Goal: Task Accomplishment & Management: Manage account settings

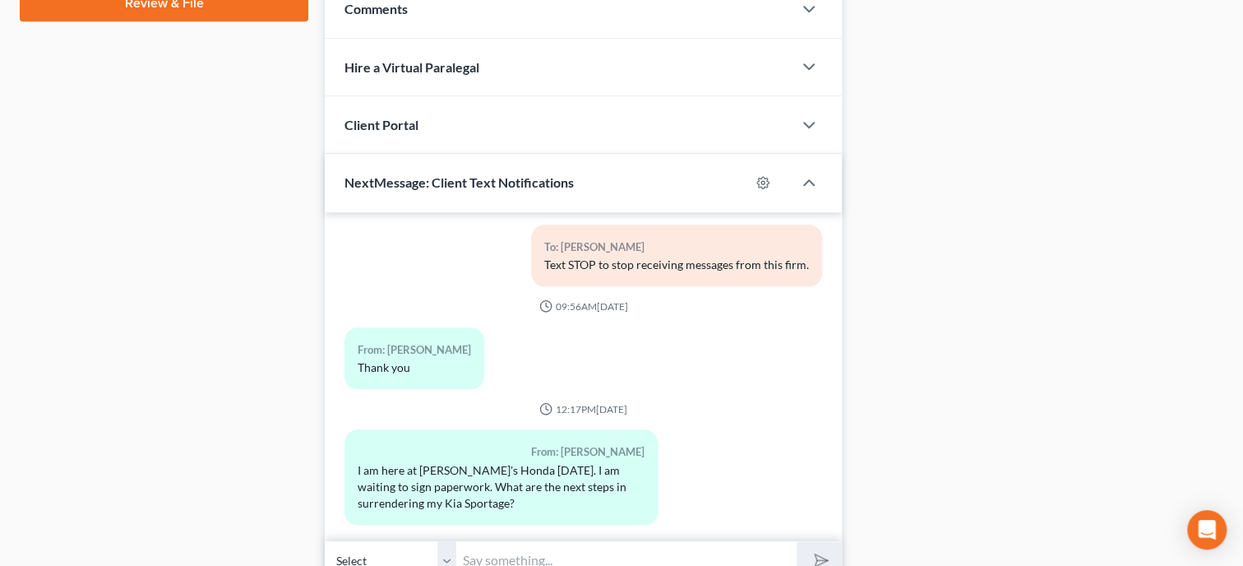
scroll to position [956, 0]
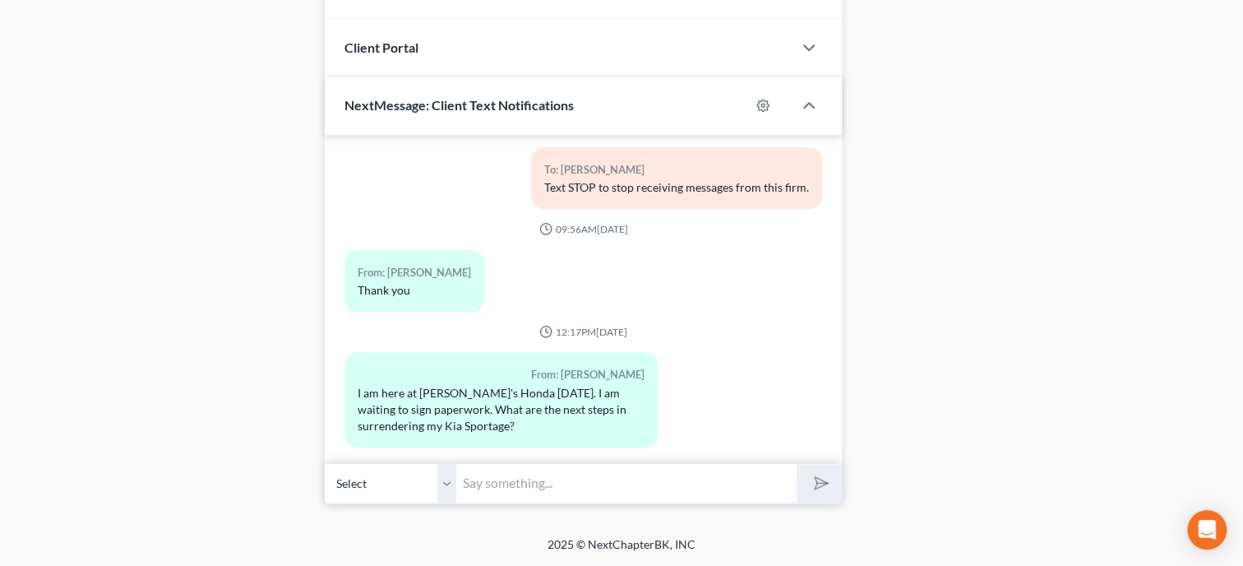
click at [617, 475] on input "text" at bounding box center [626, 483] width 340 height 40
type input "I will get the Motion ready and filed to surrender the car. The Court will set …"
click at [797, 464] on button "submit" at bounding box center [819, 483] width 45 height 39
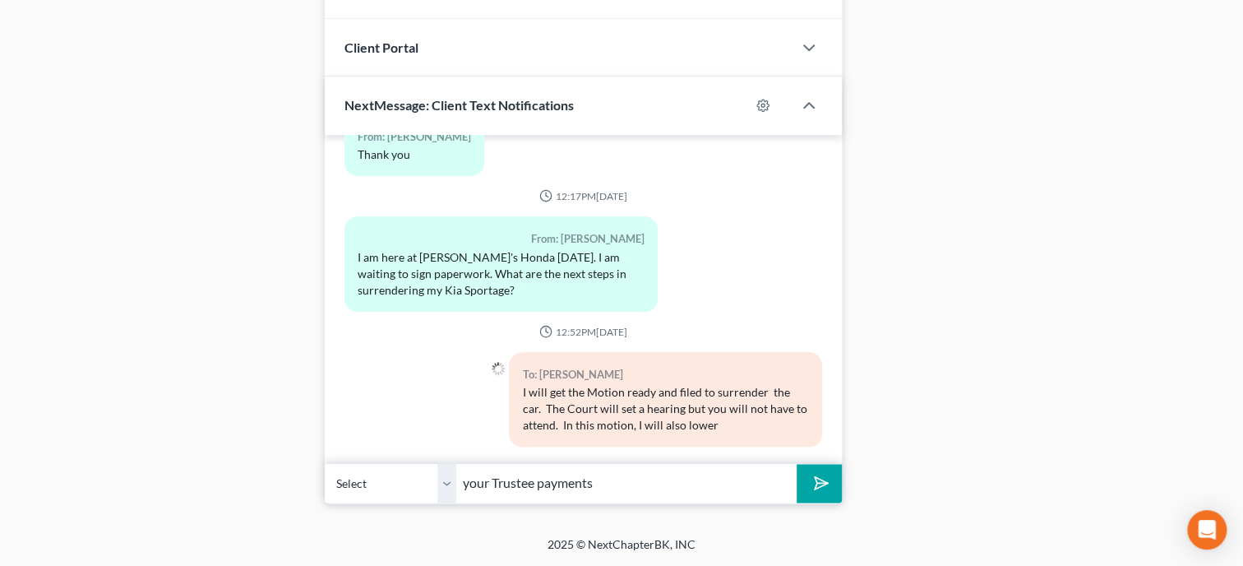
type input "your Trustee payments"
click at [797, 464] on button "submit" at bounding box center [819, 483] width 45 height 39
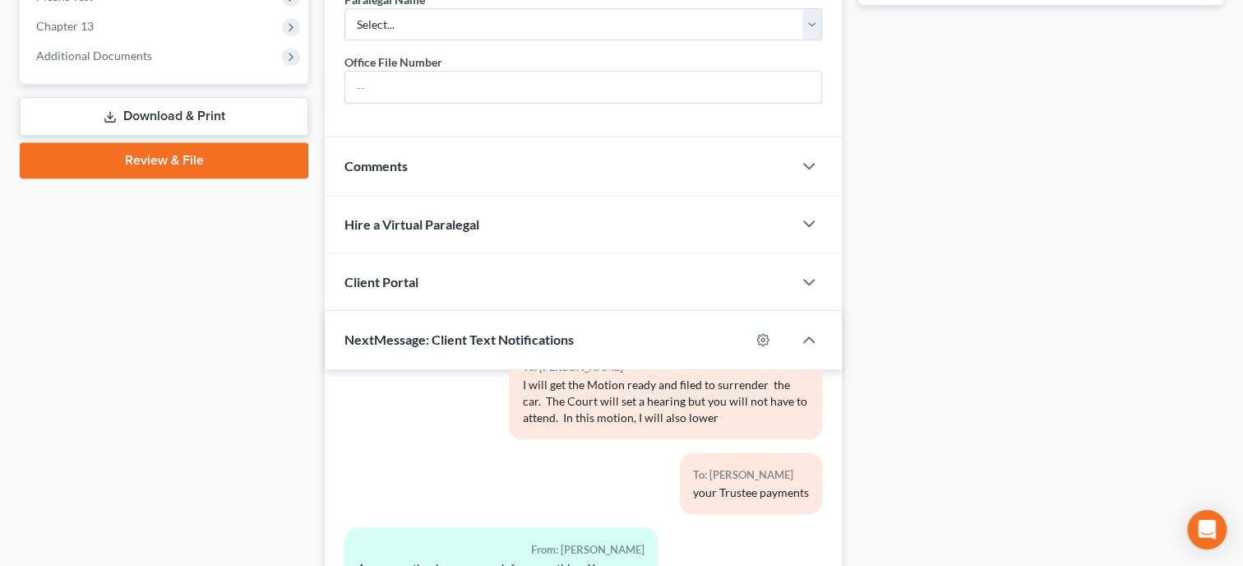
scroll to position [534, 0]
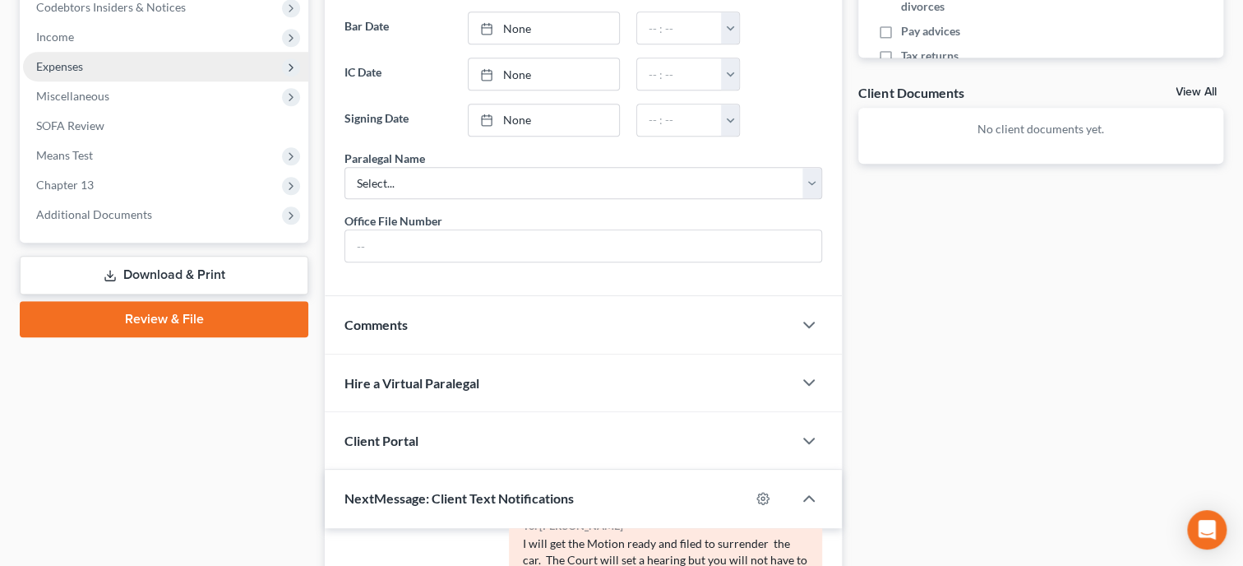
click at [75, 68] on span "Expenses" at bounding box center [59, 66] width 47 height 14
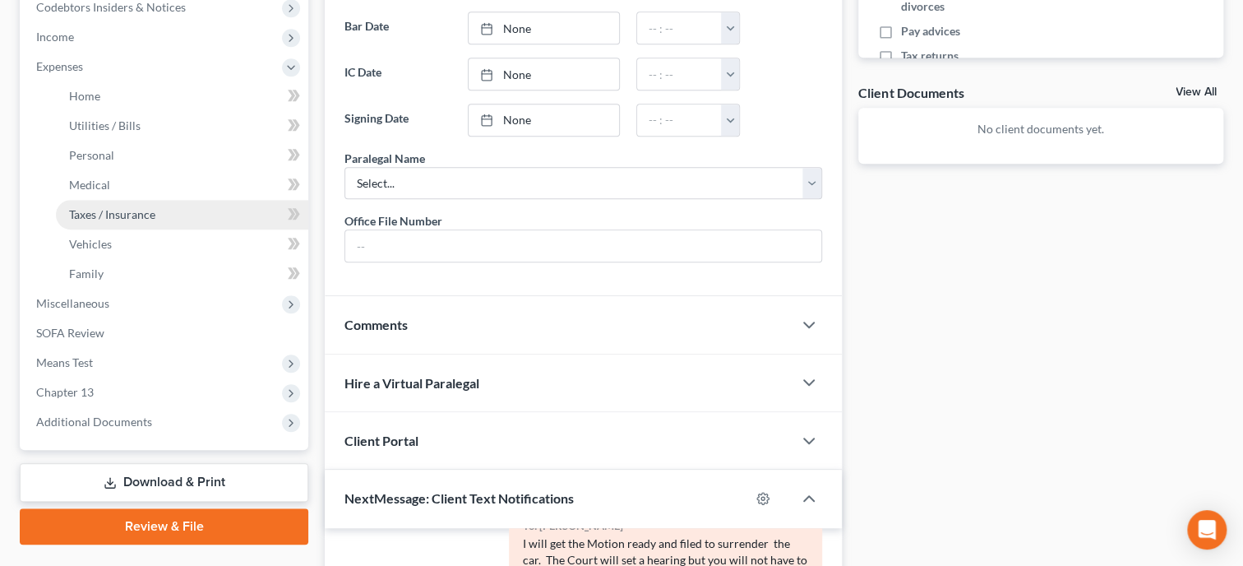
click at [96, 200] on link "Taxes / Insurance" at bounding box center [182, 215] width 252 height 30
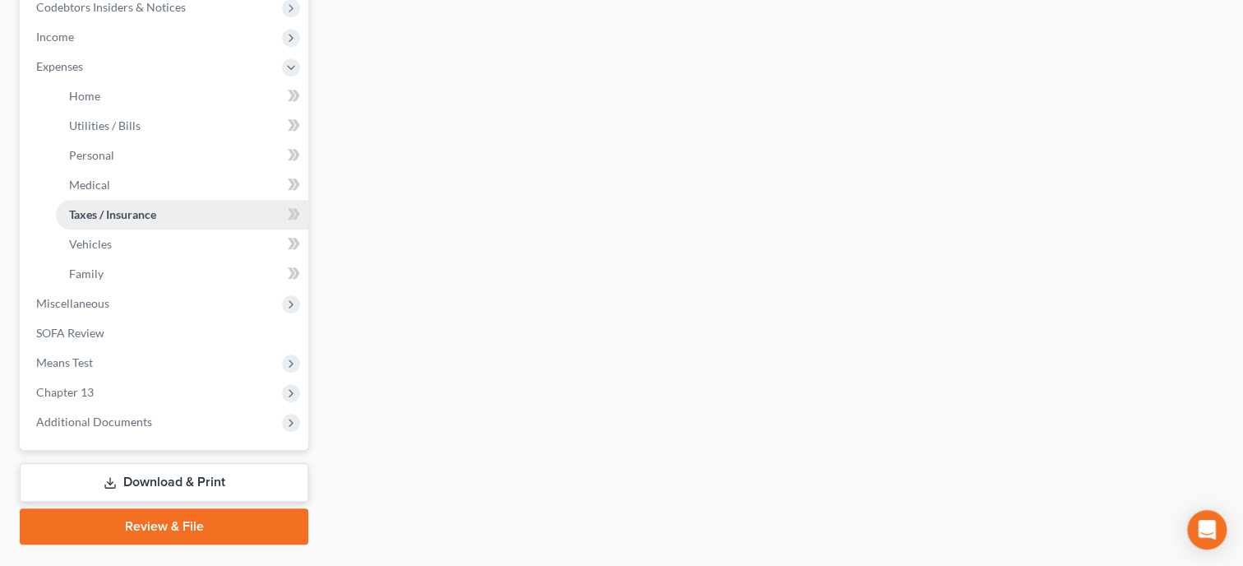
type input "0.00"
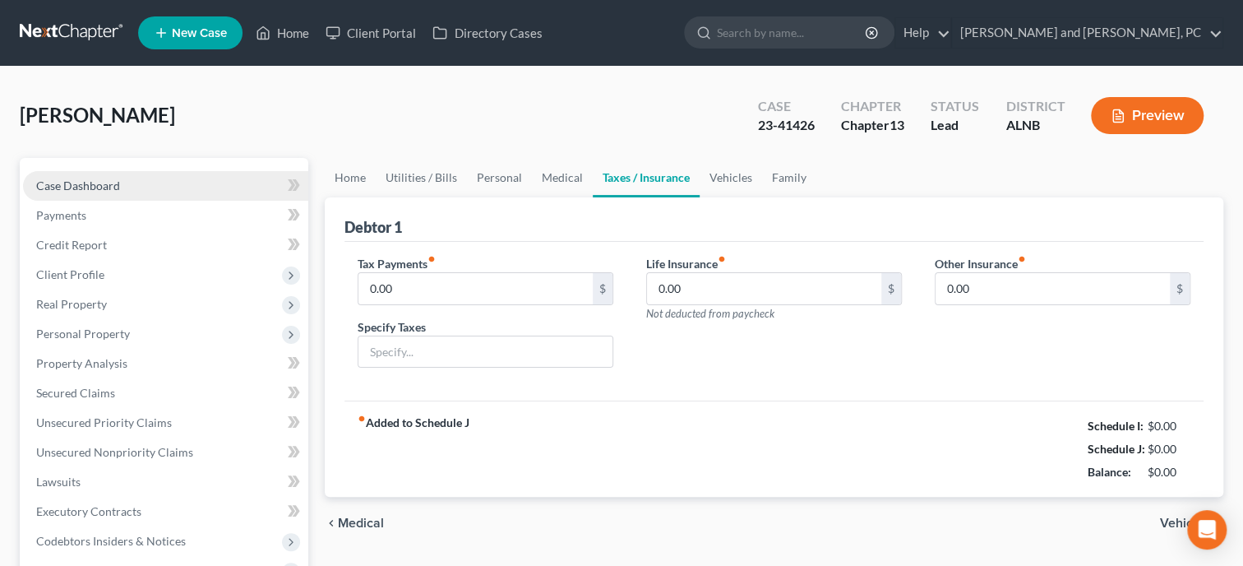
click at [97, 179] on span "Case Dashboard" at bounding box center [78, 185] width 84 height 14
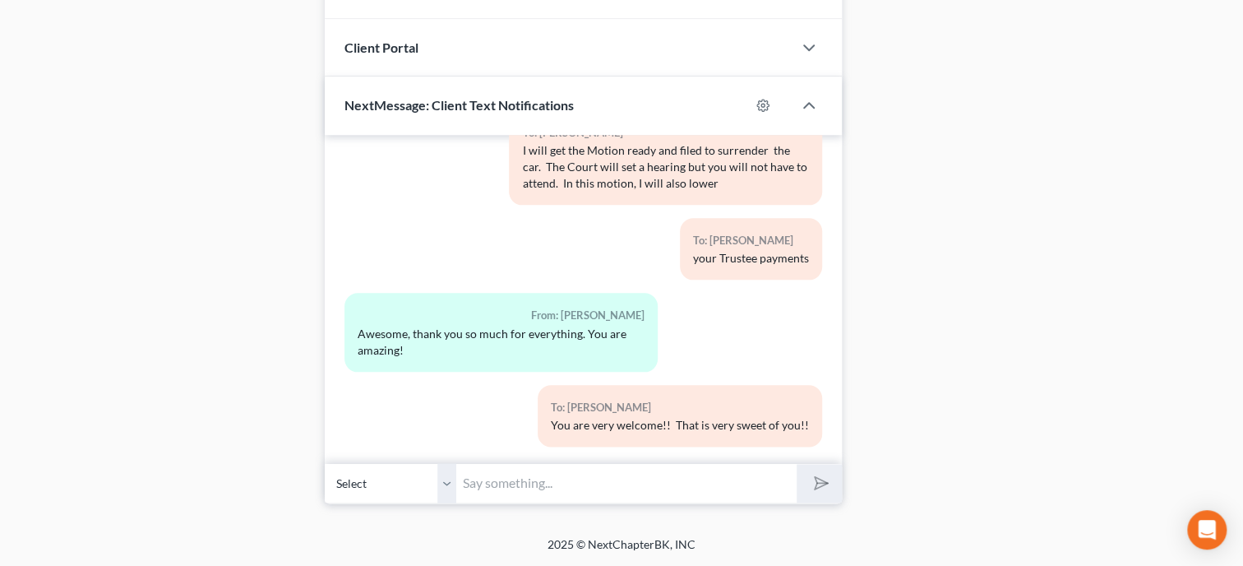
scroll to position [956, 0]
click at [487, 483] on input "text" at bounding box center [626, 483] width 340 height 40
type input "I have just filed the Motion to Surrender. Once it is granted by the Court, you…"
click at [797, 464] on button "submit" at bounding box center [819, 483] width 45 height 39
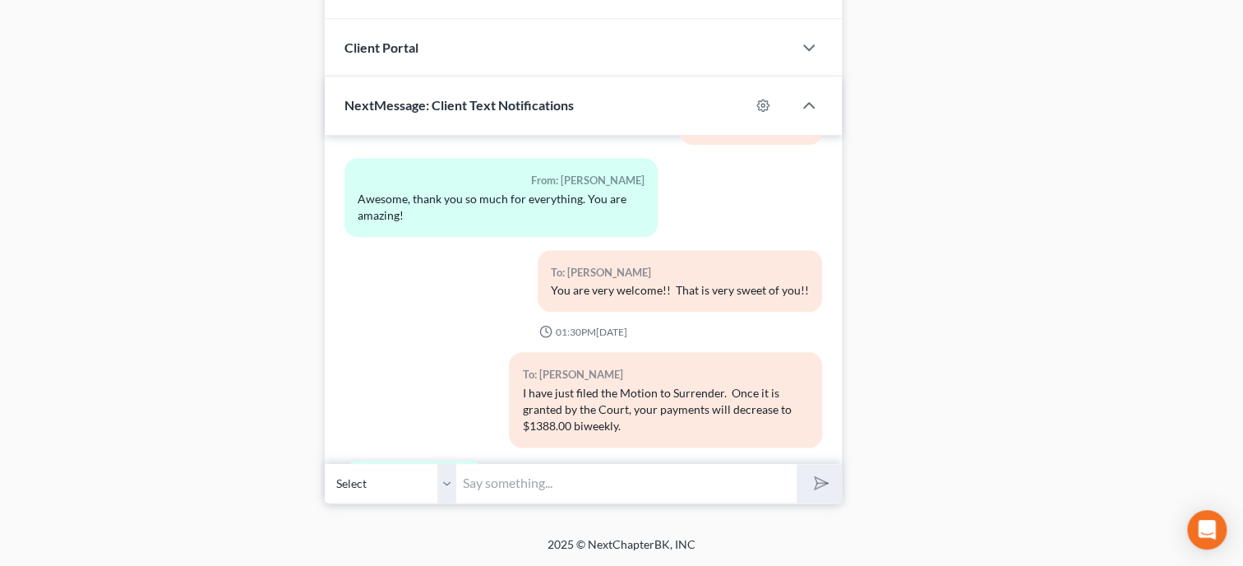
scroll to position [729, 0]
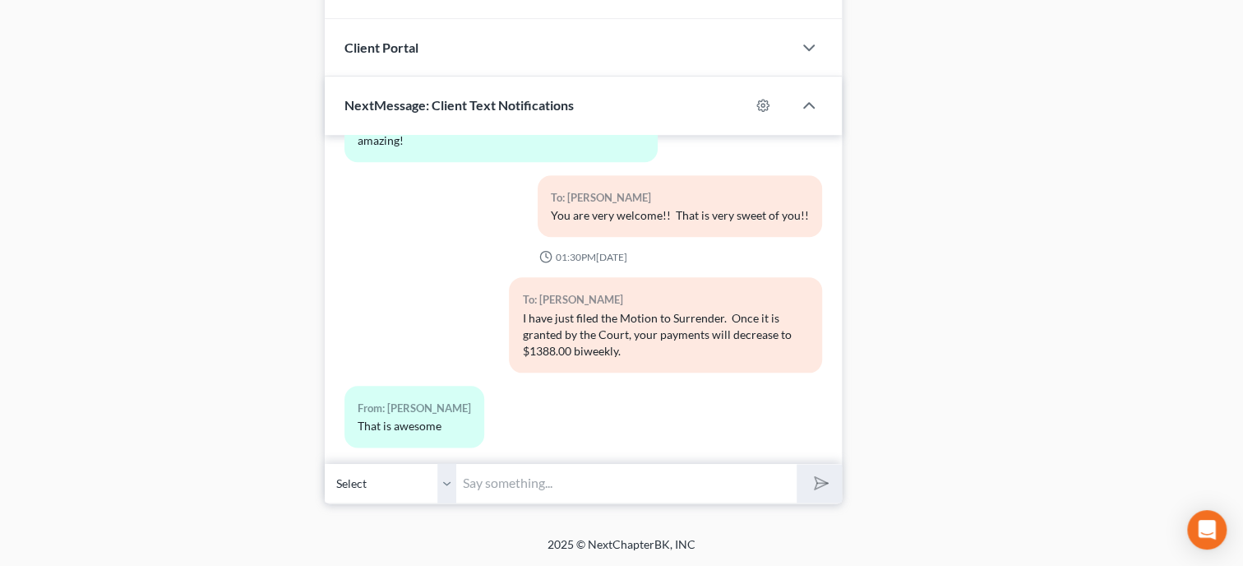
click at [514, 478] on input "text" at bounding box center [626, 483] width 340 height 40
click at [561, 493] on input "text" at bounding box center [626, 483] width 340 height 40
type input "I will let you know what date the hearing is set for, but you will not need to …"
click at [797, 464] on button "submit" at bounding box center [819, 483] width 45 height 39
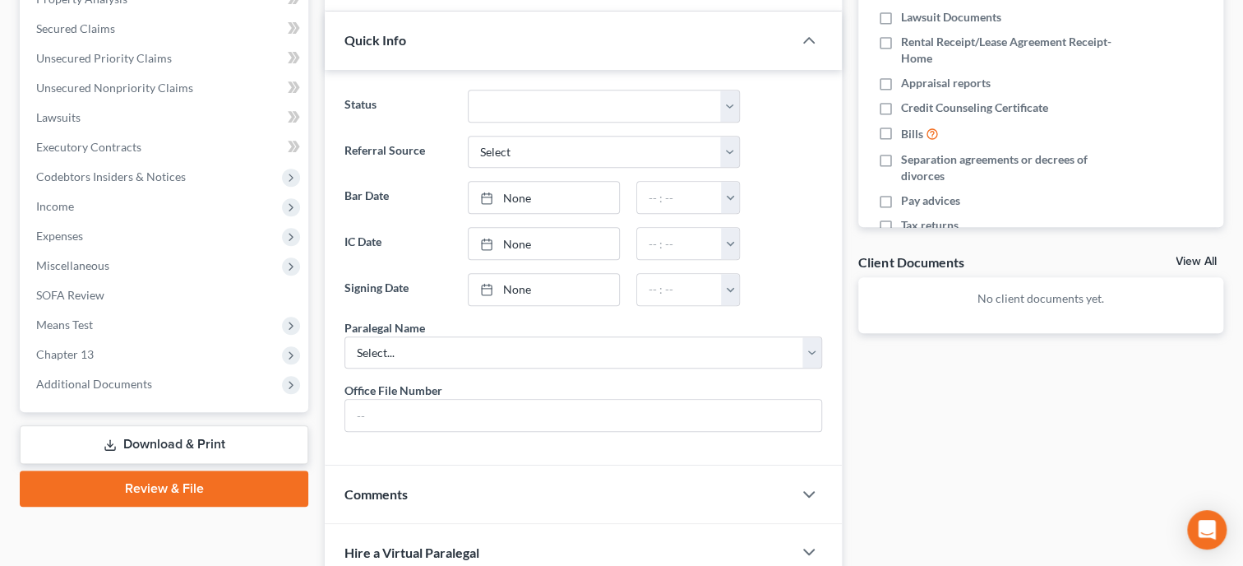
scroll to position [0, 0]
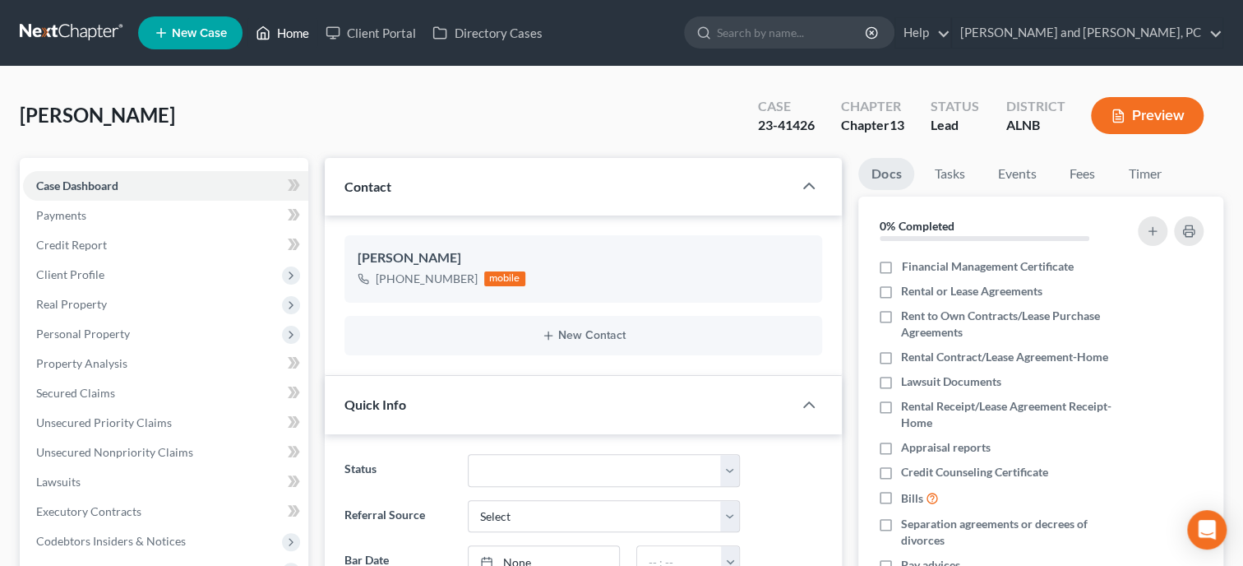
click at [300, 31] on link "Home" at bounding box center [282, 33] width 70 height 30
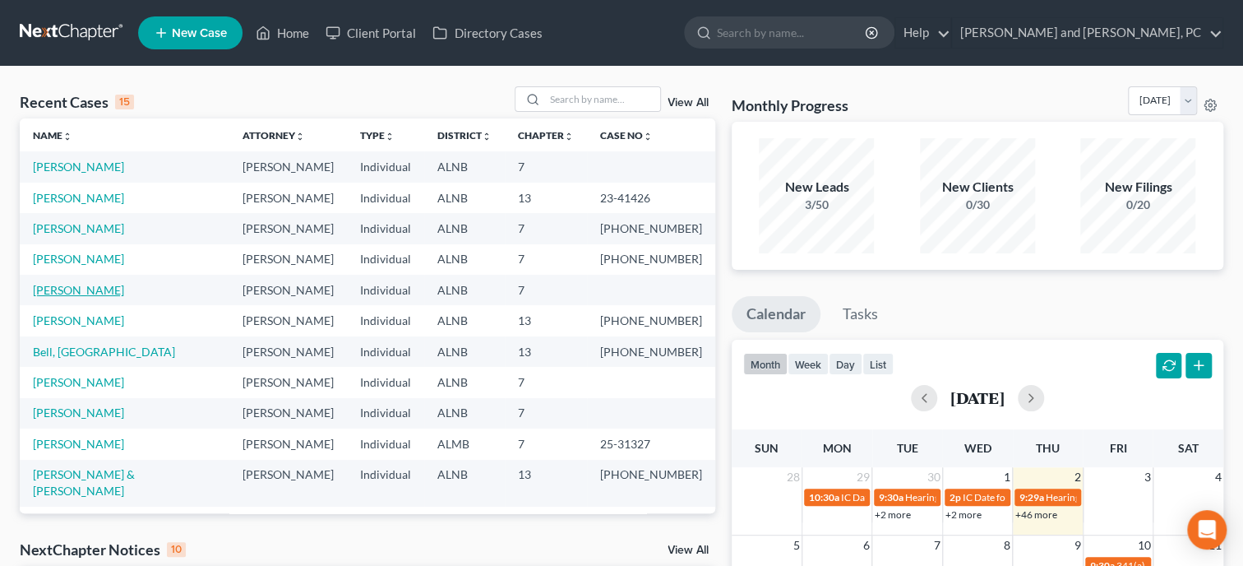
click at [77, 289] on link "Rinaldi, Charles" at bounding box center [78, 290] width 91 height 14
select select "6"
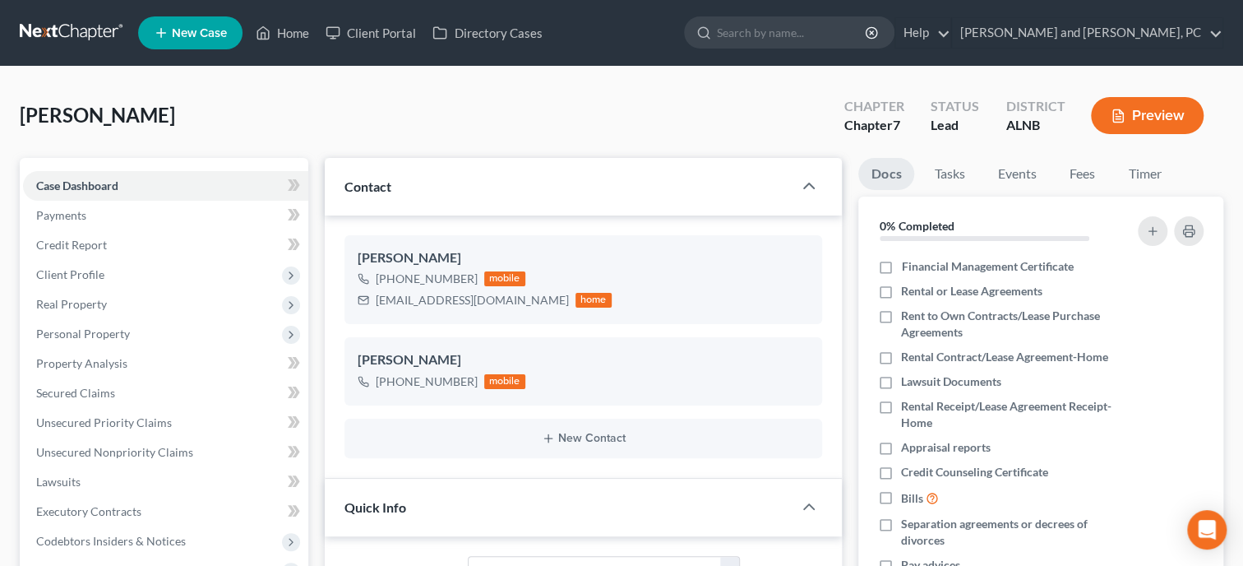
scroll to position [338, 0]
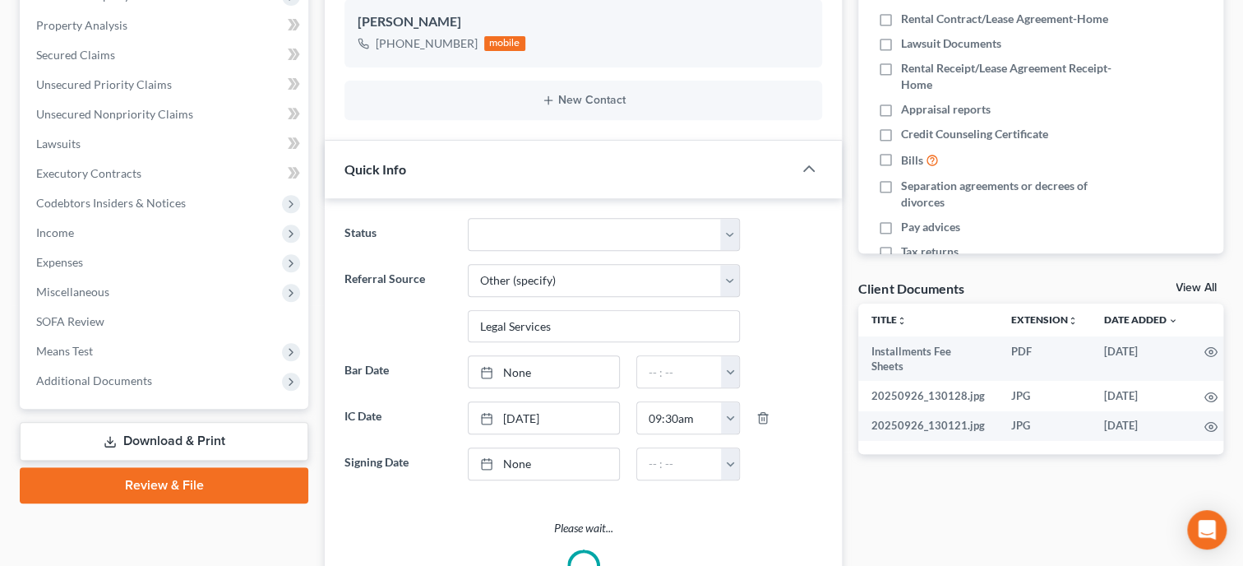
select select "0"
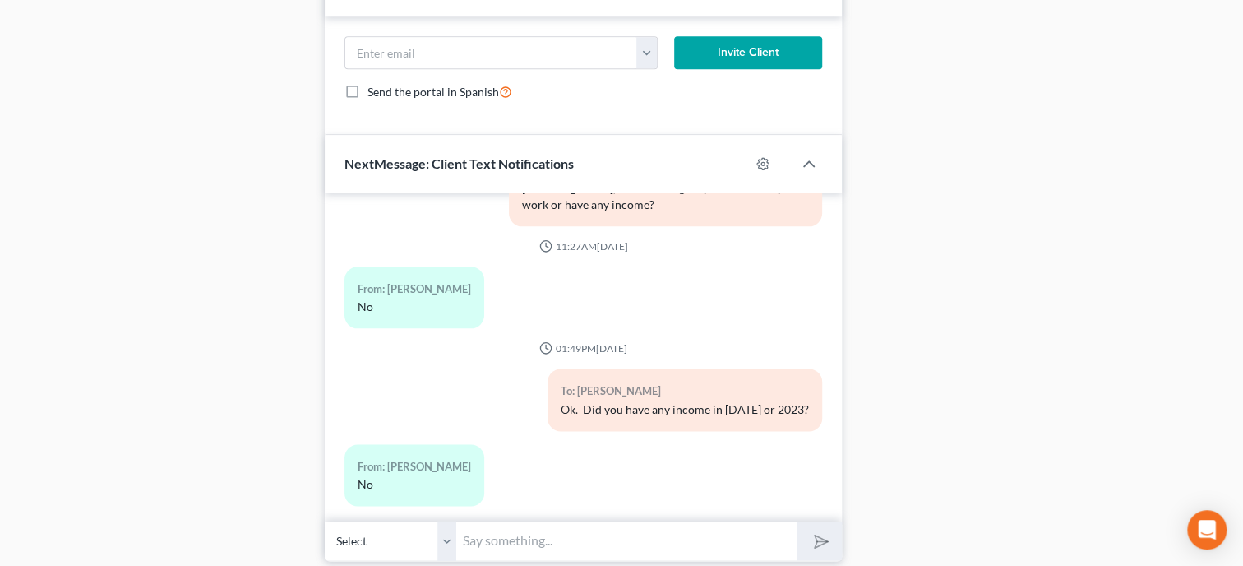
scroll to position [1222, 0]
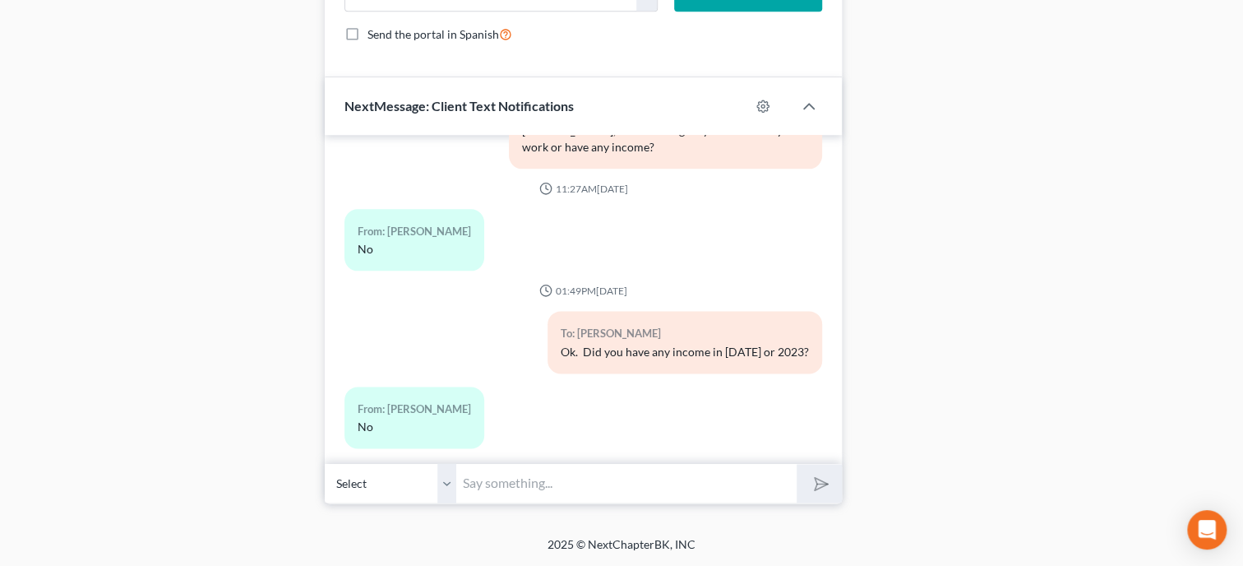
click at [555, 469] on input "text" at bounding box center [626, 483] width 340 height 40
type input "Ok"
click at [809, 485] on icon "submit" at bounding box center [818, 483] width 23 height 23
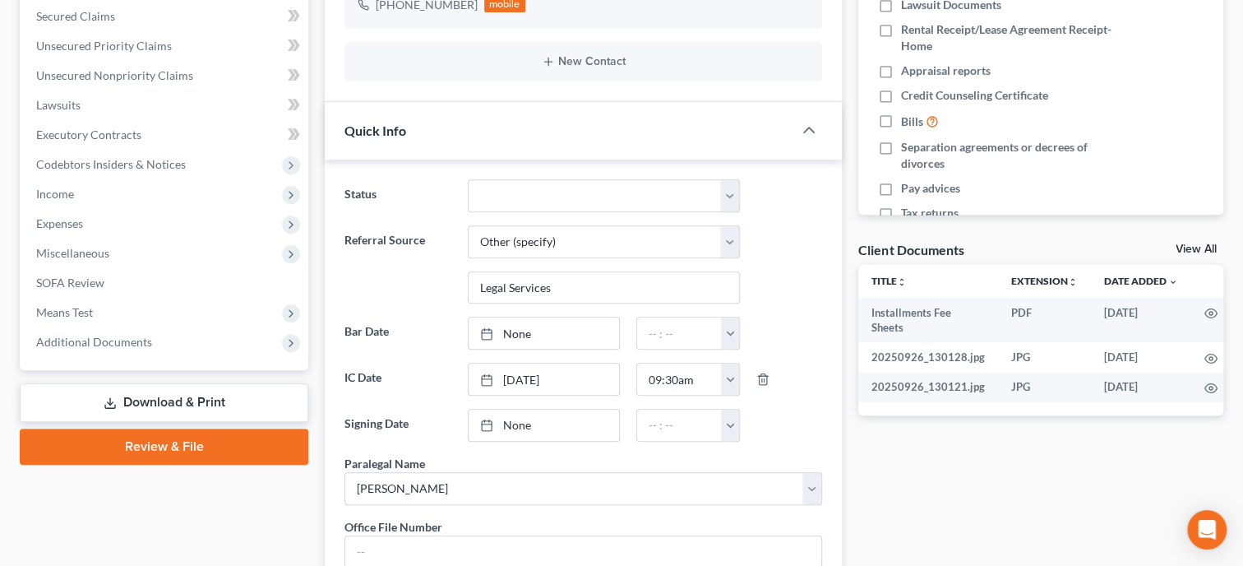
scroll to position [376, 0]
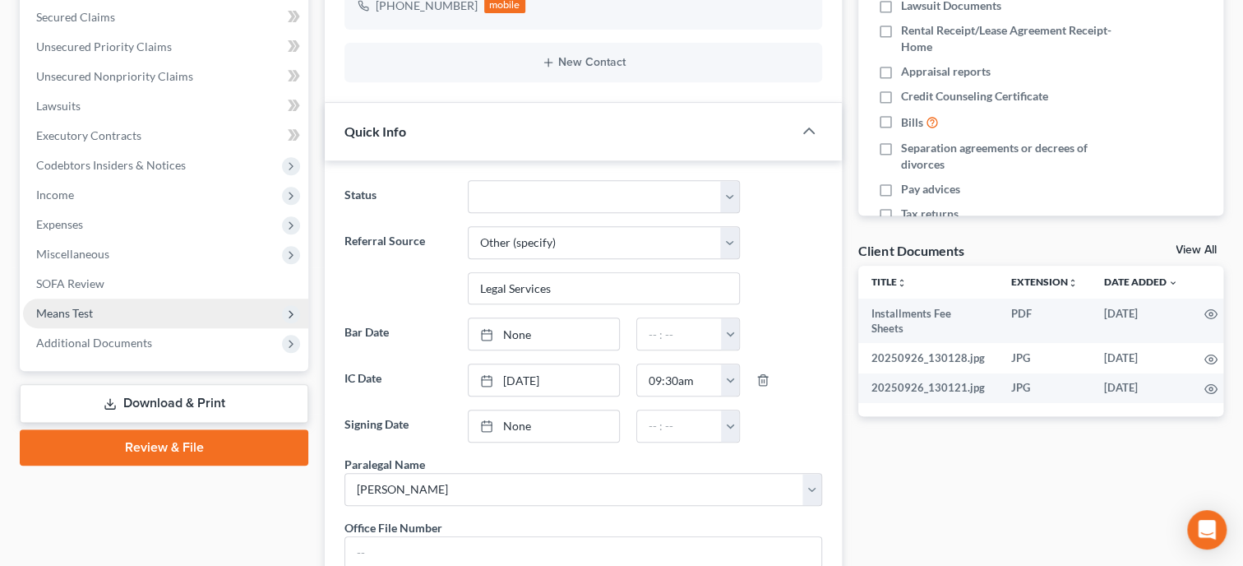
click at [100, 318] on span "Means Test" at bounding box center [165, 313] width 285 height 30
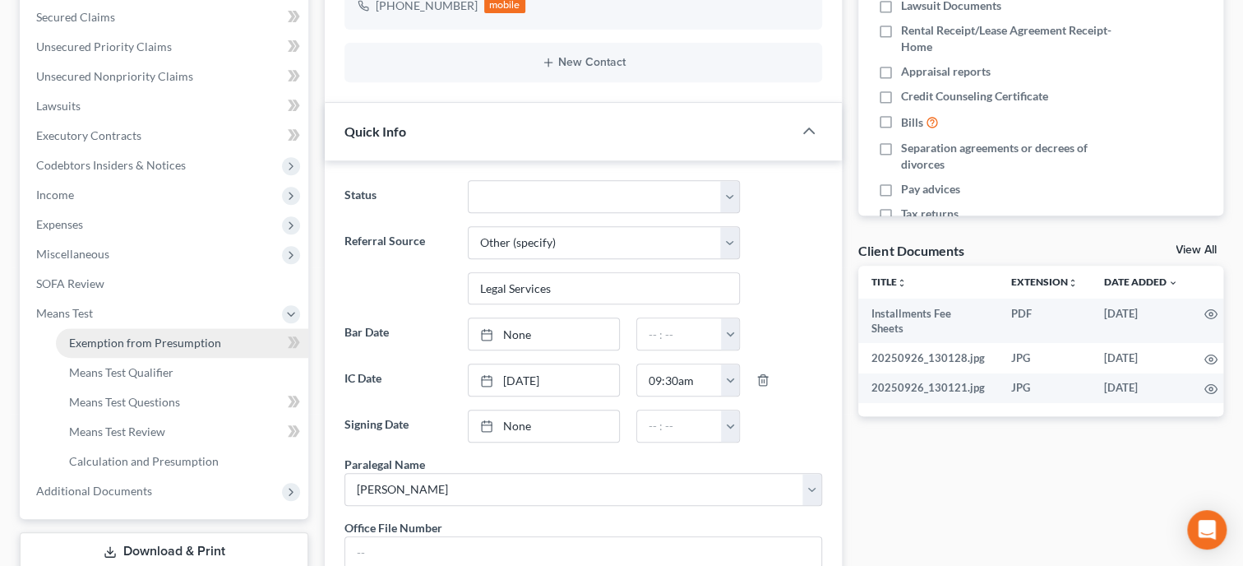
click at [106, 339] on span "Exemption from Presumption" at bounding box center [145, 342] width 152 height 14
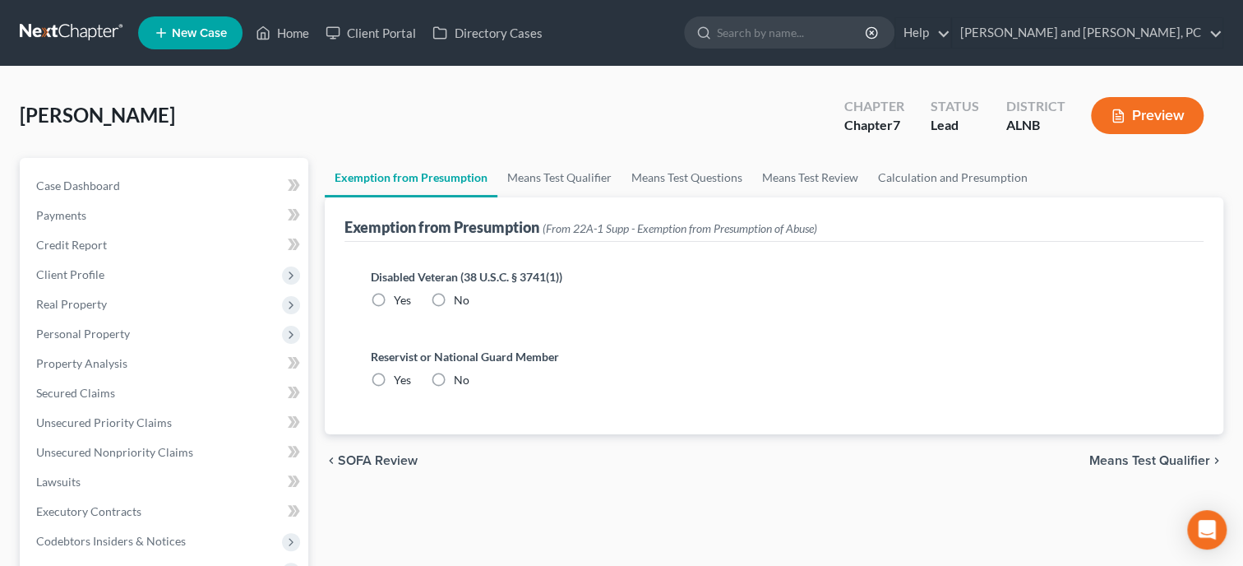
click at [454, 302] on label "No" at bounding box center [462, 300] width 16 height 16
click at [460, 302] on input "No" at bounding box center [465, 297] width 11 height 11
radio input "true"
click at [454, 382] on label "No" at bounding box center [462, 380] width 16 height 16
click at [460, 382] on input "No" at bounding box center [465, 377] width 11 height 11
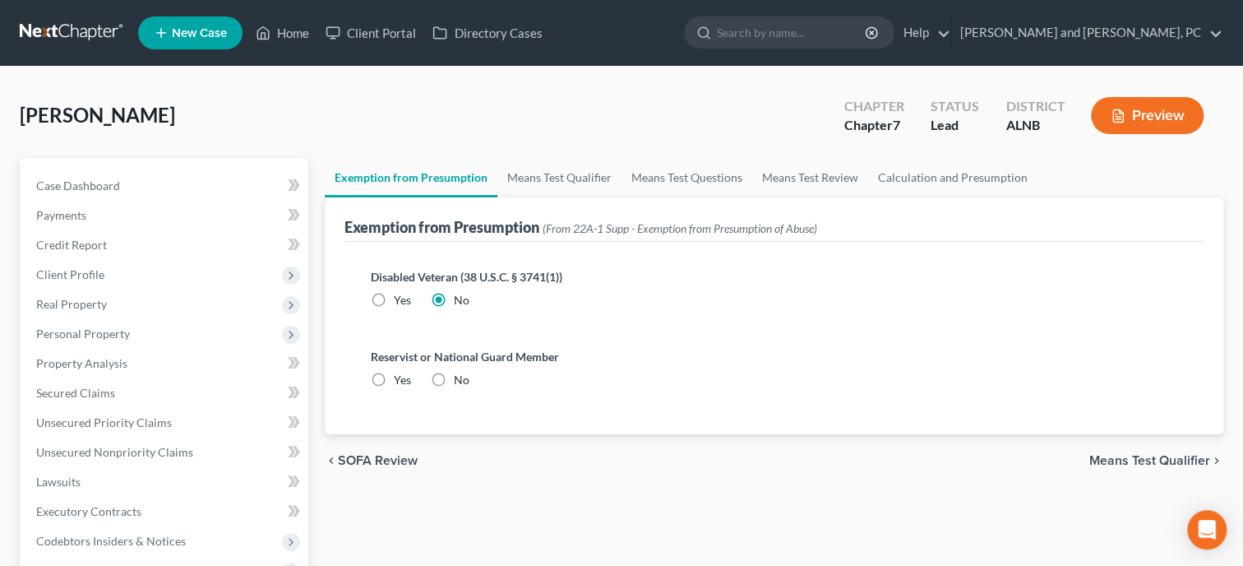
radio input "true"
click at [566, 187] on link "Means Test Qualifier" at bounding box center [559, 177] width 124 height 39
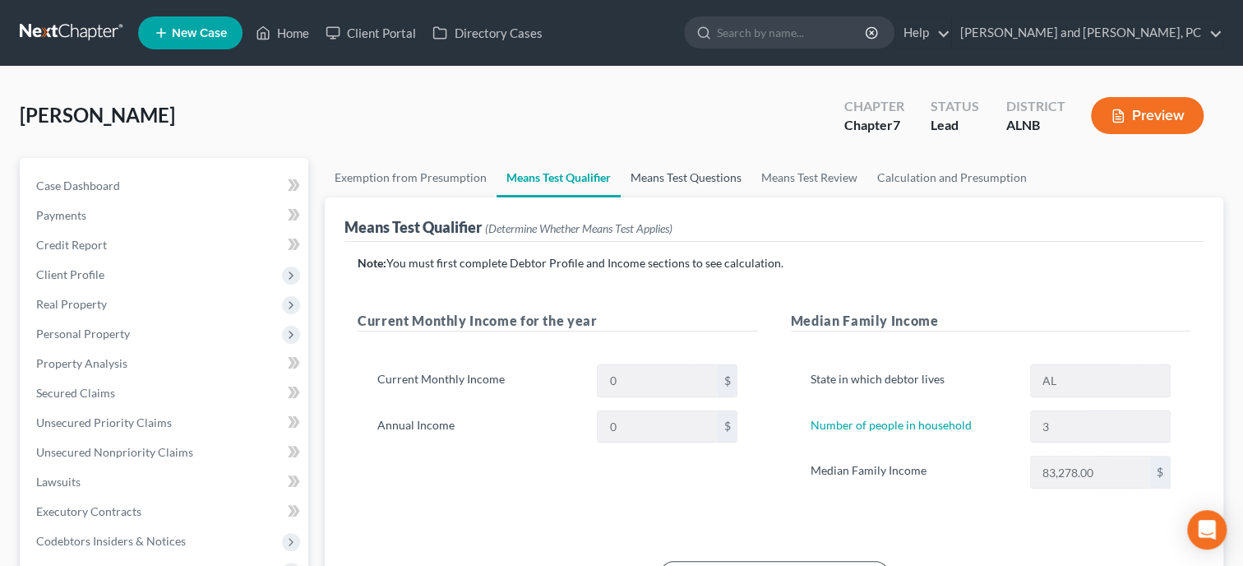
click at [672, 171] on link "Means Test Questions" at bounding box center [686, 177] width 131 height 39
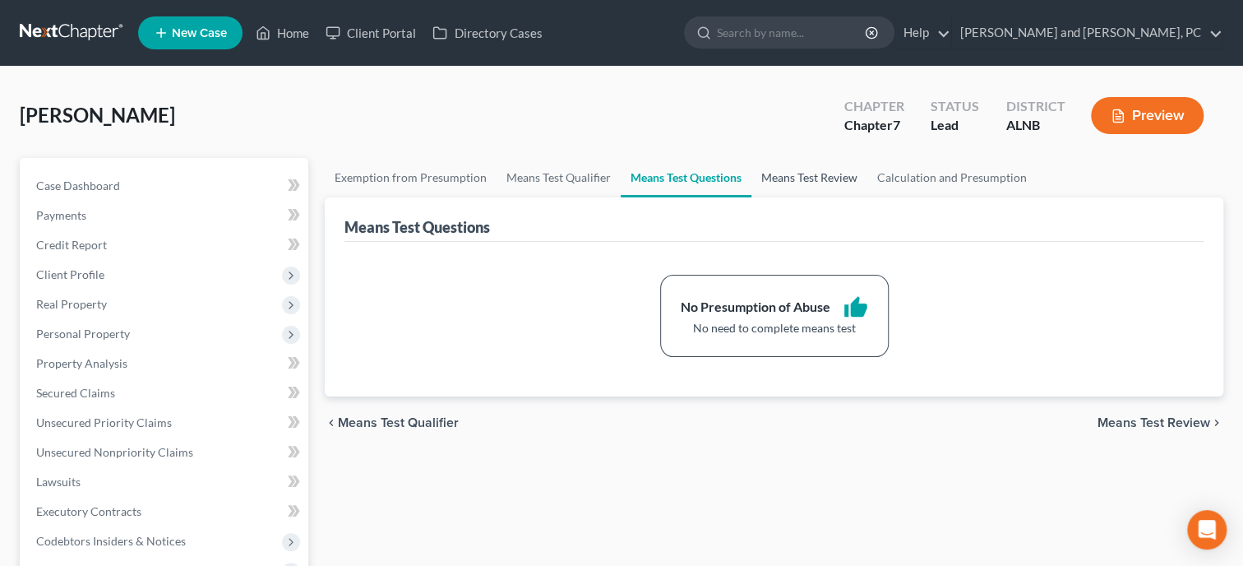
click at [756, 174] on link "Means Test Review" at bounding box center [809, 177] width 116 height 39
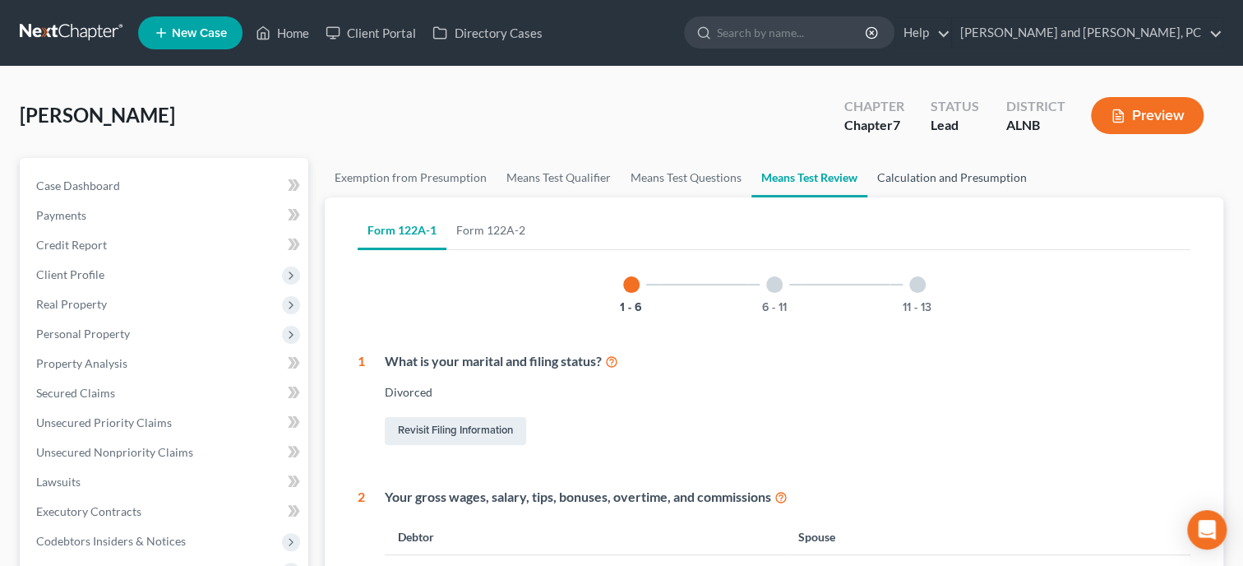
click at [918, 183] on link "Calculation and Presumption" at bounding box center [951, 177] width 169 height 39
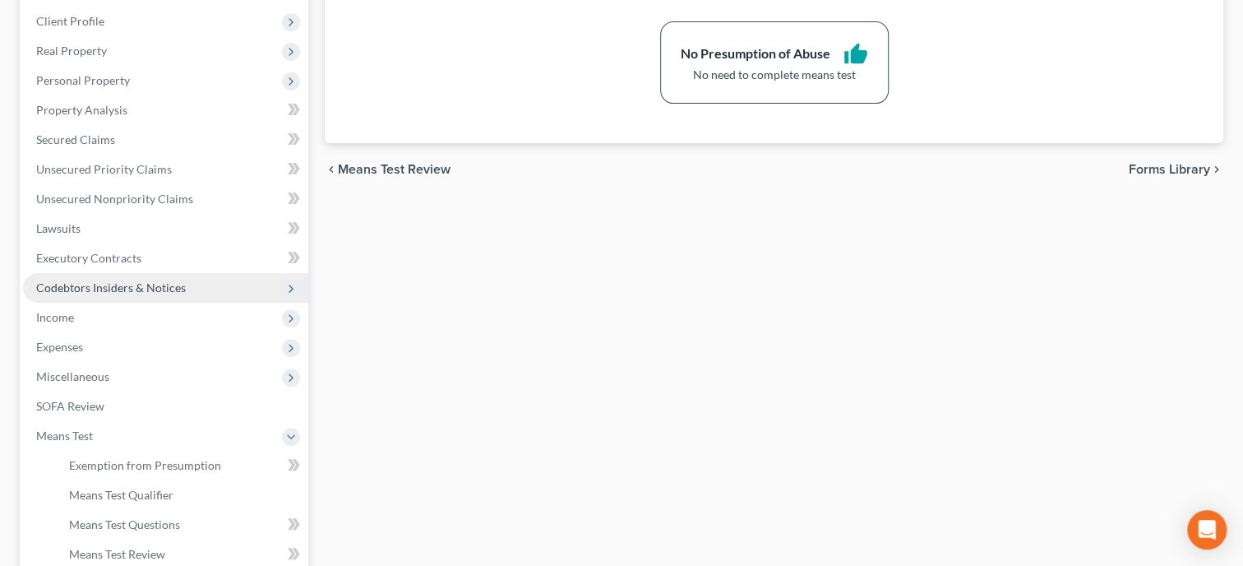
scroll to position [483, 0]
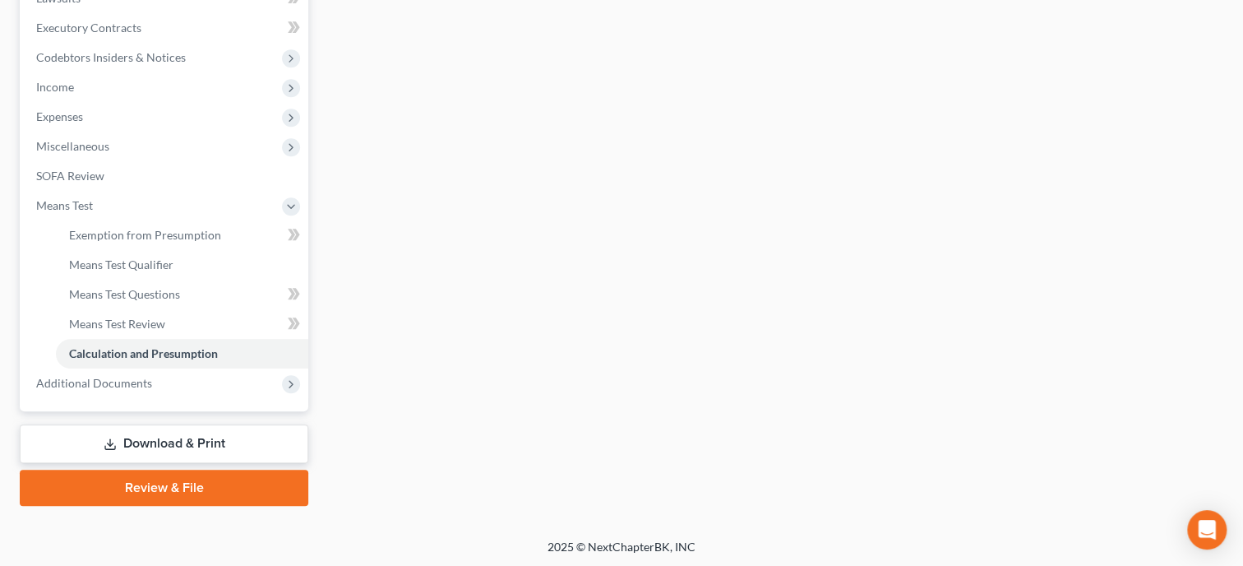
click at [150, 441] on link "Download & Print" at bounding box center [164, 443] width 289 height 39
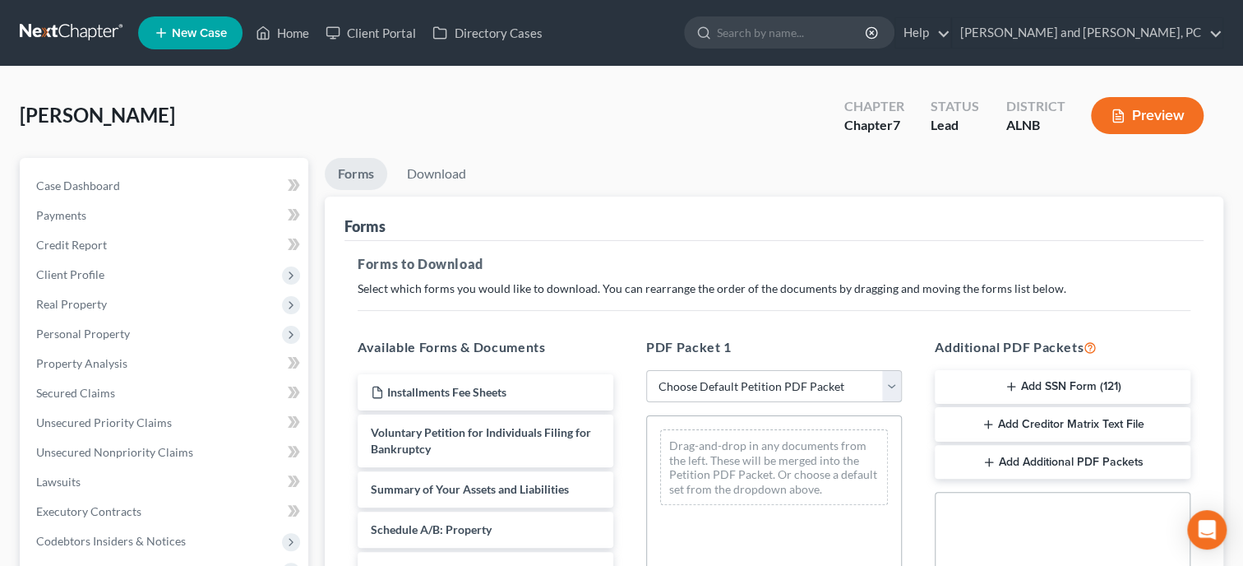
click at [646, 370] on select "Choose Default Petition PDF Packet Complete Bankruptcy Petition (all forms and …" at bounding box center [774, 386] width 256 height 33
select select "0"
click option "Complete Bankruptcy Petition (all forms and schedules)" at bounding box center [0, 0] width 0 height 0
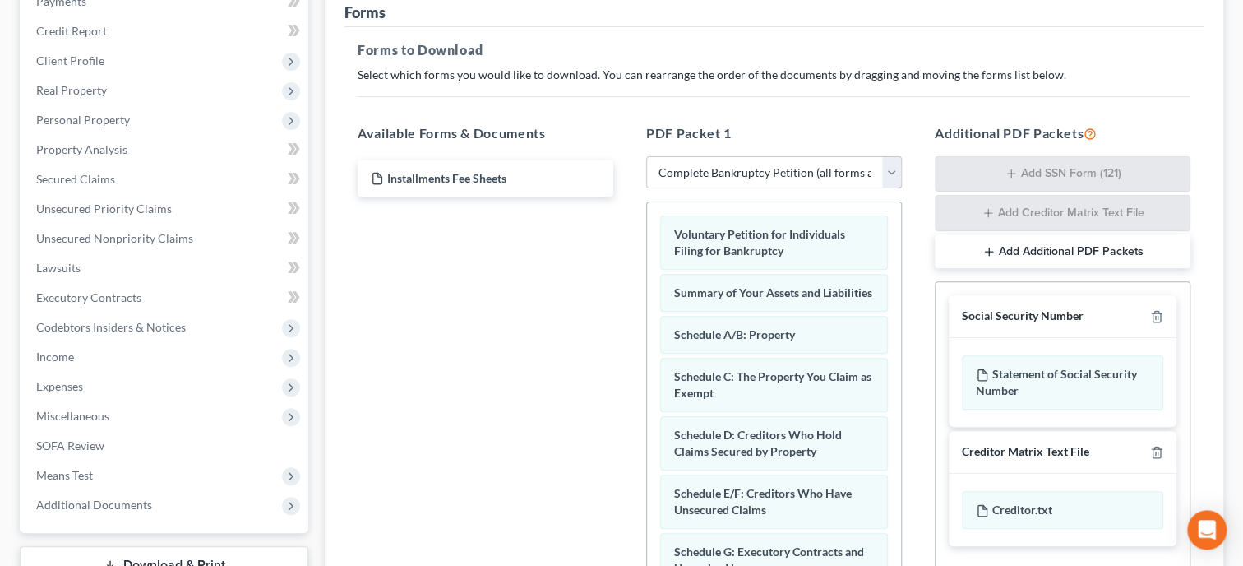
scroll to position [253, 0]
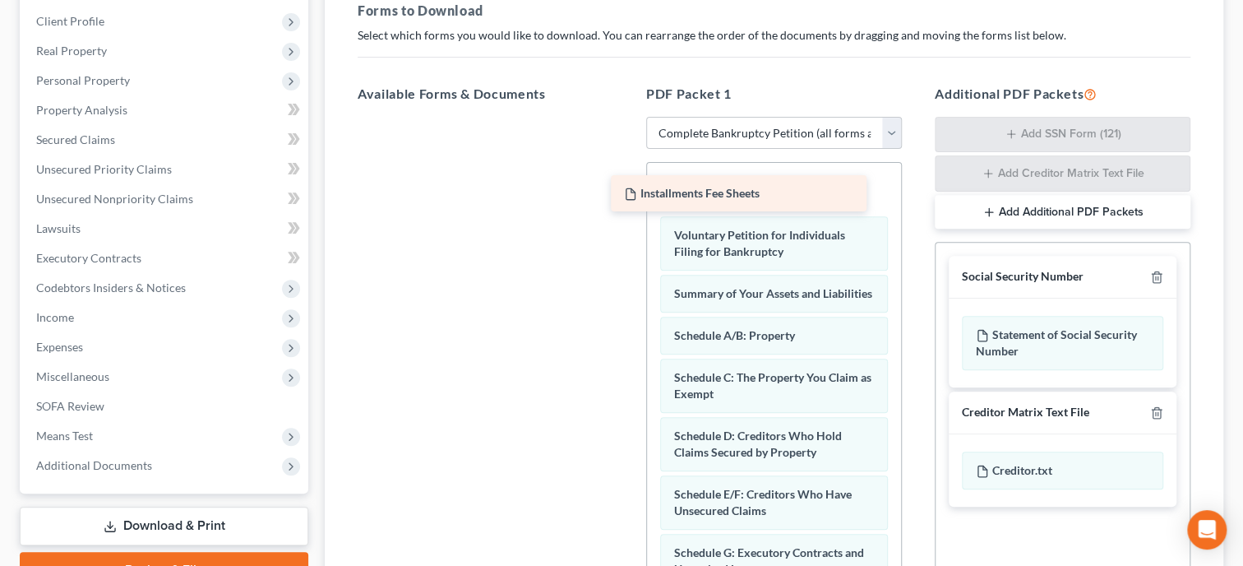
drag, startPoint x: 488, startPoint y: 136, endPoint x: 752, endPoint y: 195, distance: 270.3
click at [626, 117] on div "Installments Fee Sheets Installments Fee Sheets" at bounding box center [485, 117] width 282 height 0
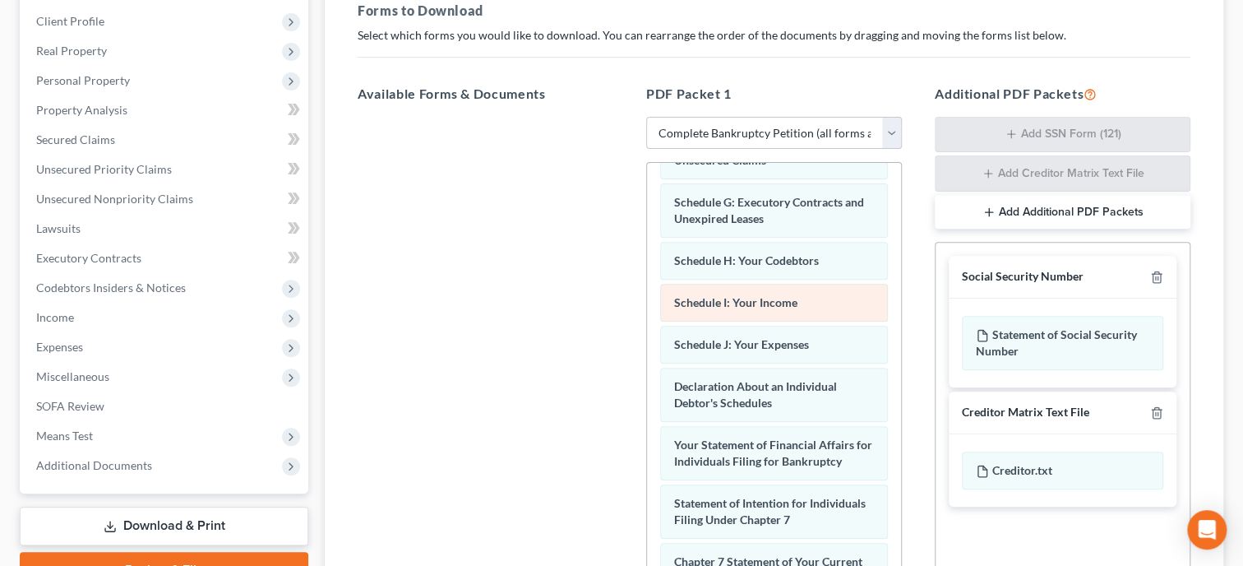
scroll to position [423, 0]
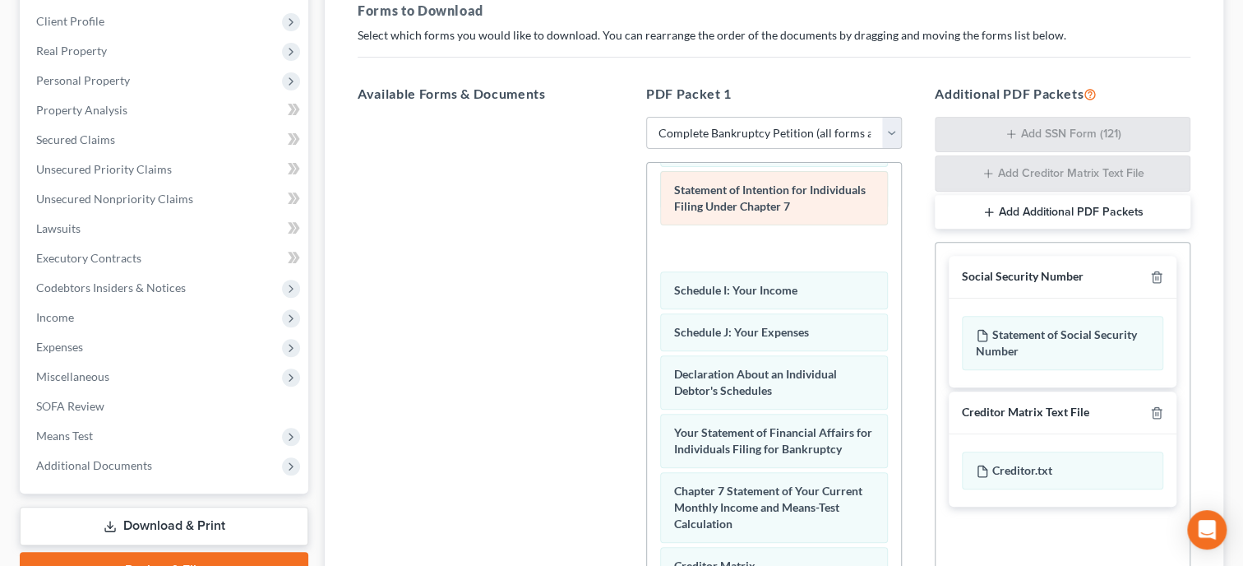
drag, startPoint x: 767, startPoint y: 442, endPoint x: 765, endPoint y: 201, distance: 240.9
click at [765, 201] on div "Statement of Intention for Individuals Filing Under Chapter 7 Installments Fee …" at bounding box center [774, 279] width 254 height 1079
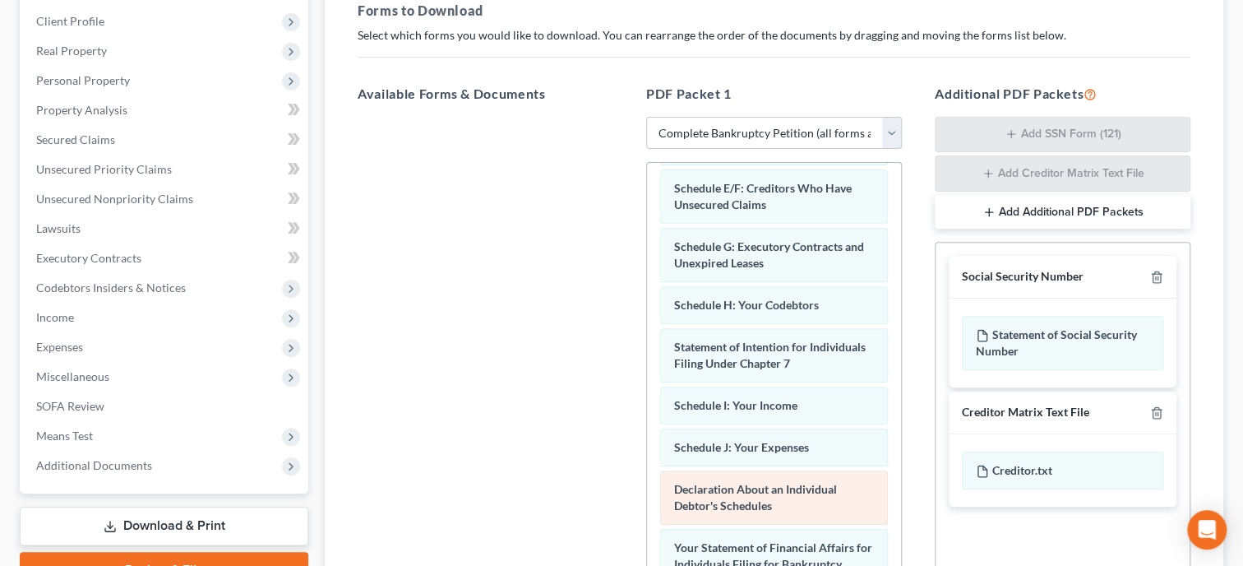
scroll to position [253, 0]
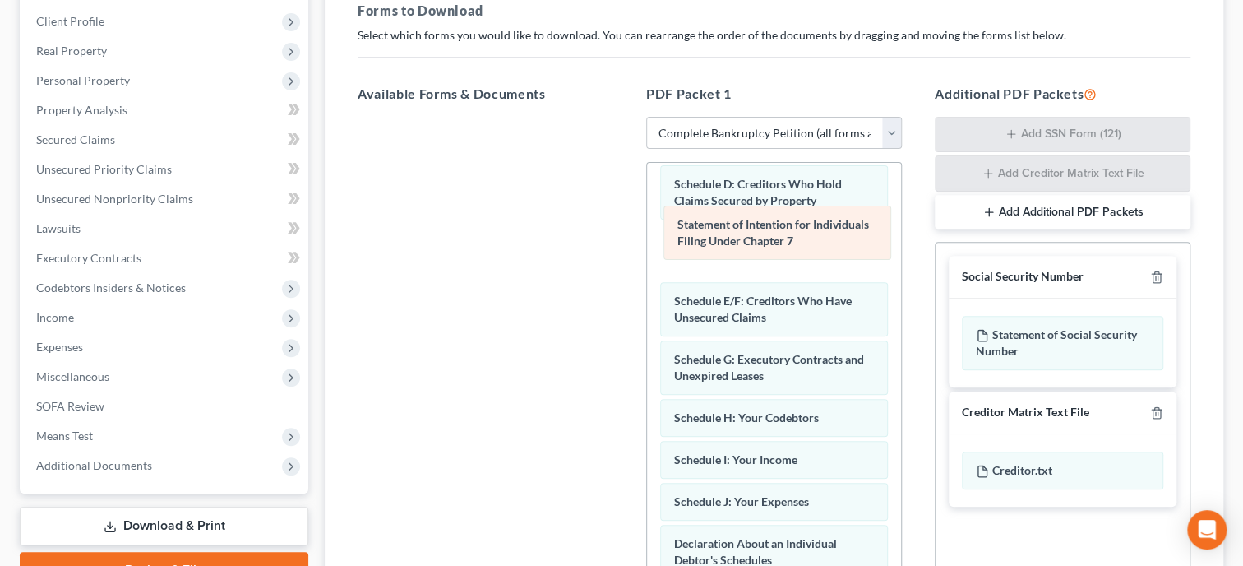
drag, startPoint x: 728, startPoint y: 407, endPoint x: 728, endPoint y: 226, distance: 180.9
click at [728, 226] on div "Statement of Intention for Individuals Filing Under Chapter 7 Installments Fee …" at bounding box center [774, 449] width 254 height 1079
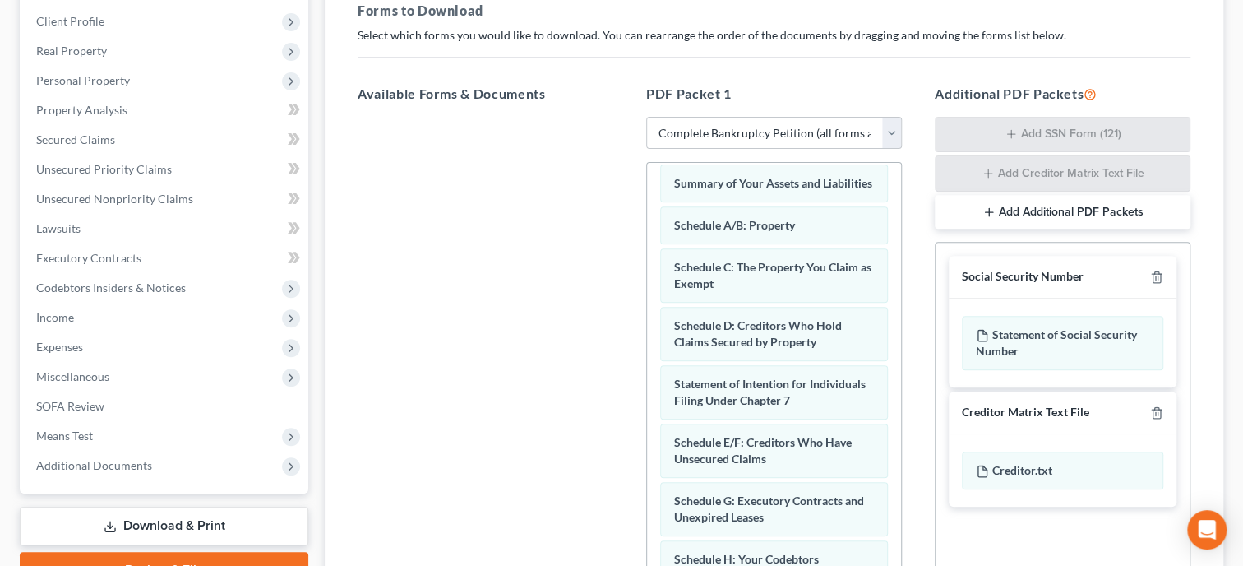
scroll to position [84, 0]
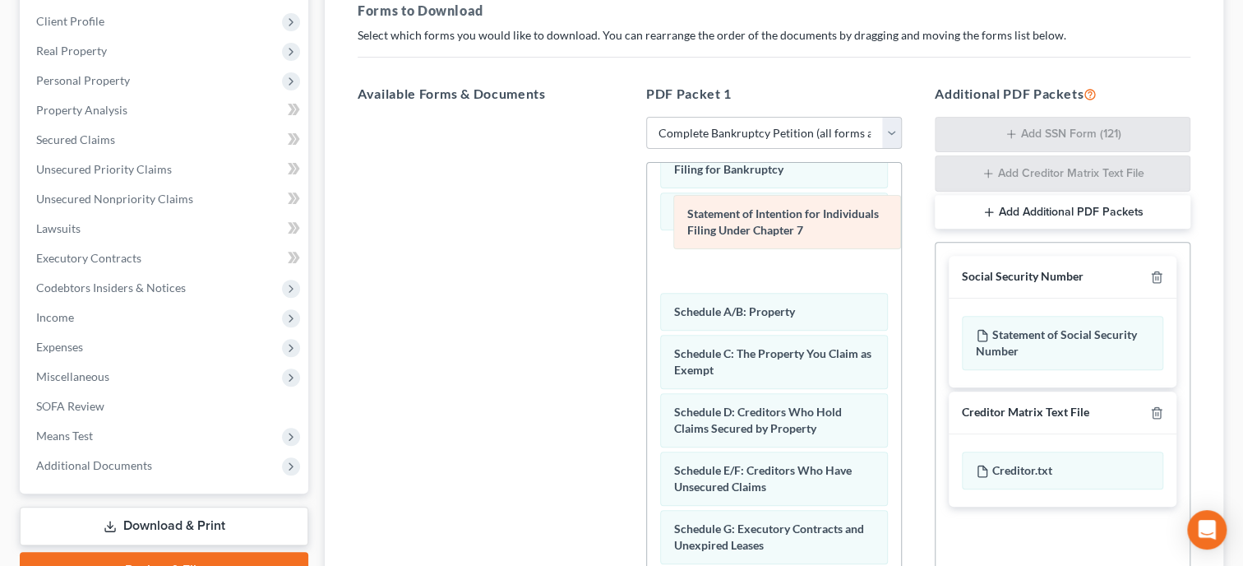
drag, startPoint x: 716, startPoint y: 432, endPoint x: 729, endPoint y: 239, distance: 193.7
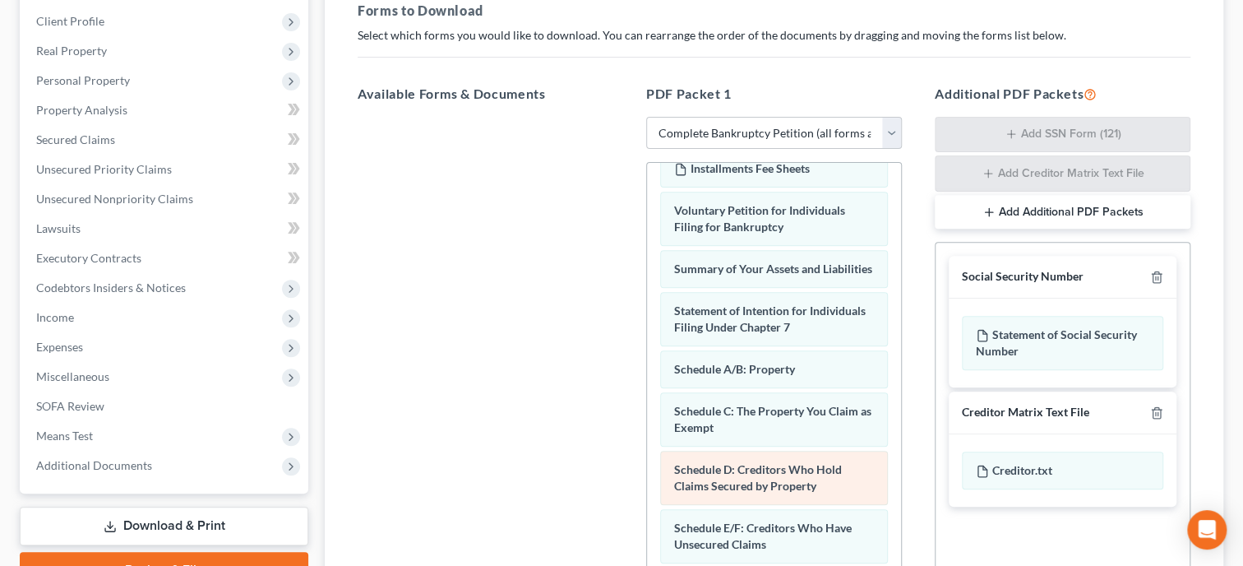
scroll to position [0, 0]
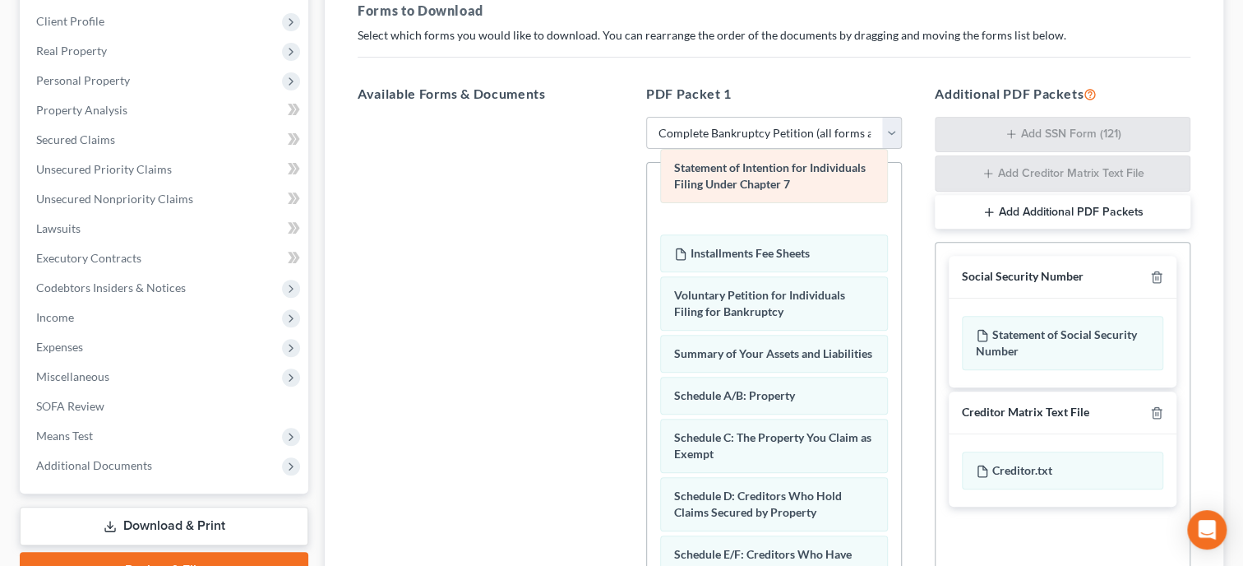
drag, startPoint x: 756, startPoint y: 354, endPoint x: 756, endPoint y: 187, distance: 166.1
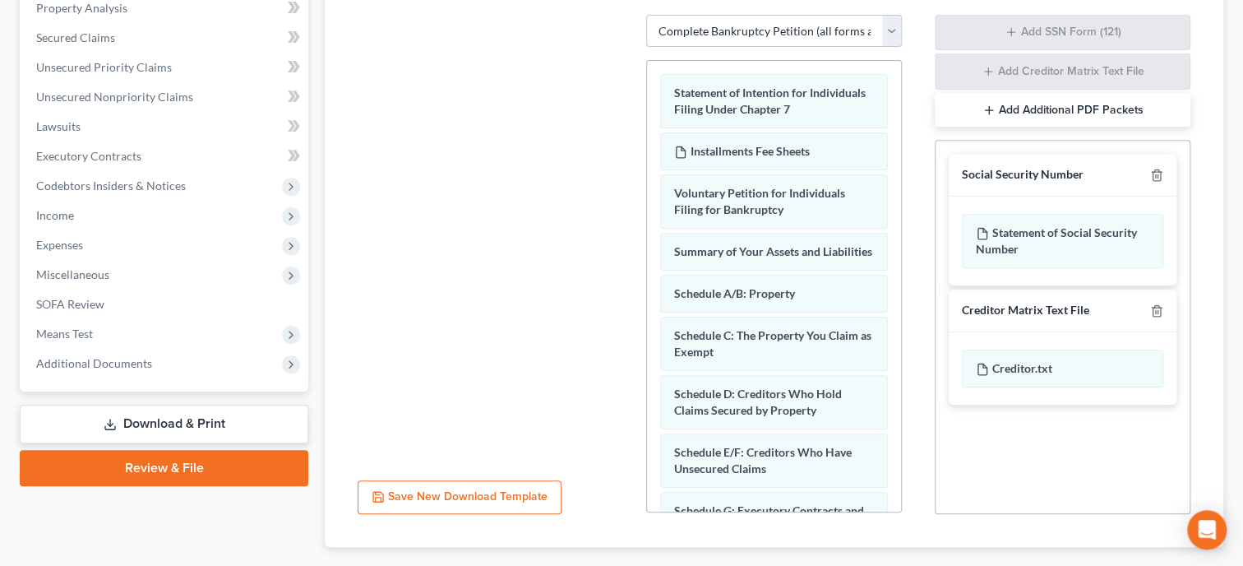
scroll to position [450, 0]
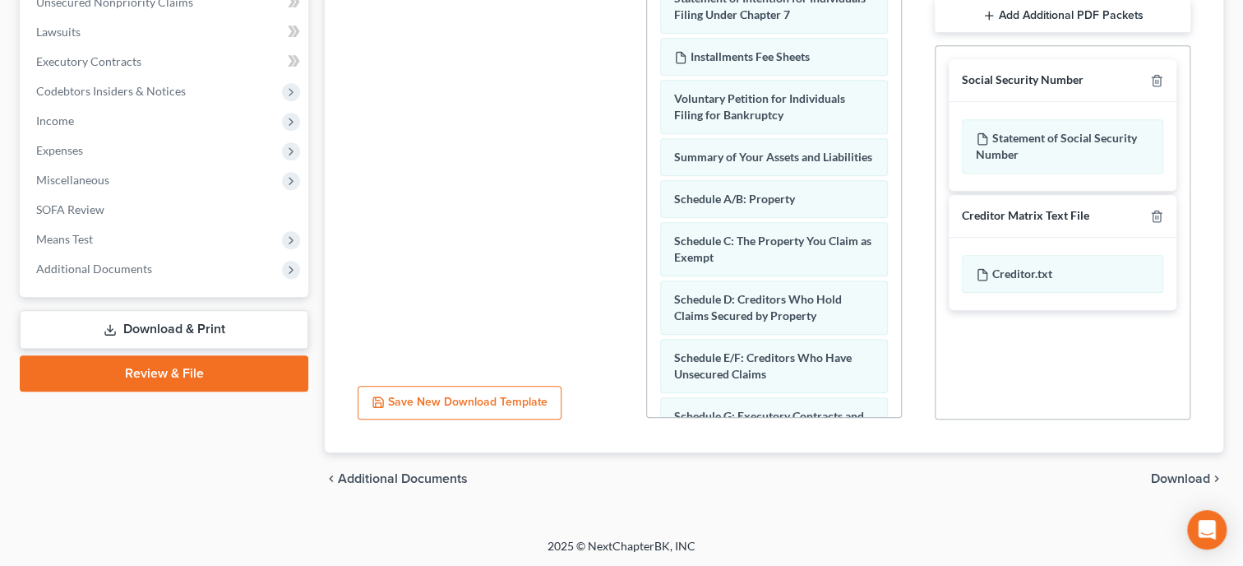
click at [1174, 478] on span "Download" at bounding box center [1180, 478] width 59 height 13
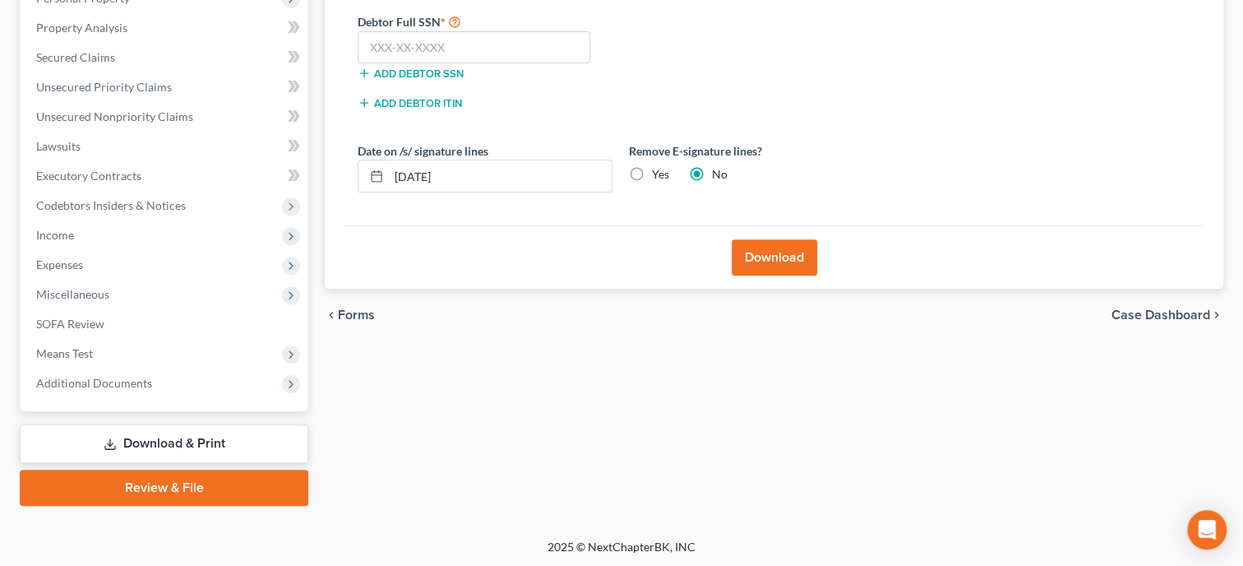
scroll to position [81, 0]
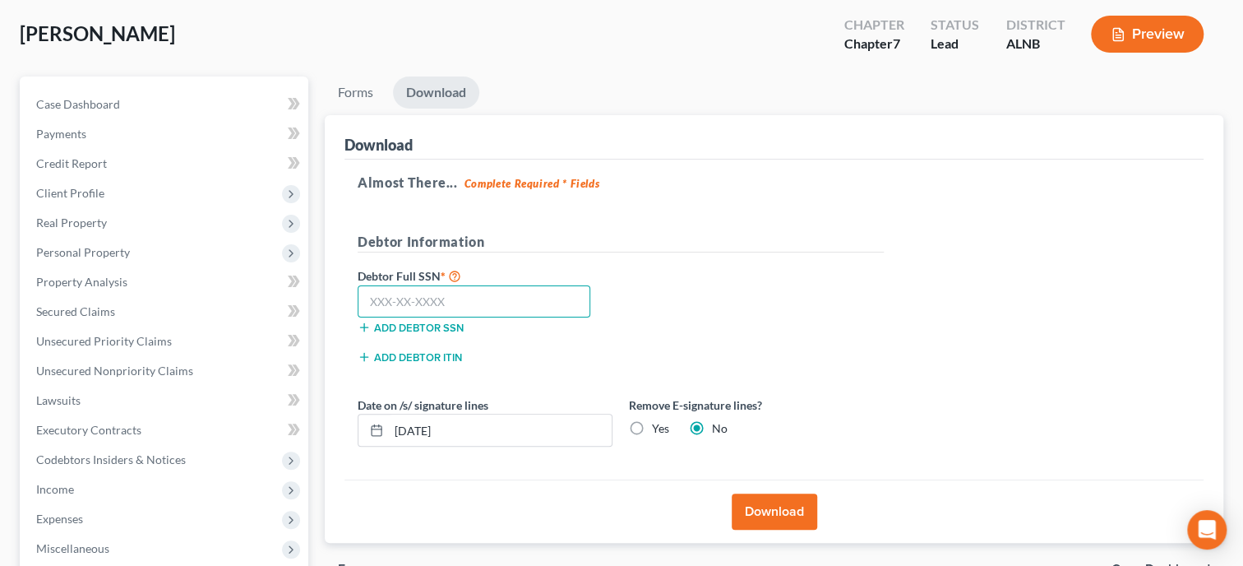
click at [536, 303] on input "text" at bounding box center [474, 301] width 233 height 33
type input "376-02-0266"
click at [806, 512] on button "Download" at bounding box center [775, 511] width 86 height 36
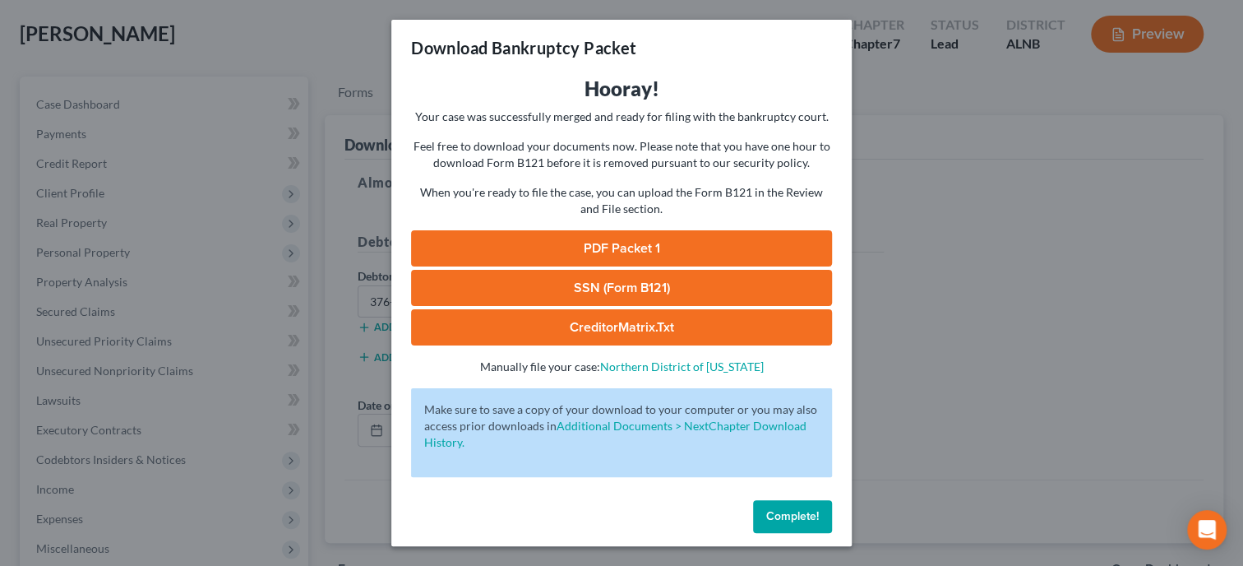
click at [719, 283] on link "SSN (Form B121)" at bounding box center [621, 288] width 421 height 36
click at [633, 255] on link "PDF Packet 1" at bounding box center [621, 248] width 421 height 36
click at [774, 520] on span "Complete!" at bounding box center [792, 516] width 53 height 14
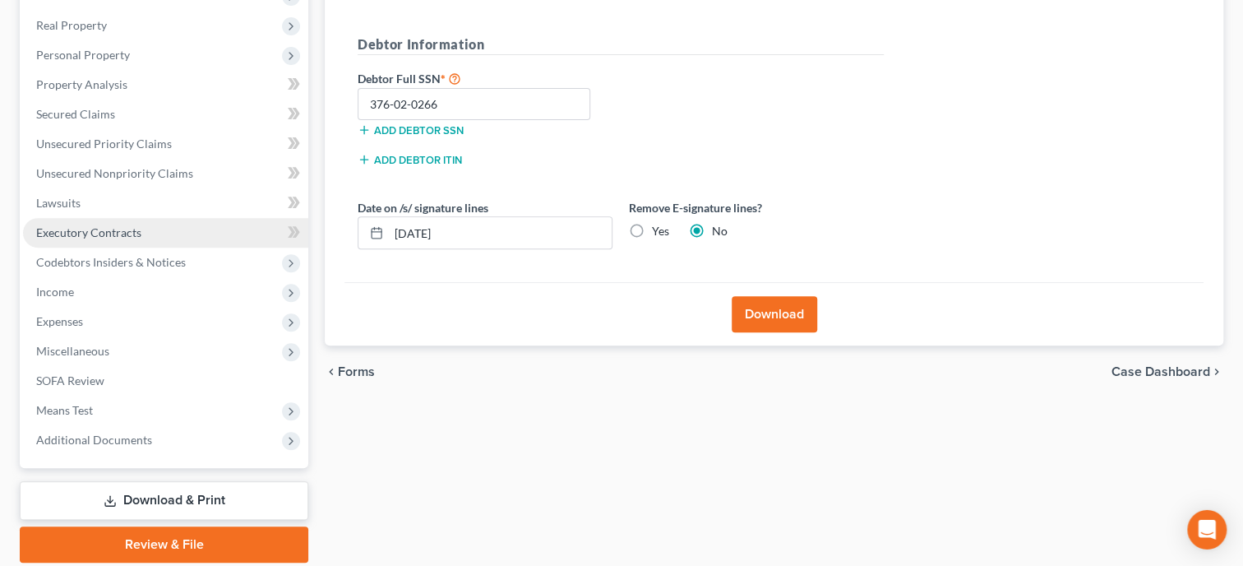
scroll to position [335, 0]
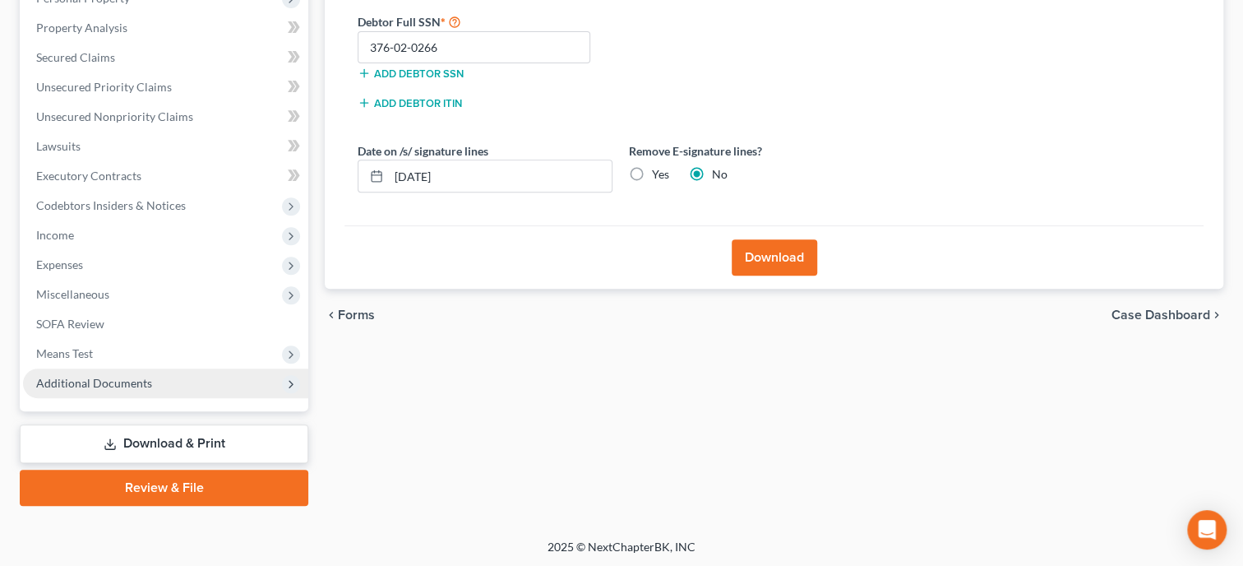
click at [127, 390] on span "Additional Documents" at bounding box center [165, 383] width 285 height 30
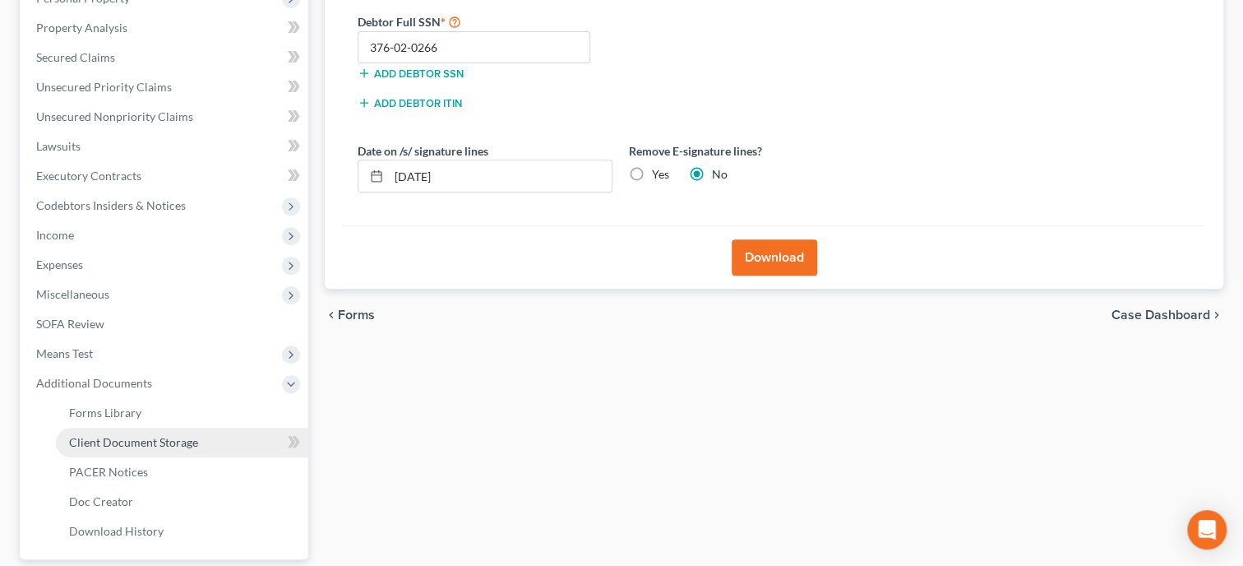
click at [138, 442] on span "Client Document Storage" at bounding box center [133, 442] width 129 height 14
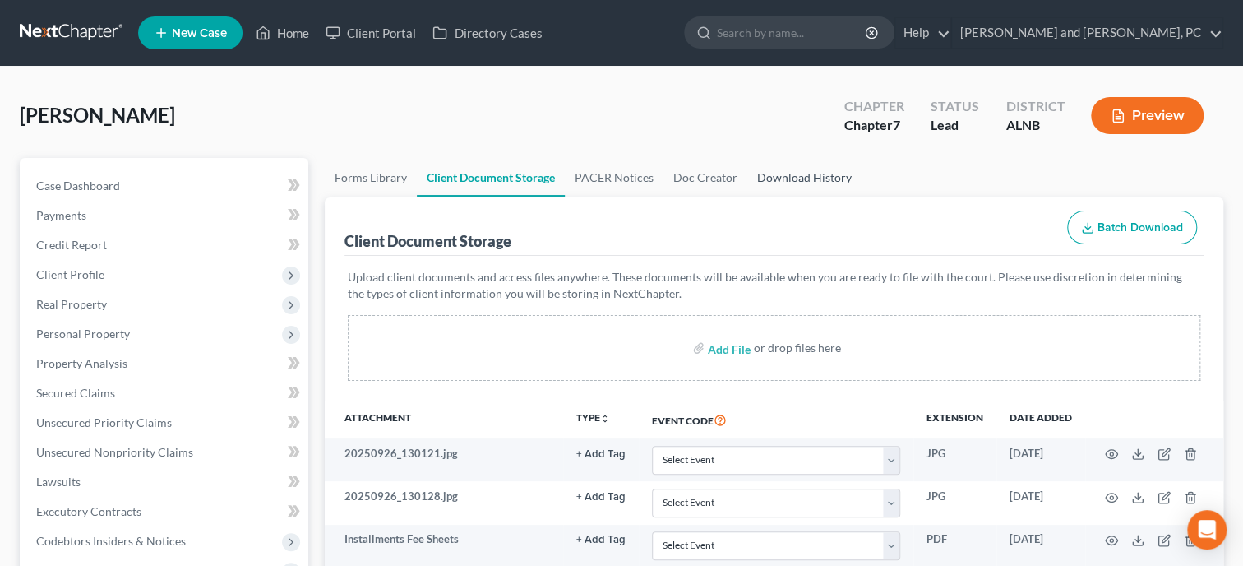
click at [772, 175] on link "Download History" at bounding box center [804, 177] width 114 height 39
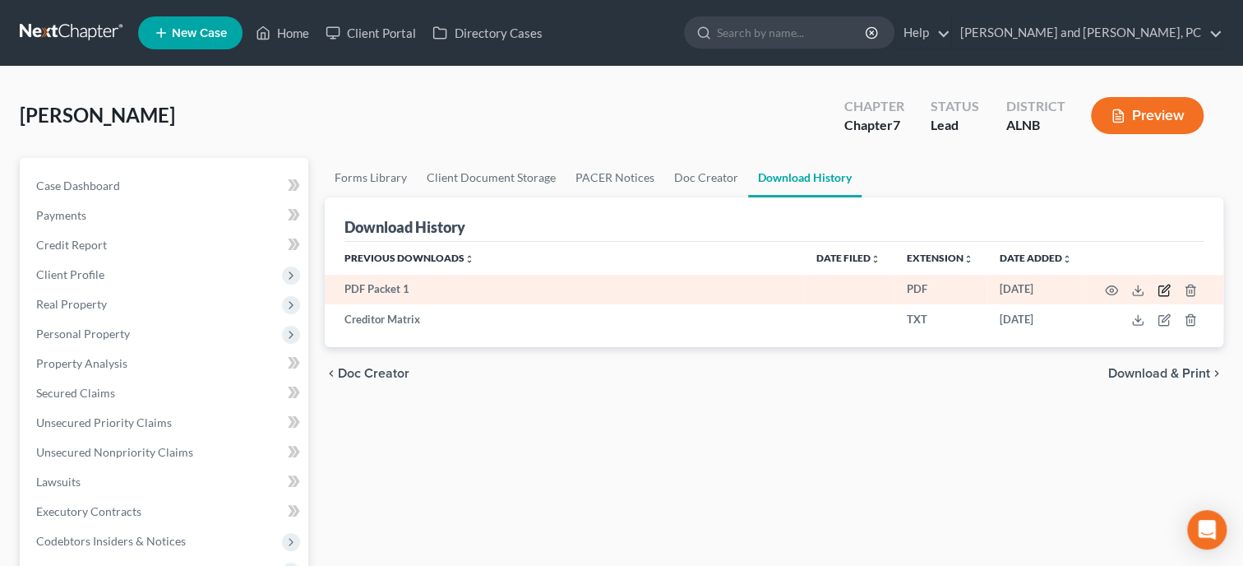
click at [1159, 287] on icon "button" at bounding box center [1164, 290] width 13 height 13
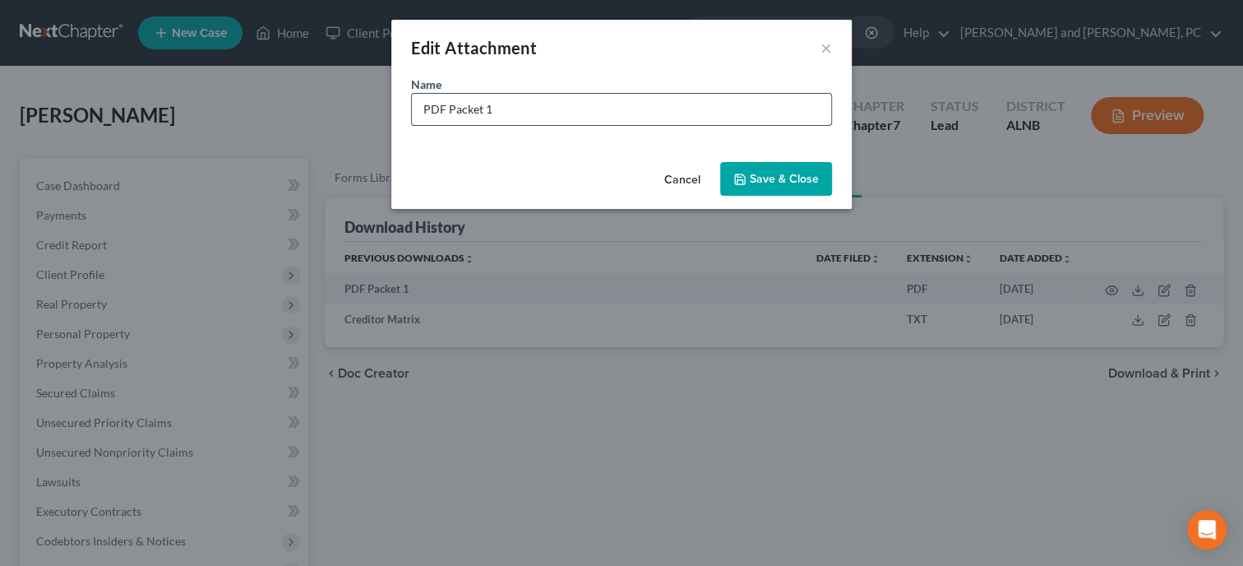
drag, startPoint x: 544, startPoint y: 121, endPoint x: 404, endPoint y: 123, distance: 139.8
click at [412, 123] on input "PDF Packet 1" at bounding box center [621, 109] width 419 height 31
type input "Petition"
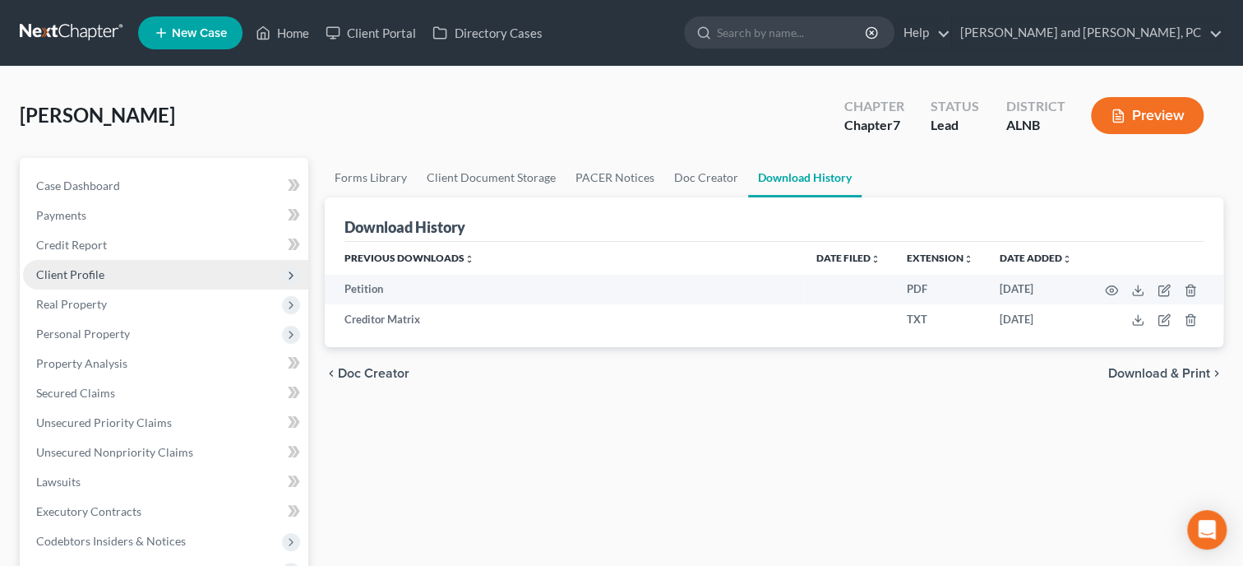
click at [94, 280] on span "Client Profile" at bounding box center [70, 274] width 68 height 14
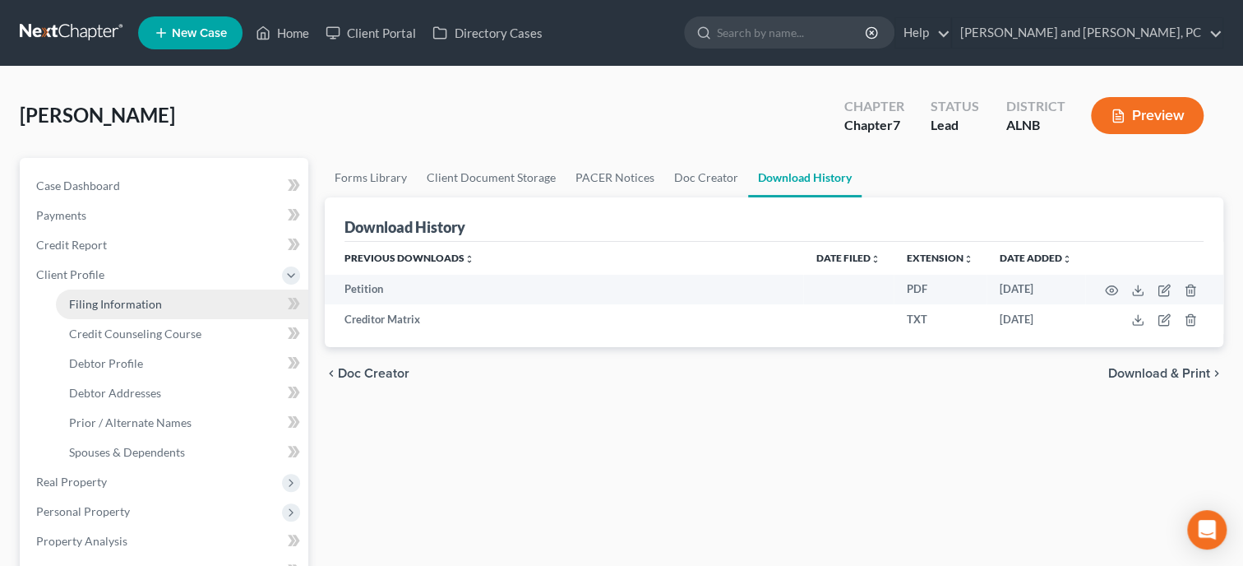
click at [149, 316] on link "Filing Information" at bounding box center [182, 304] width 252 height 30
select select "1"
select select "0"
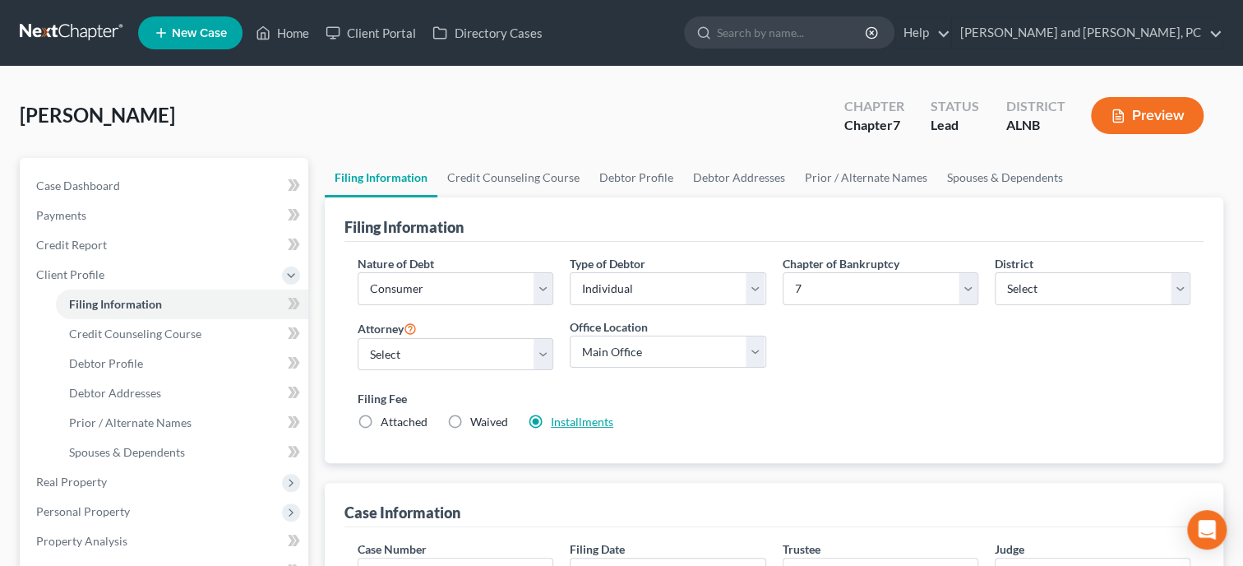
click at [577, 423] on link "Installments" at bounding box center [582, 421] width 62 height 14
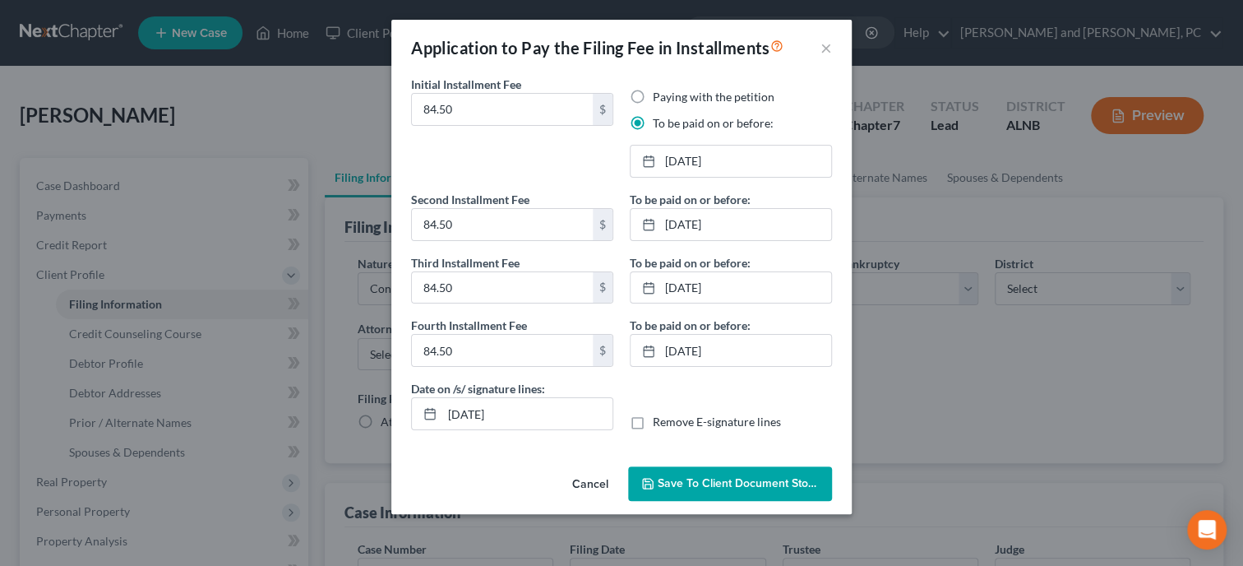
click at [603, 485] on button "Cancel" at bounding box center [590, 484] width 62 height 33
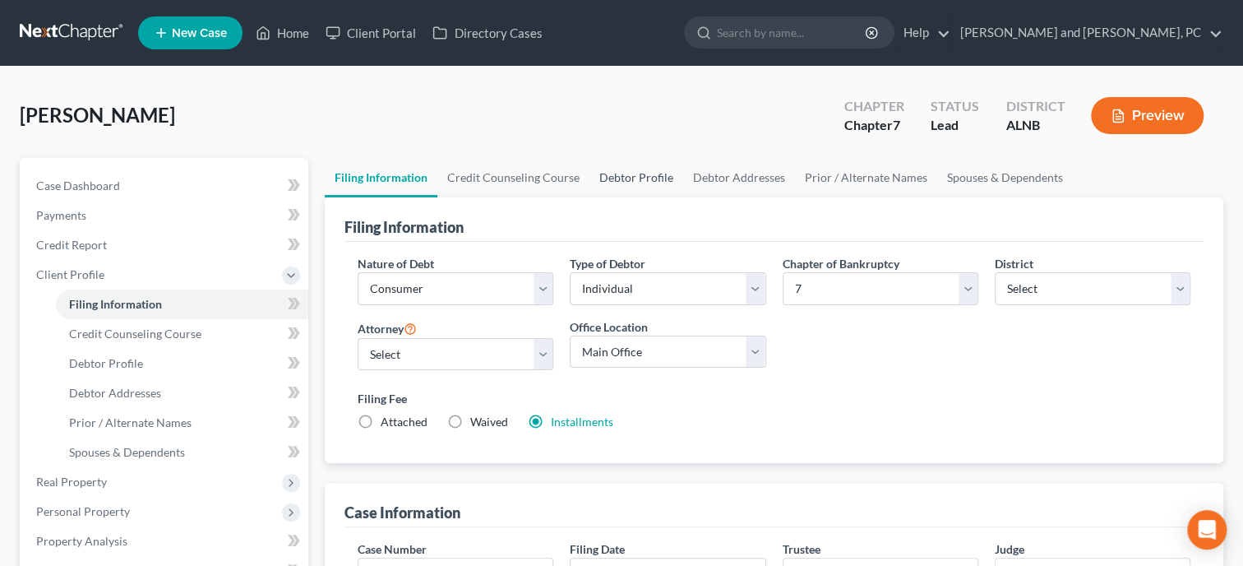
click at [597, 178] on link "Debtor Profile" at bounding box center [636, 177] width 94 height 39
select select "3"
select select "2"
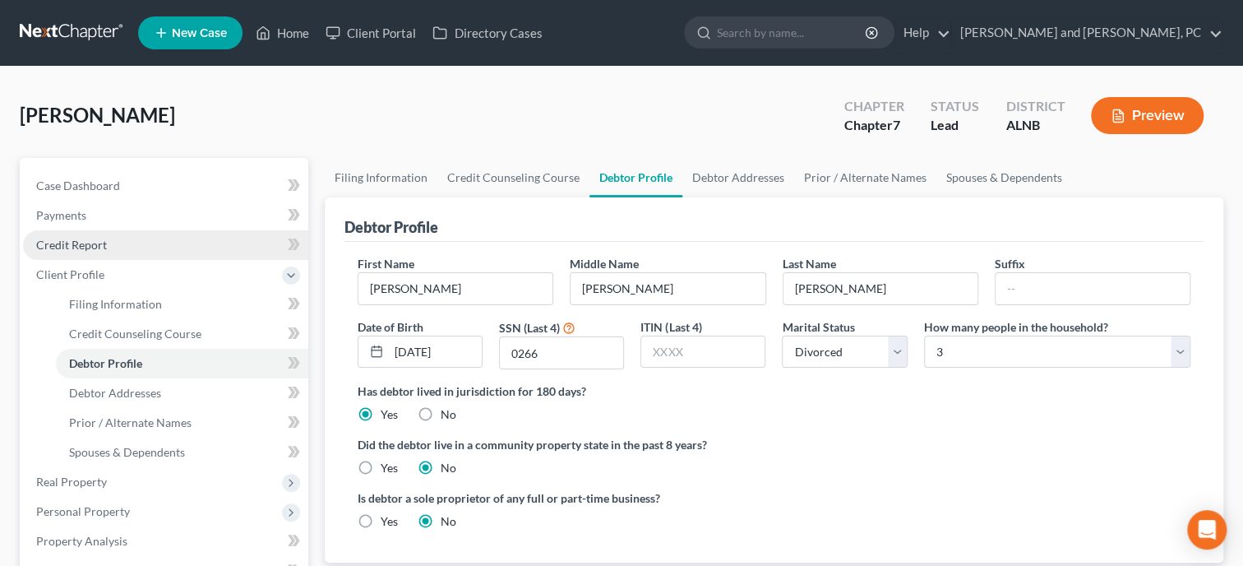
click at [44, 238] on span "Credit Report" at bounding box center [71, 245] width 71 height 14
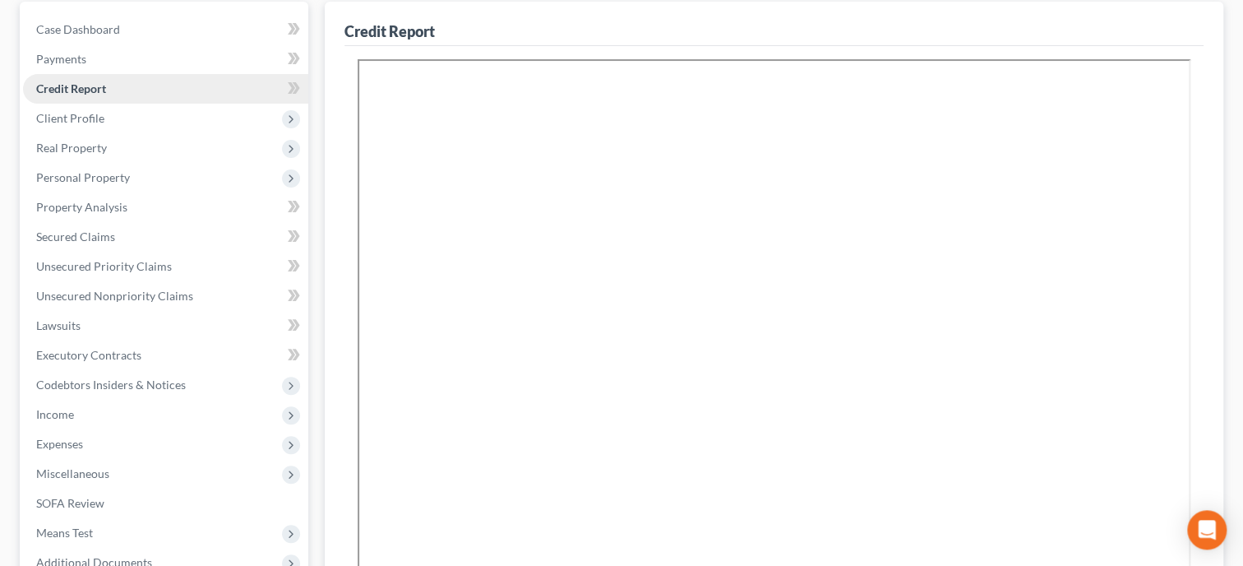
scroll to position [338, 0]
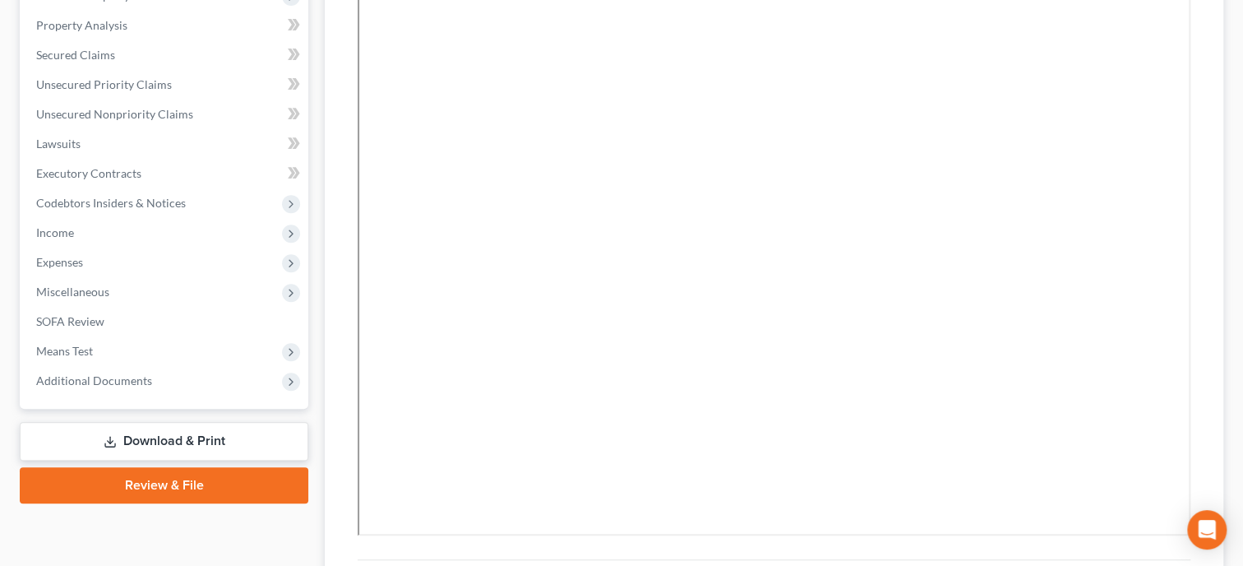
click at [111, 435] on icon at bounding box center [110, 441] width 13 height 13
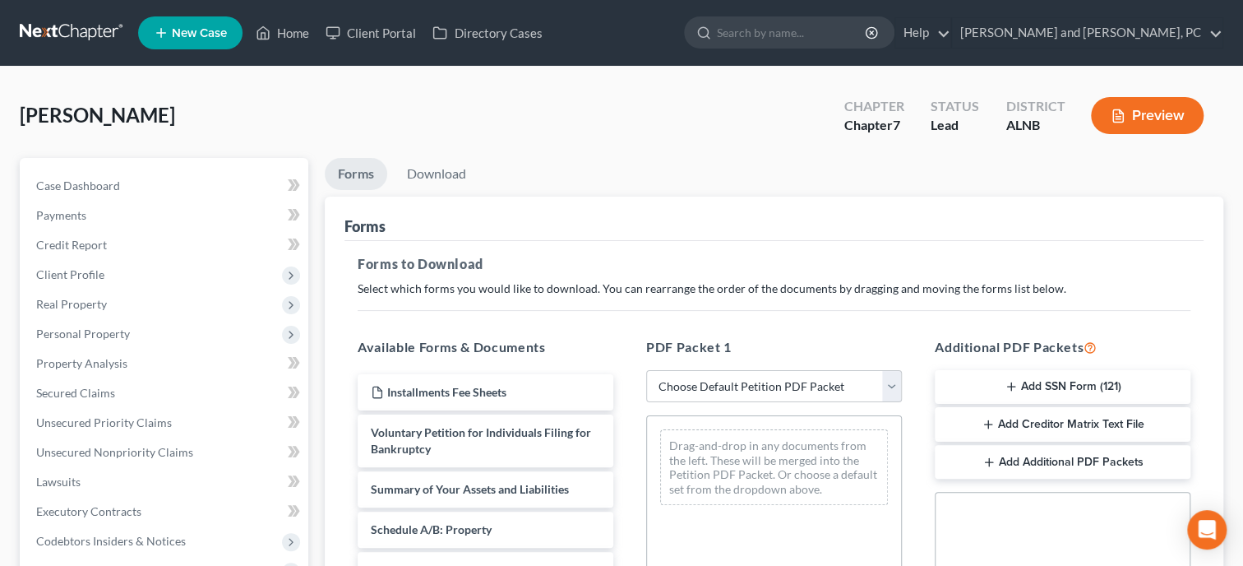
scroll to position [338, 0]
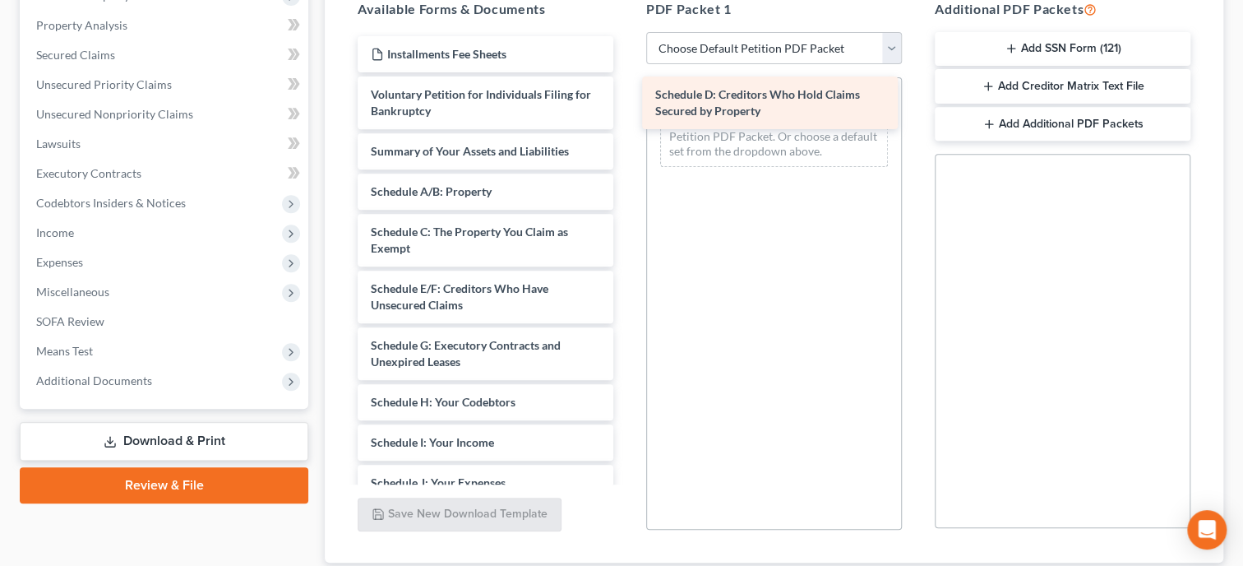
drag, startPoint x: 507, startPoint y: 281, endPoint x: 792, endPoint y: 90, distance: 343.0
click at [626, 90] on div "Schedule D: Creditors Who Hold Claims Secured by Property Installments Fee Shee…" at bounding box center [485, 470] width 282 height 869
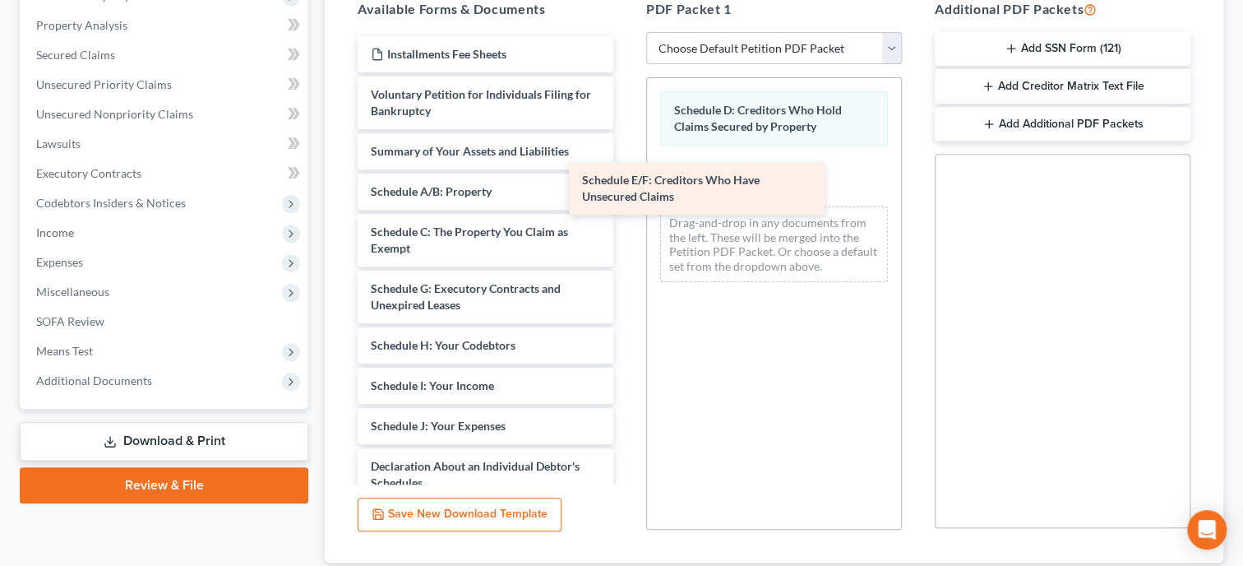
drag, startPoint x: 551, startPoint y: 286, endPoint x: 791, endPoint y: 161, distance: 270.6
click at [626, 161] on div "Schedule E/F: Creditors Who Have Unsecured Claims Installments Fee Sheets Volun…" at bounding box center [485, 442] width 282 height 812
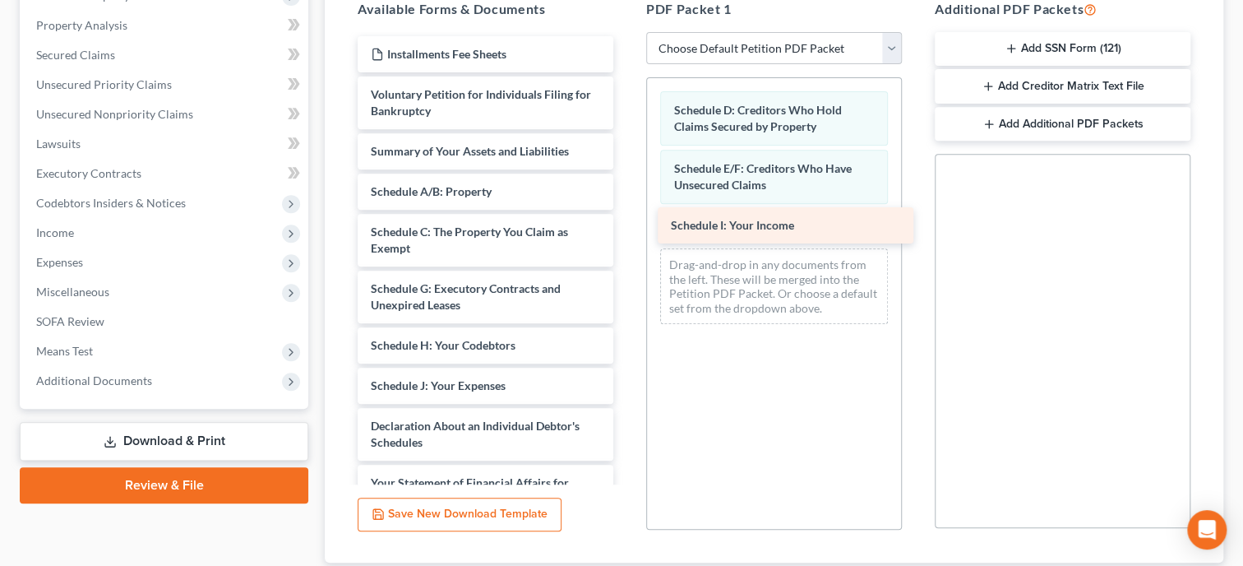
drag, startPoint x: 533, startPoint y: 379, endPoint x: 833, endPoint y: 218, distance: 340.6
click at [626, 218] on div "Schedule I: Your Income Installments Fee Sheets Voluntary Petition for Individu…" at bounding box center [485, 422] width 282 height 772
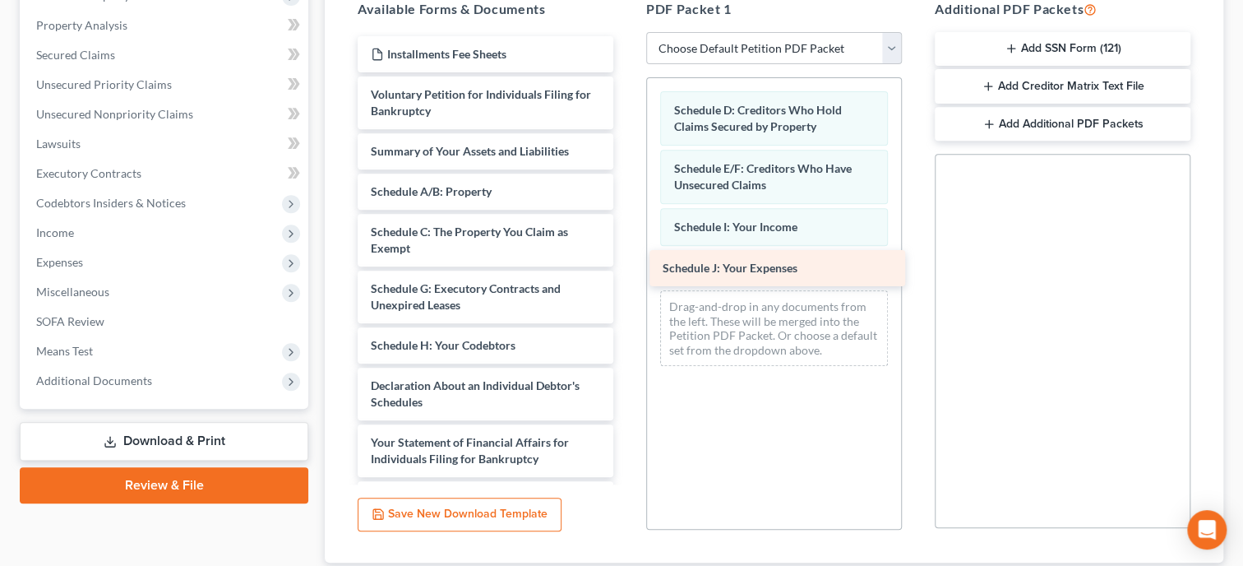
drag, startPoint x: 520, startPoint y: 386, endPoint x: 811, endPoint y: 271, distance: 313.7
click at [626, 271] on div "Schedule J: Your Expenses Installments Fee Sheets Voluntary Petition for Indivi…" at bounding box center [485, 402] width 282 height 732
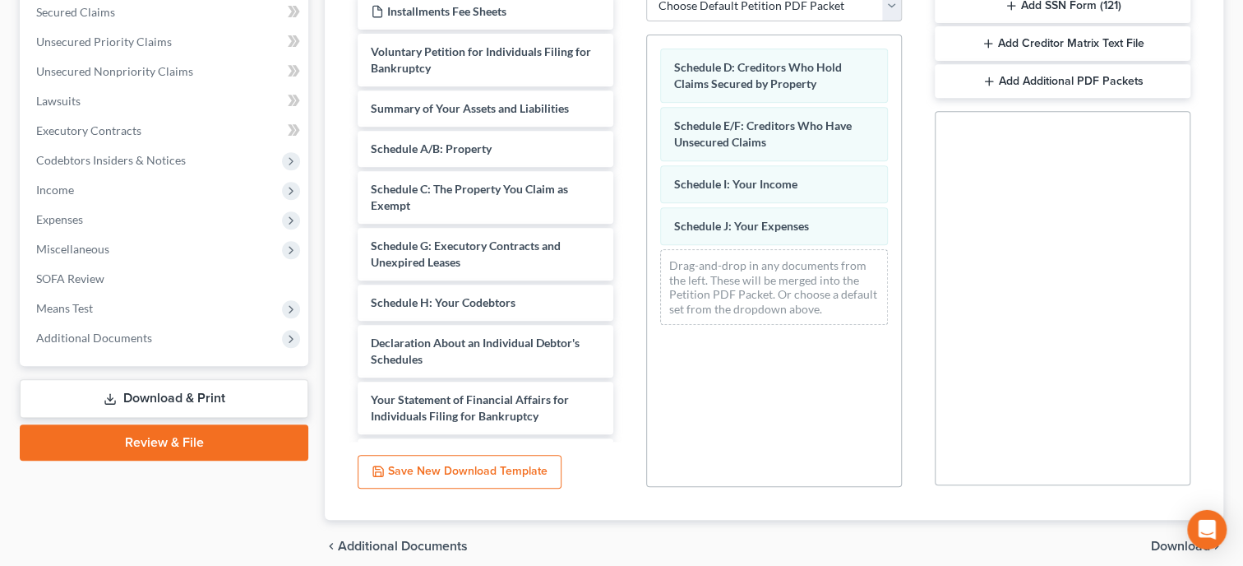
scroll to position [448, 0]
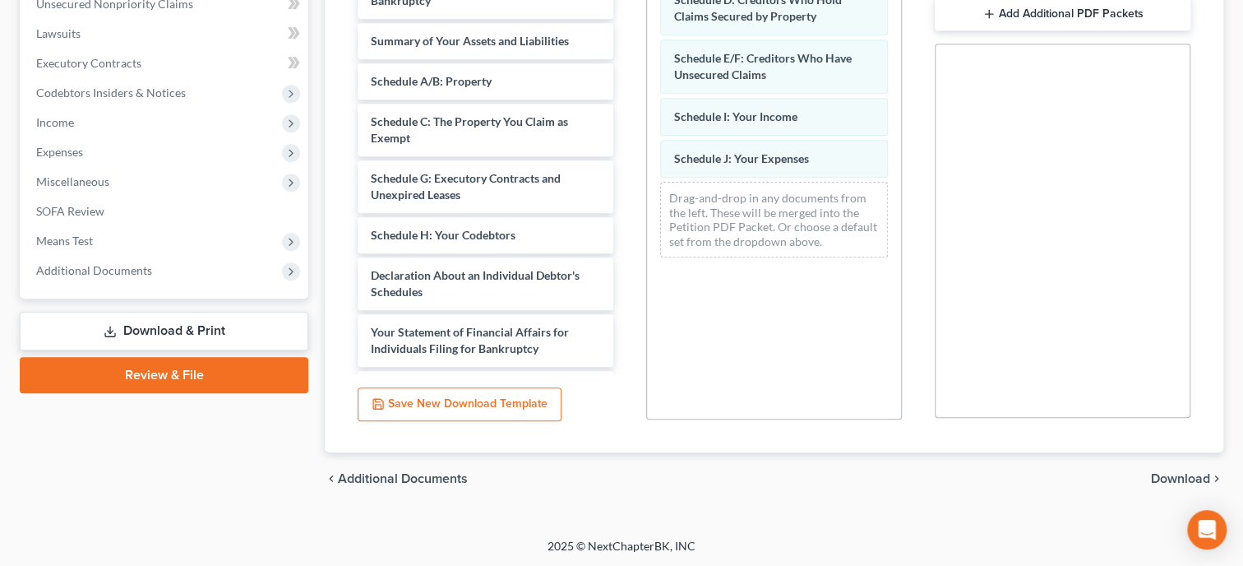
click at [1164, 474] on span "Download" at bounding box center [1180, 478] width 59 height 13
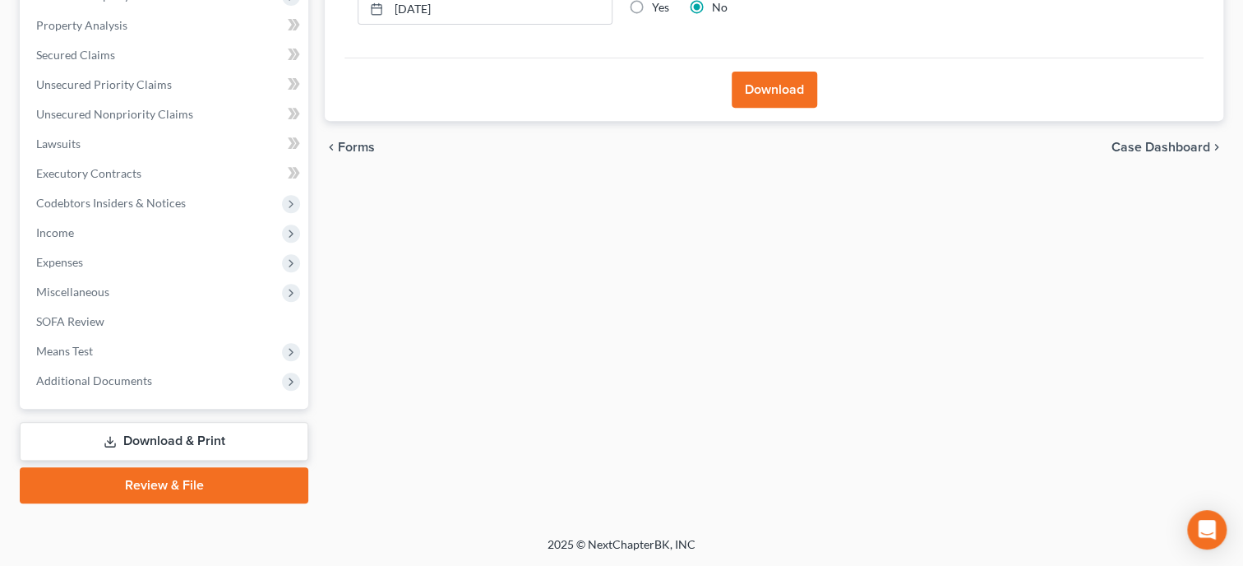
scroll to position [335, 0]
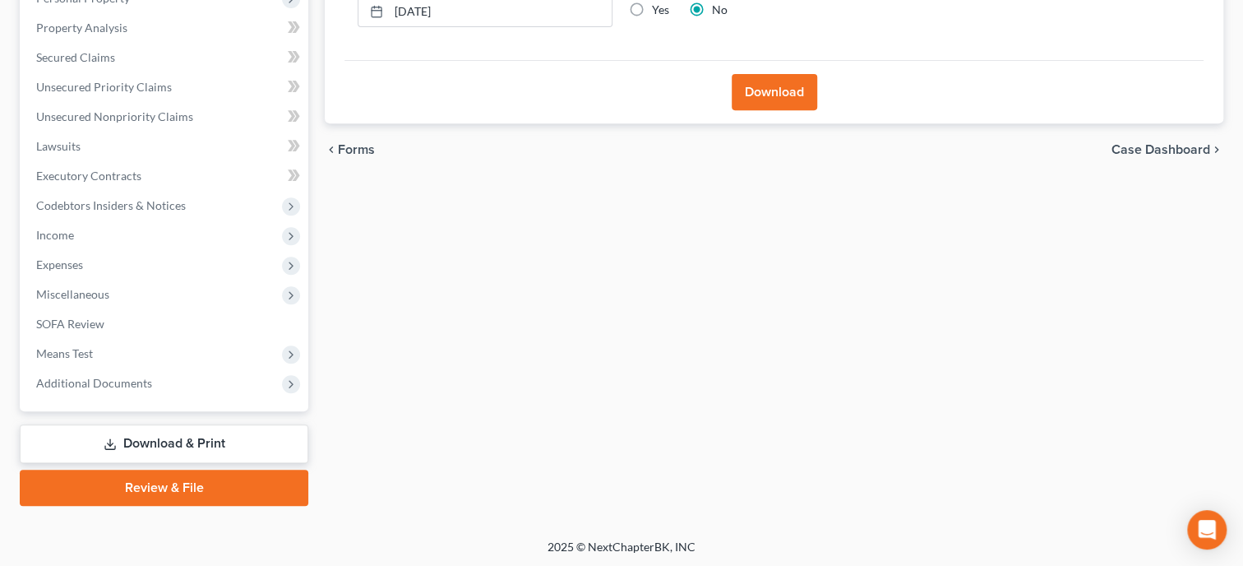
click at [784, 94] on button "Download" at bounding box center [775, 92] width 86 height 36
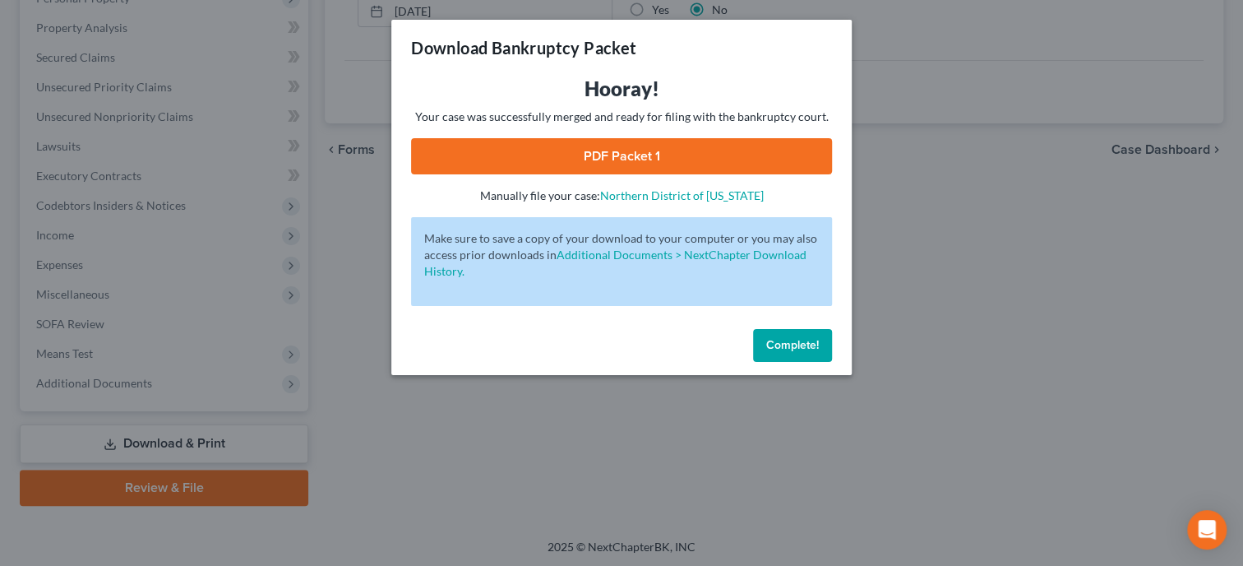
click at [544, 163] on link "PDF Packet 1" at bounding box center [621, 156] width 421 height 36
click at [793, 358] on button "Complete!" at bounding box center [792, 345] width 79 height 33
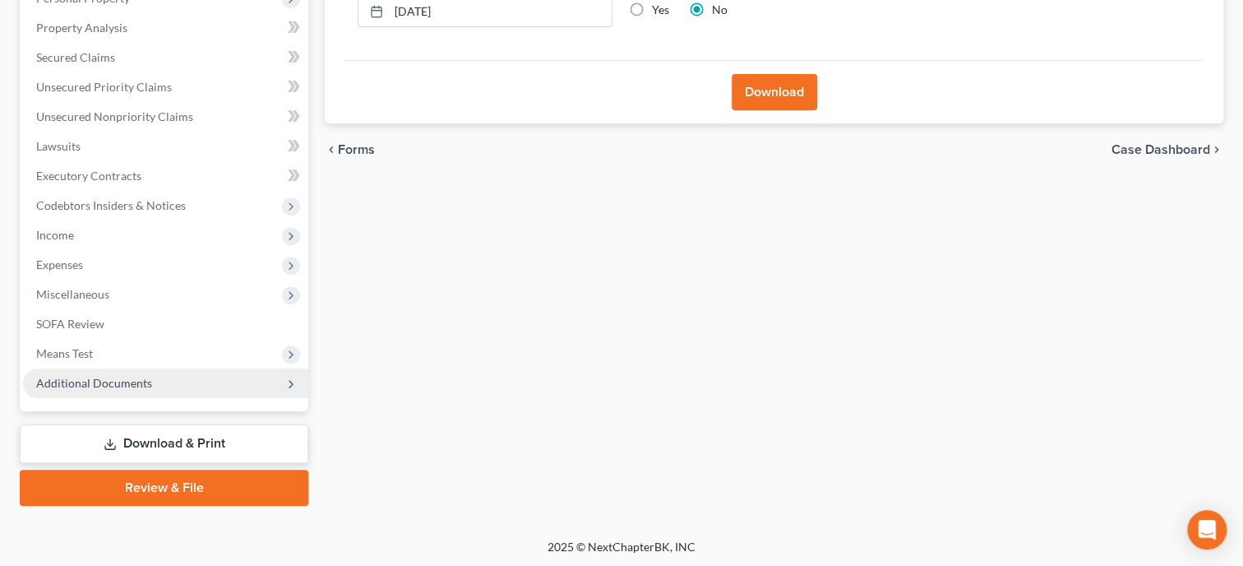
click at [109, 384] on span "Additional Documents" at bounding box center [94, 383] width 116 height 14
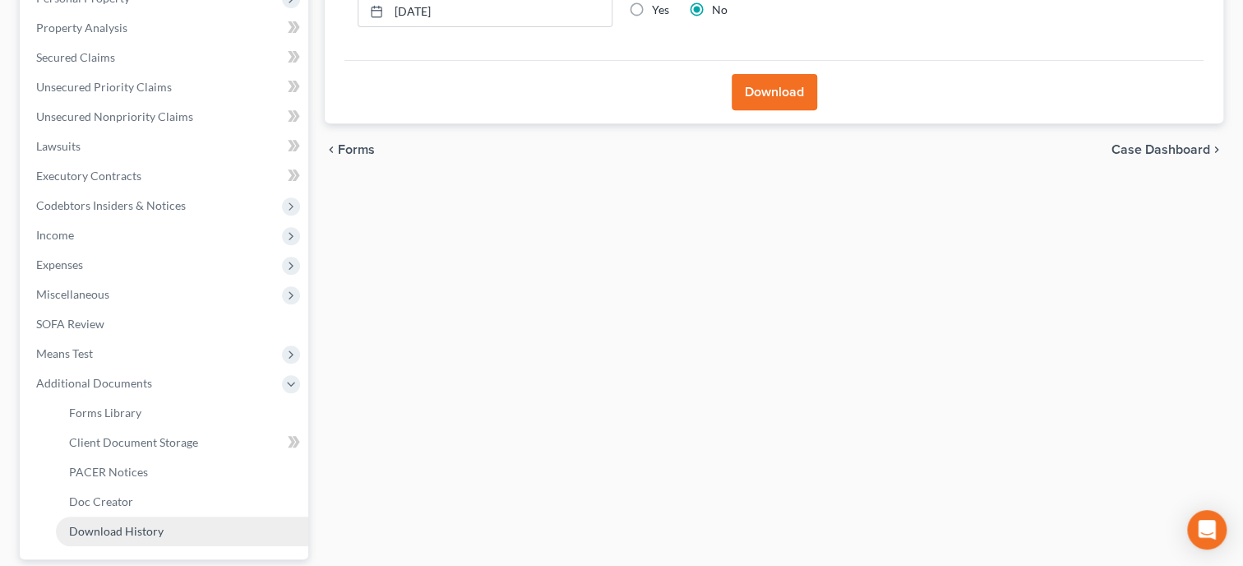
click at [97, 540] on link "Download History" at bounding box center [182, 531] width 252 height 30
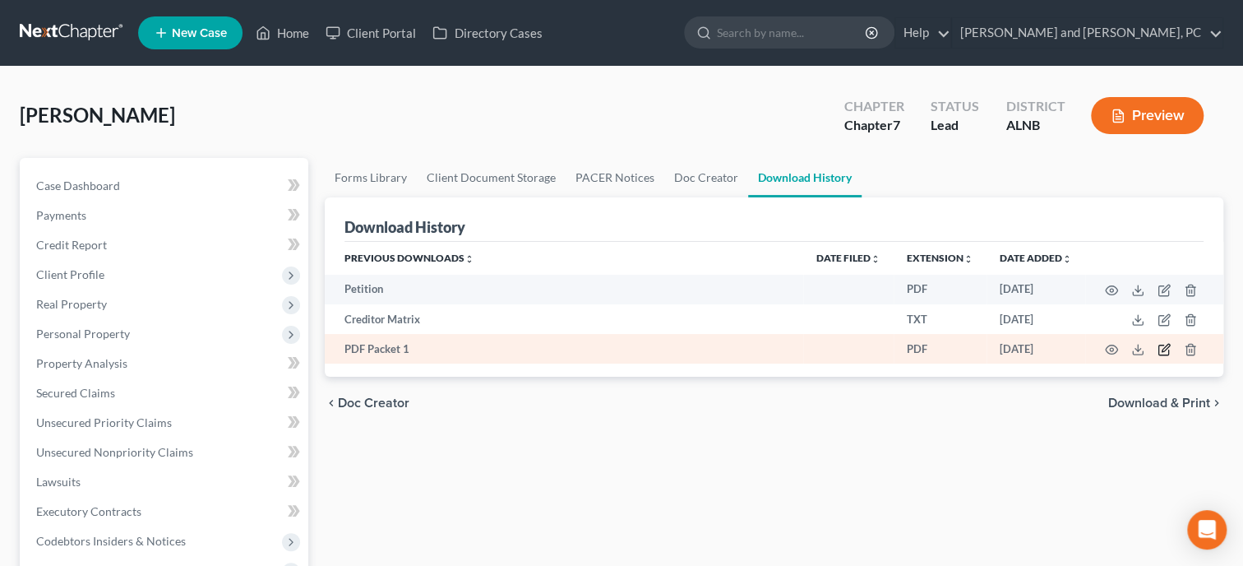
click at [1160, 354] on icon "button" at bounding box center [1164, 349] width 13 height 13
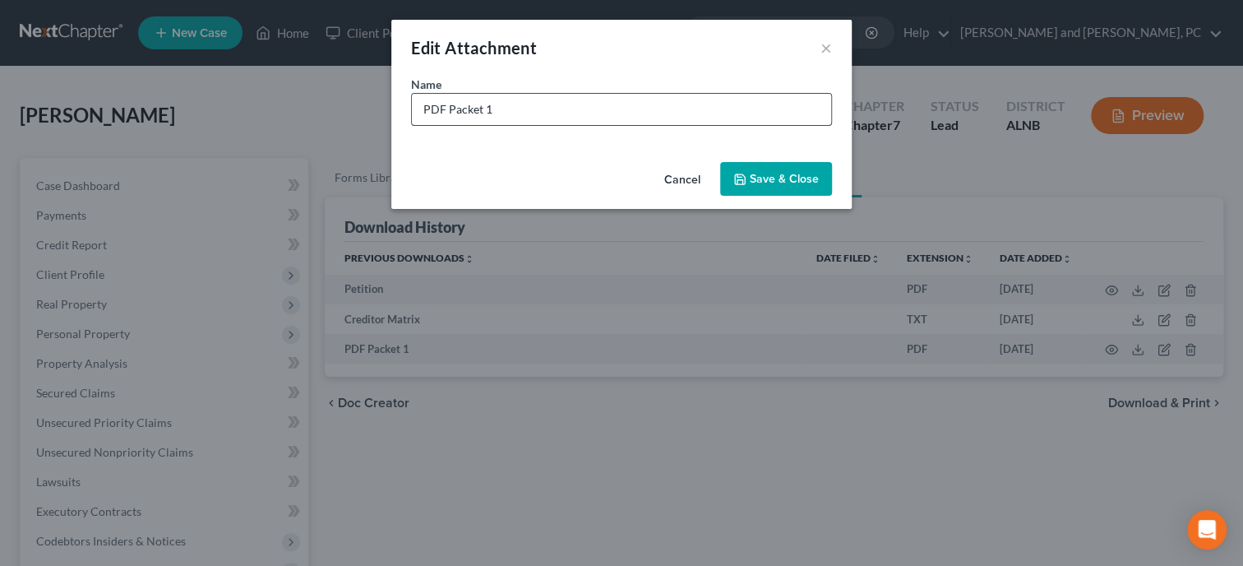
drag, startPoint x: 565, startPoint y: 115, endPoint x: 394, endPoint y: 118, distance: 171.0
click at [412, 118] on input "PDF Packet 1" at bounding box center [621, 109] width 419 height 31
type input "CC Schedules"
click at [774, 169] on button "Save & Close" at bounding box center [776, 179] width 112 height 35
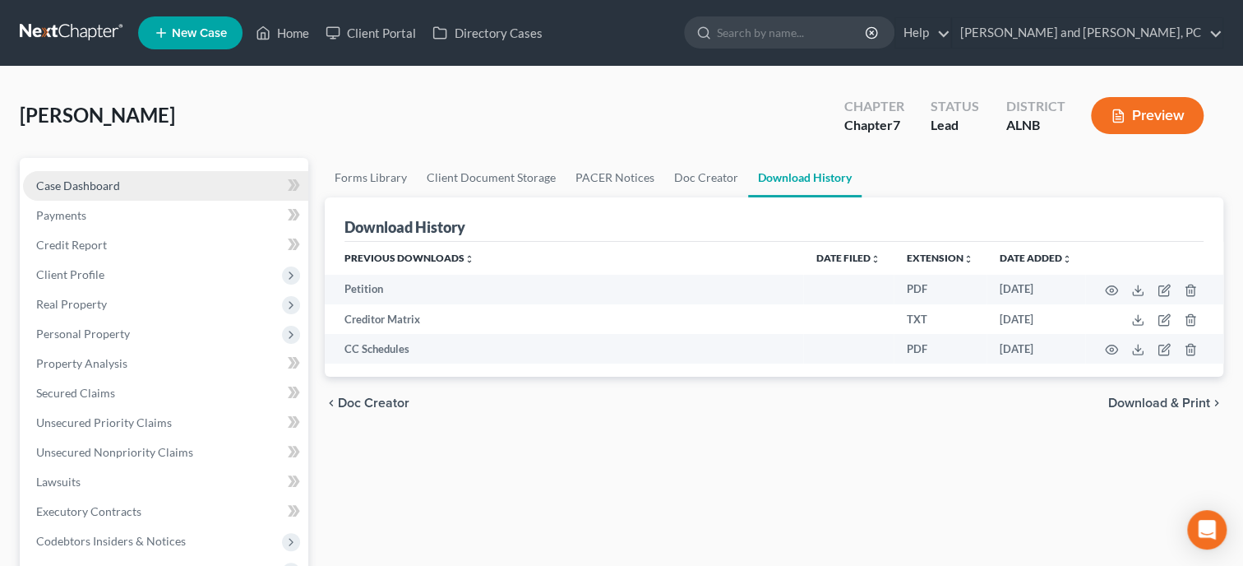
click at [104, 183] on span "Case Dashboard" at bounding box center [78, 185] width 84 height 14
select select "6"
select select "0"
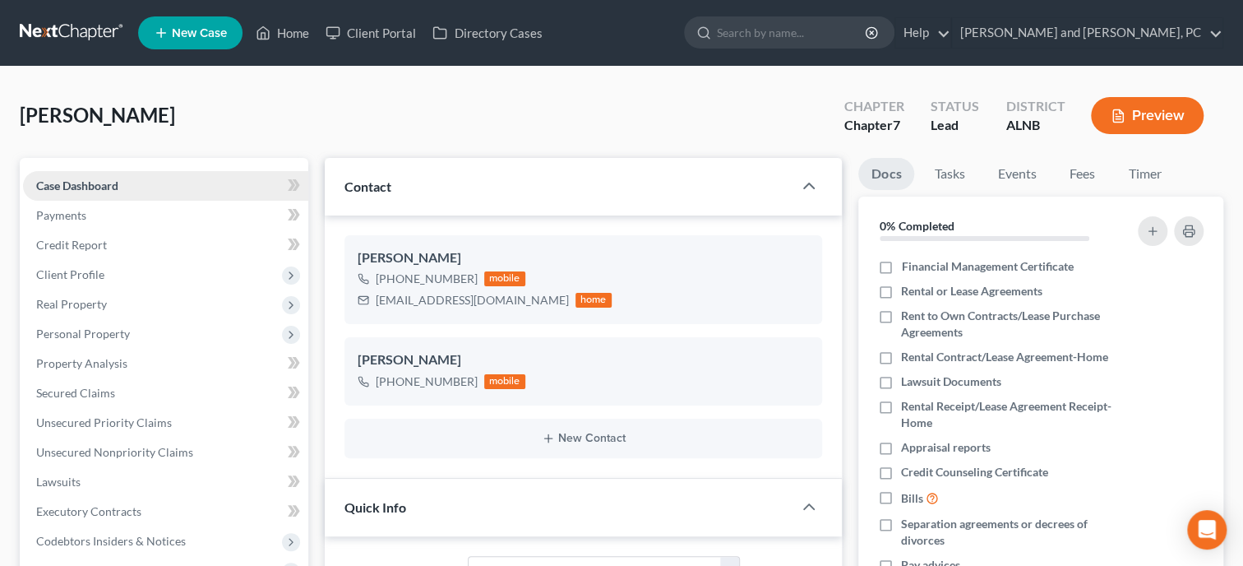
scroll to position [1209, 0]
click at [1137, 176] on link "Timer" at bounding box center [1144, 174] width 59 height 32
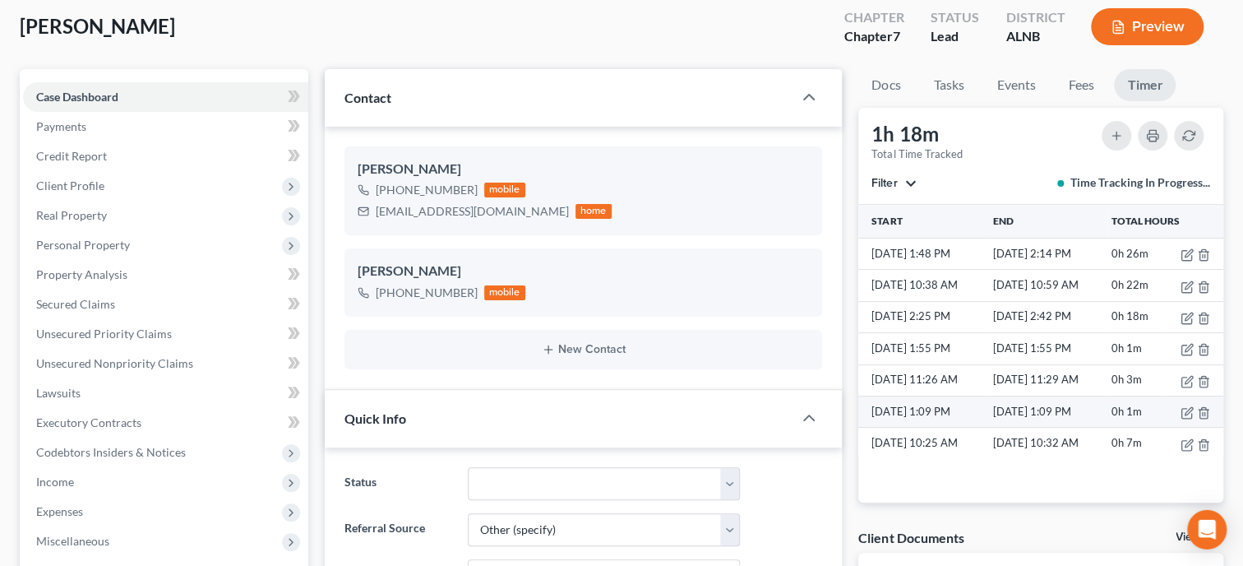
scroll to position [169, 0]
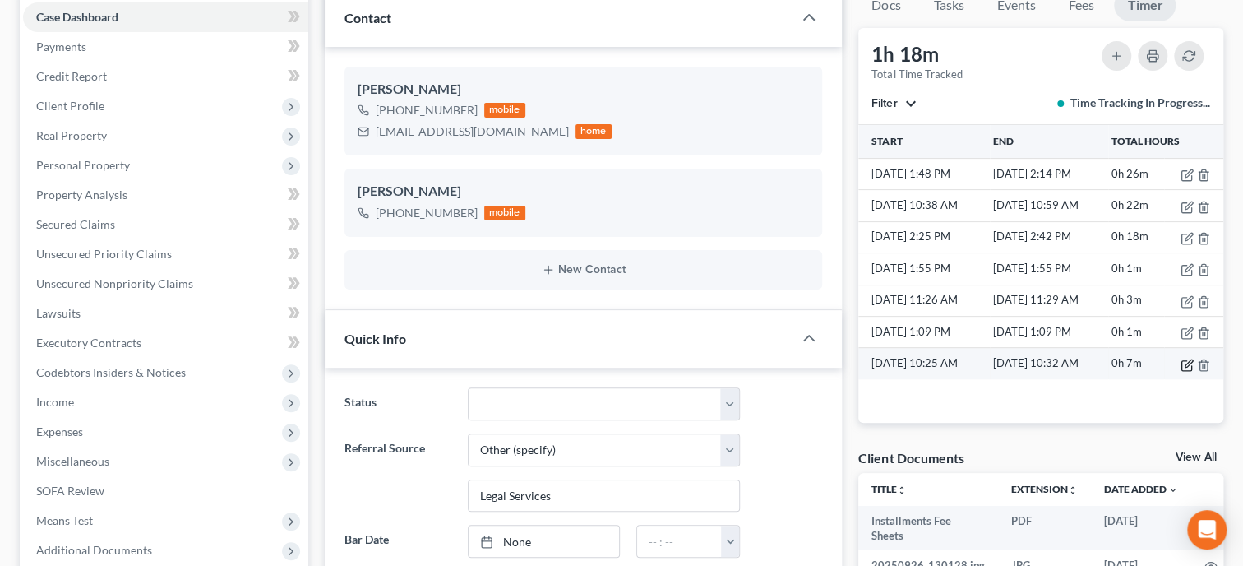
click at [1184, 359] on icon "button" at bounding box center [1187, 364] width 13 height 13
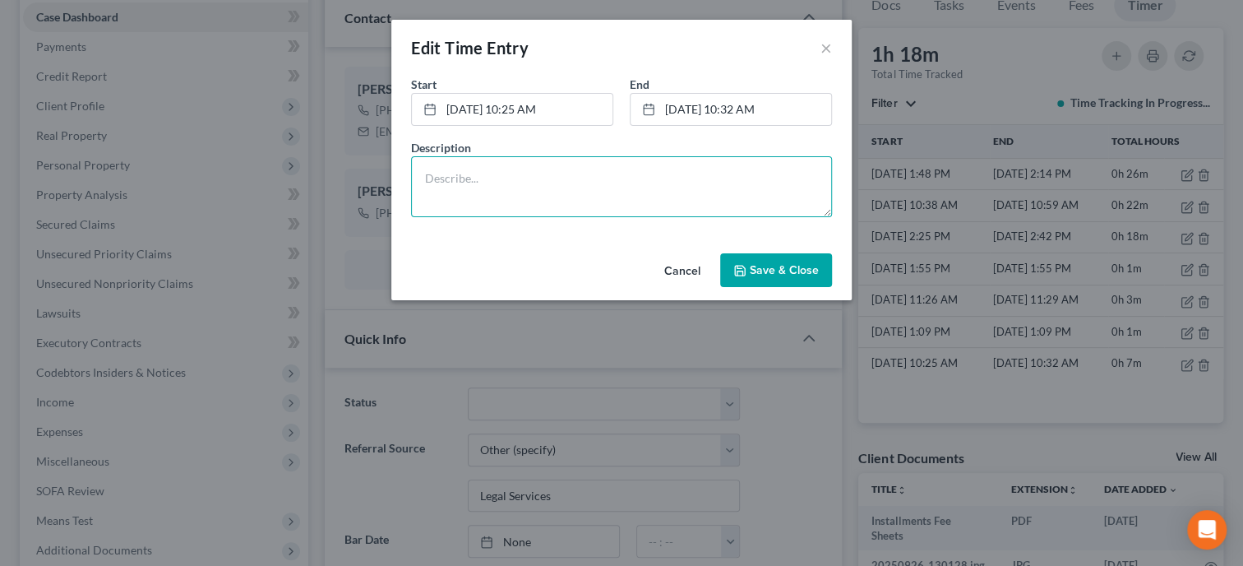
click at [597, 173] on textarea at bounding box center [621, 186] width 421 height 61
type textarea "P"
type textarea "Open File"
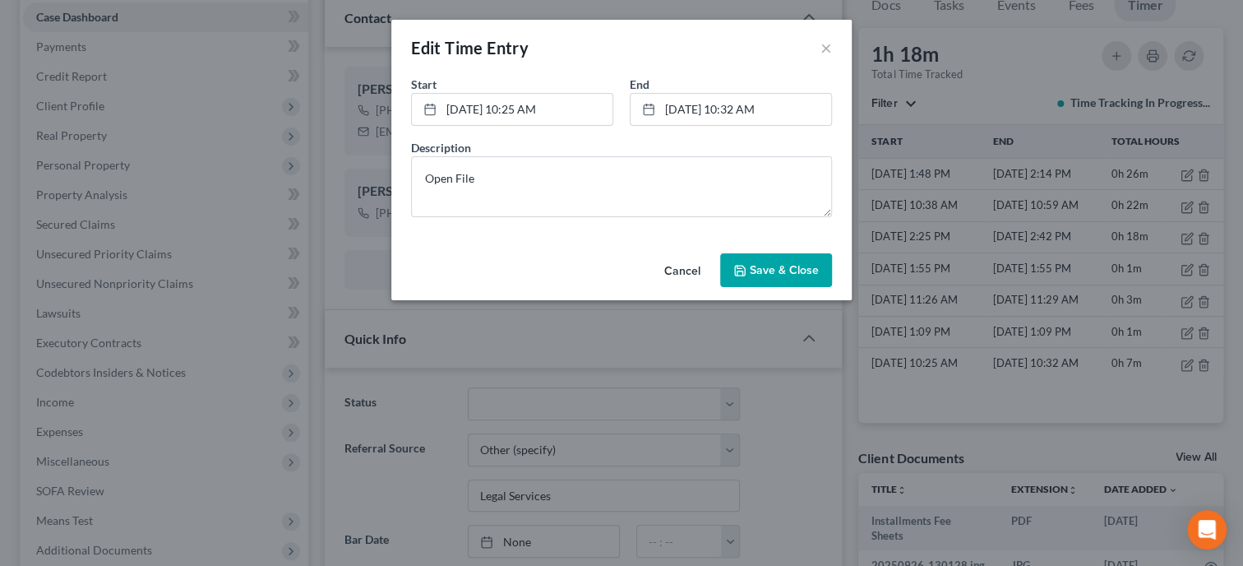
click at [737, 264] on icon "button" at bounding box center [739, 270] width 13 height 13
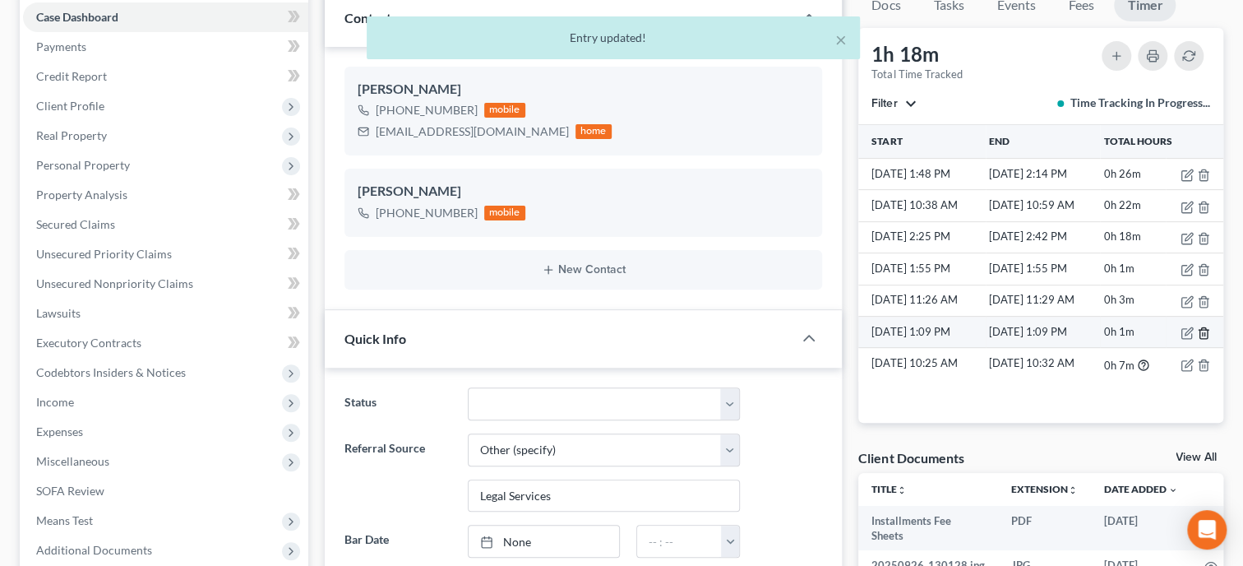
click at [1203, 334] on icon "button" at bounding box center [1203, 332] width 13 height 13
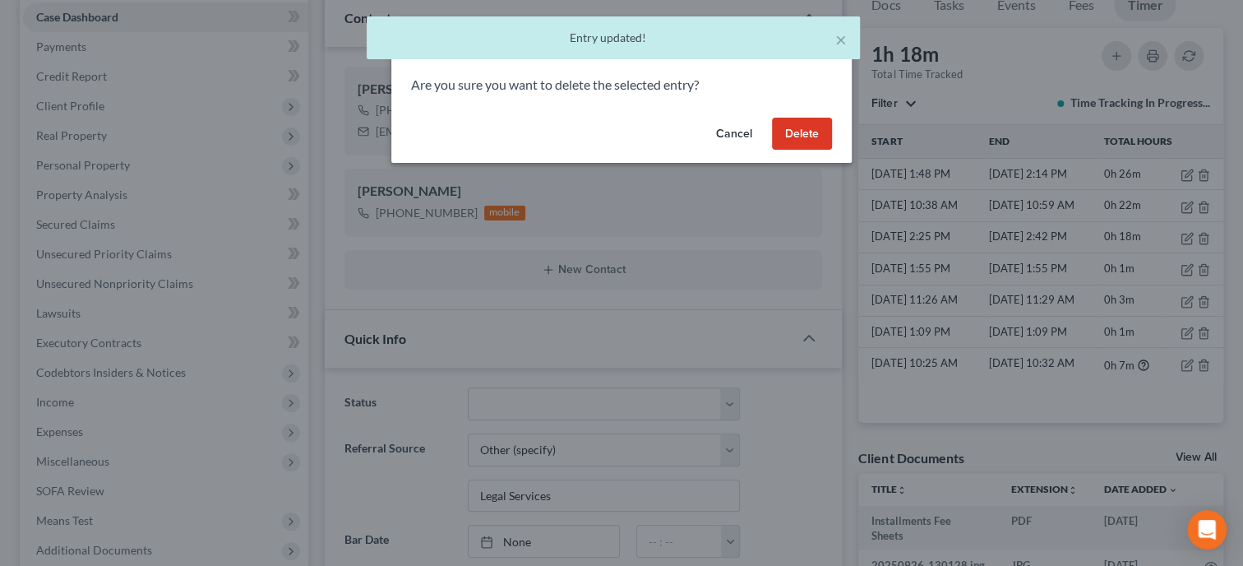
click at [807, 127] on button "Delete" at bounding box center [802, 134] width 60 height 33
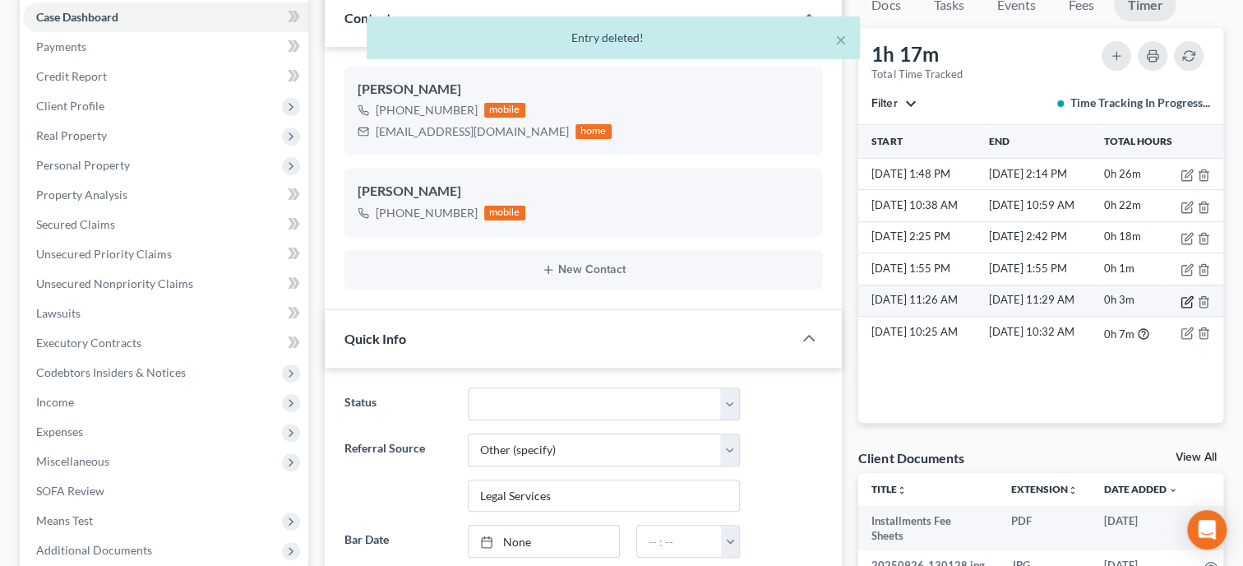
click at [1188, 301] on icon "button" at bounding box center [1187, 301] width 13 height 13
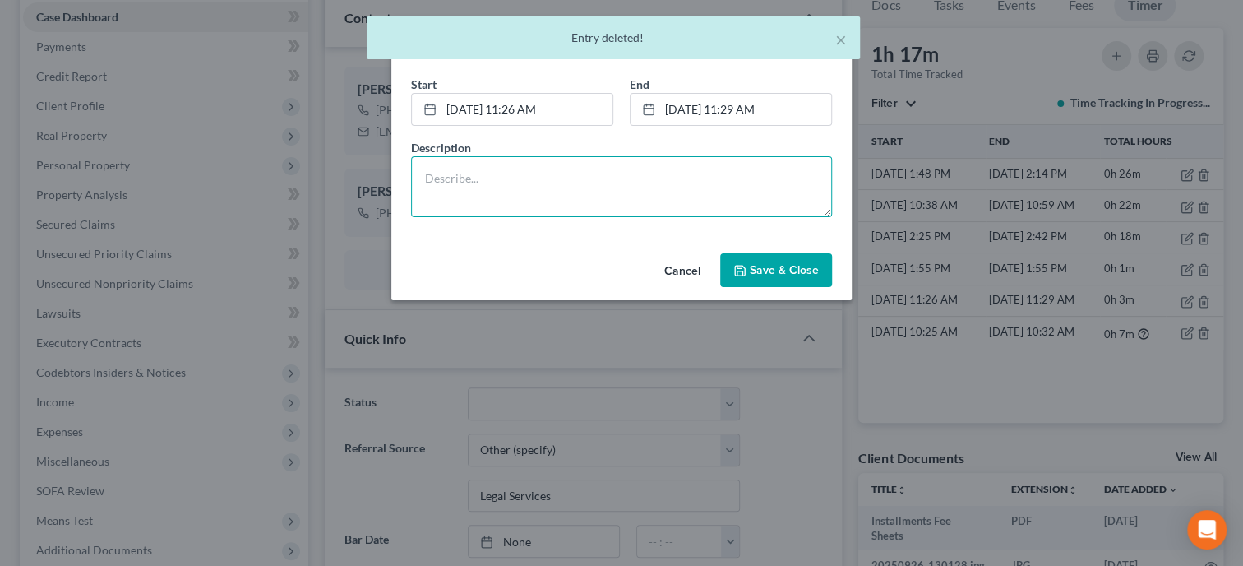
click at [728, 194] on textarea at bounding box center [621, 186] width 421 height 61
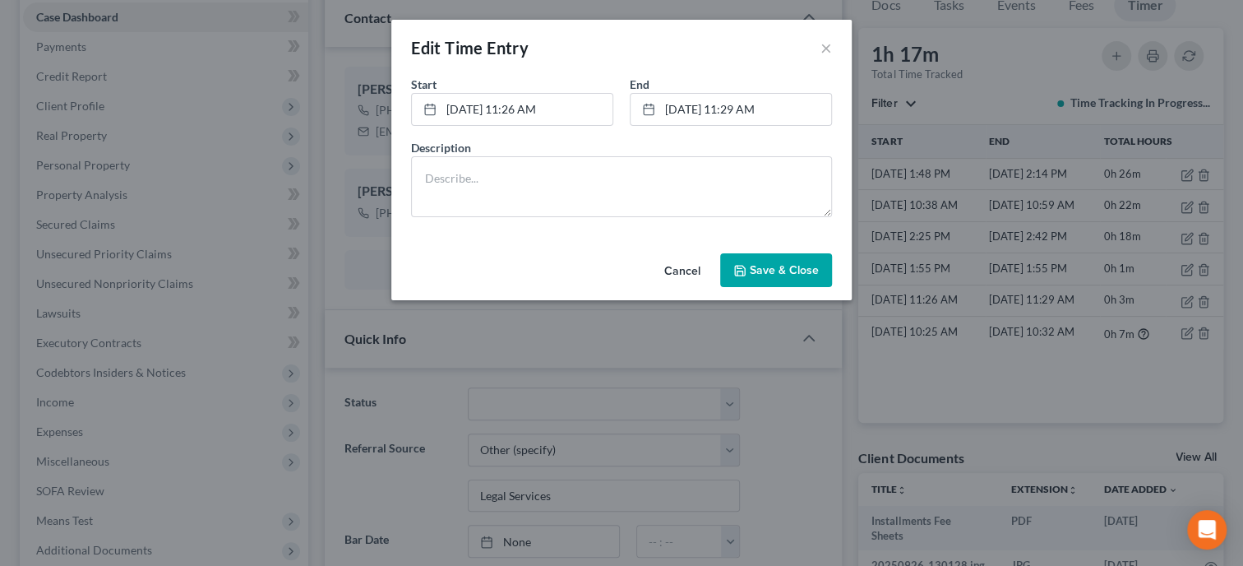
click at [695, 264] on button "Cancel" at bounding box center [682, 271] width 62 height 33
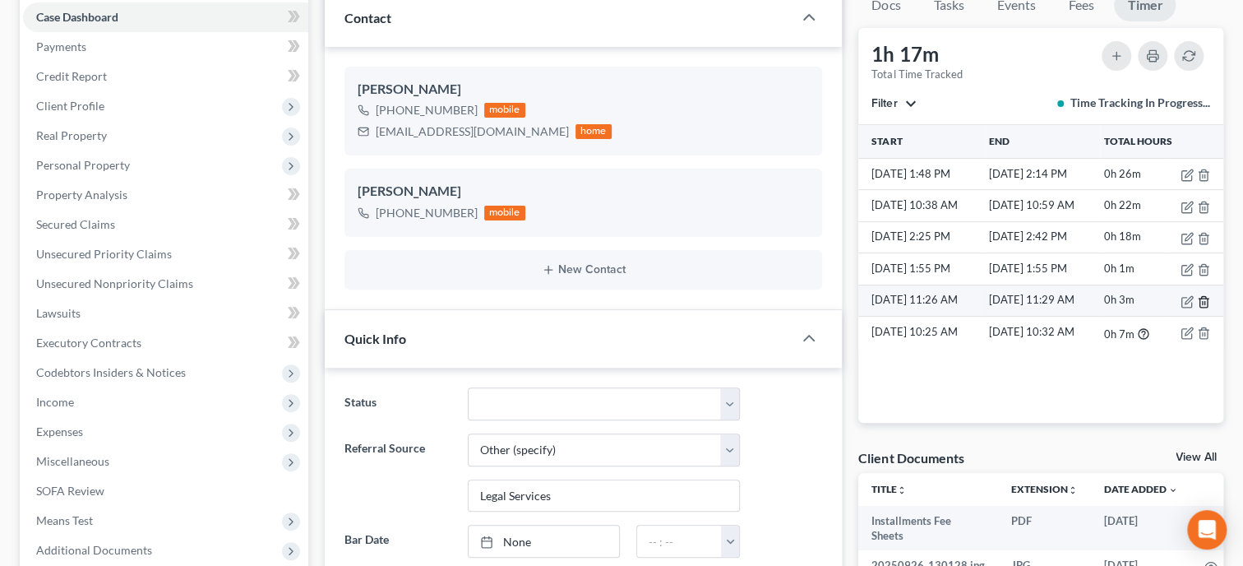
click at [1205, 299] on icon "button" at bounding box center [1203, 301] width 13 height 13
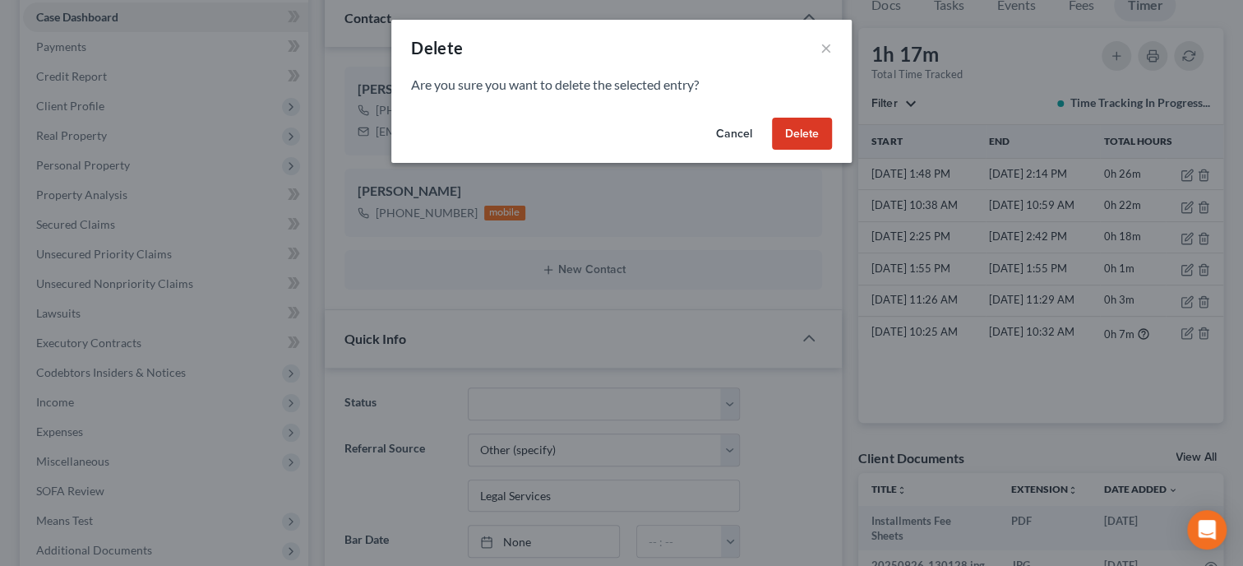
click at [814, 138] on button "Delete" at bounding box center [802, 134] width 60 height 33
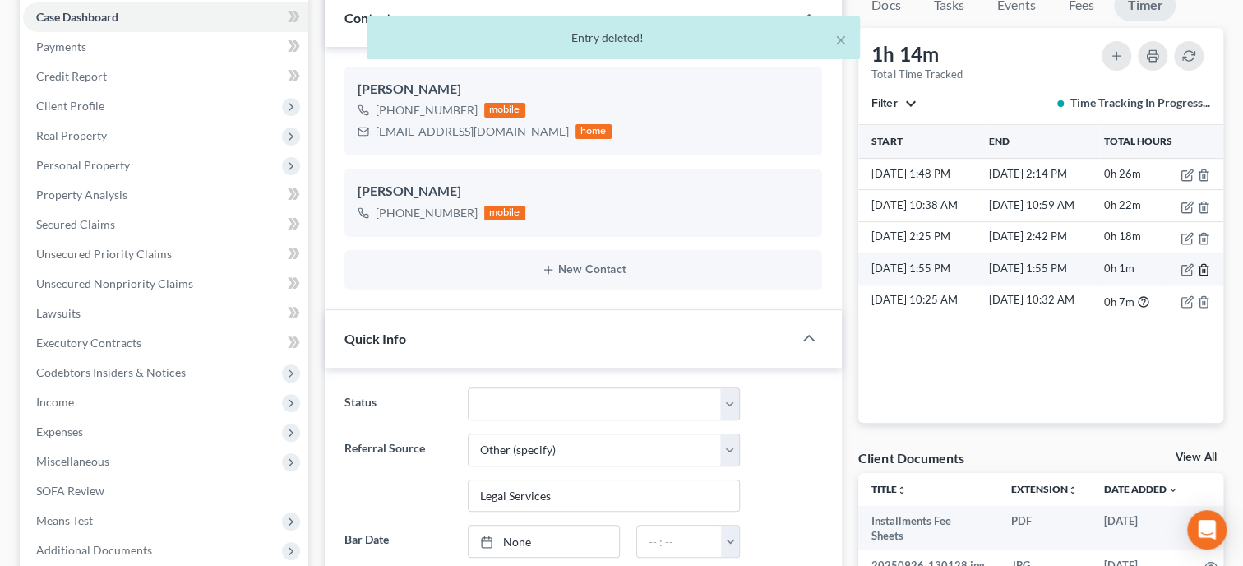
click at [1204, 270] on line "button" at bounding box center [1204, 271] width 0 height 3
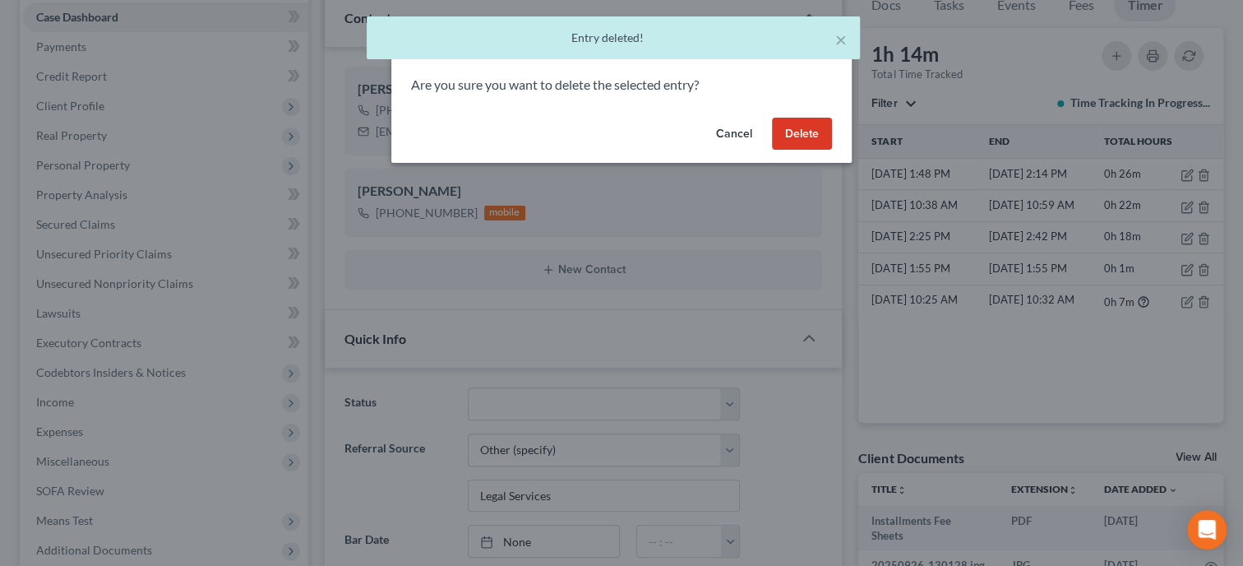
click at [816, 141] on button "Delete" at bounding box center [802, 134] width 60 height 33
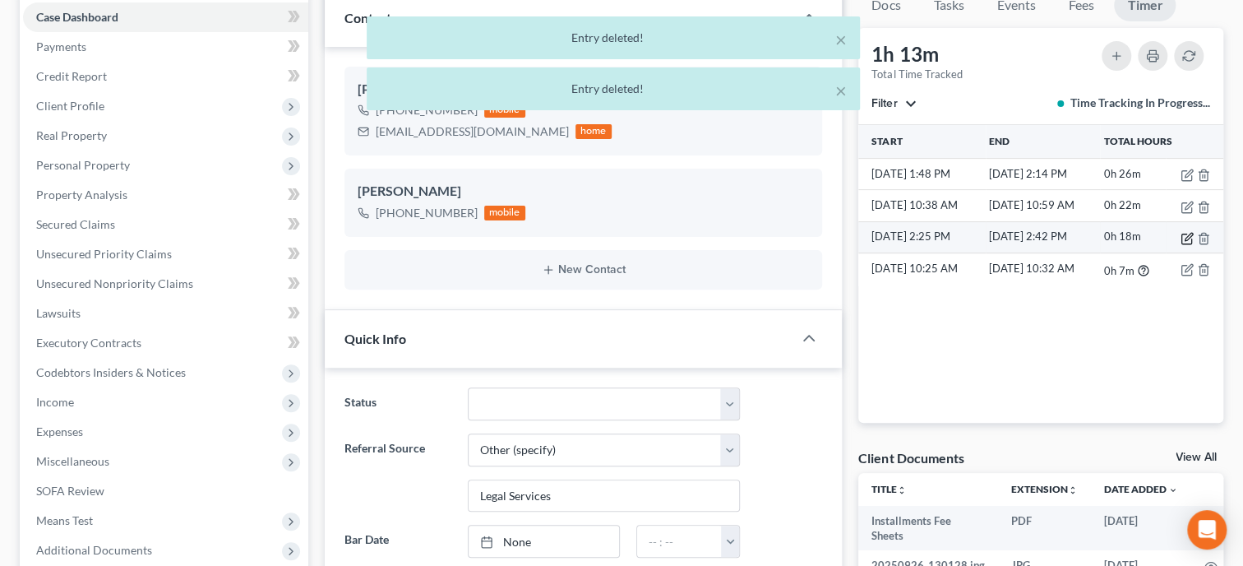
click at [1188, 233] on icon "button" at bounding box center [1187, 238] width 13 height 13
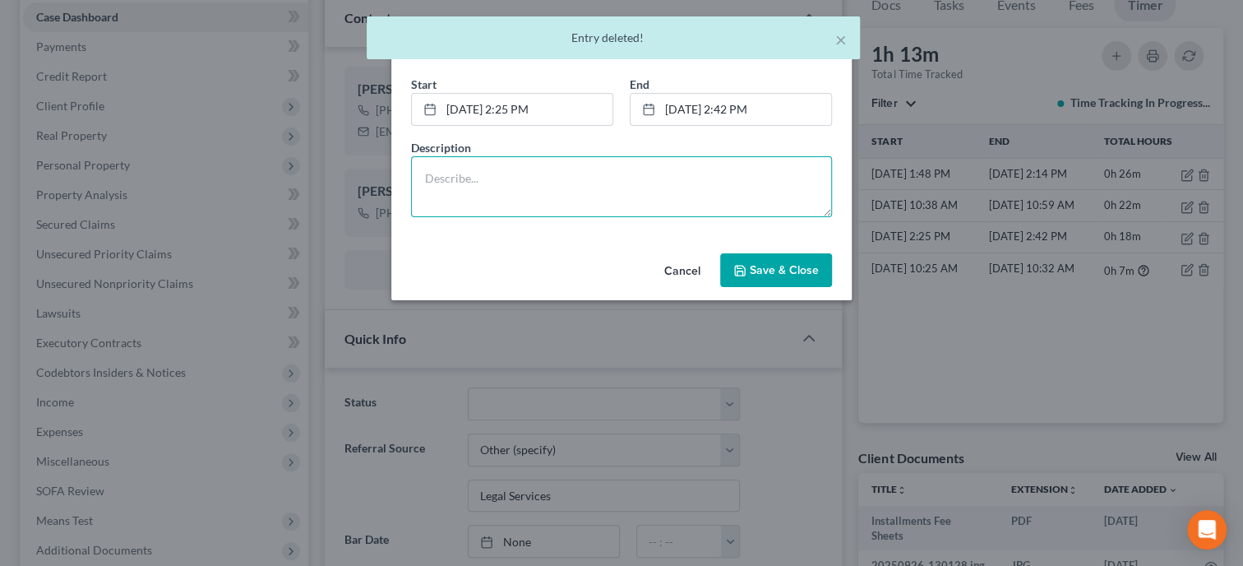
click at [606, 182] on textarea at bounding box center [621, 186] width 421 height 61
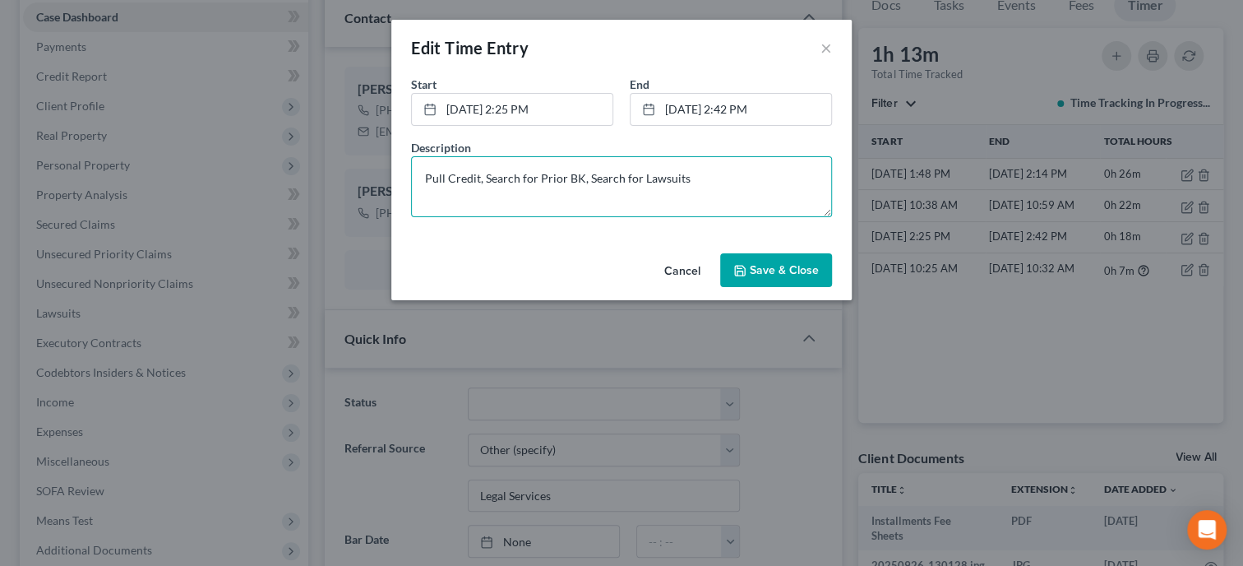
type textarea "Pull Credit, Search for Prior BK, Search for Lawsuits"
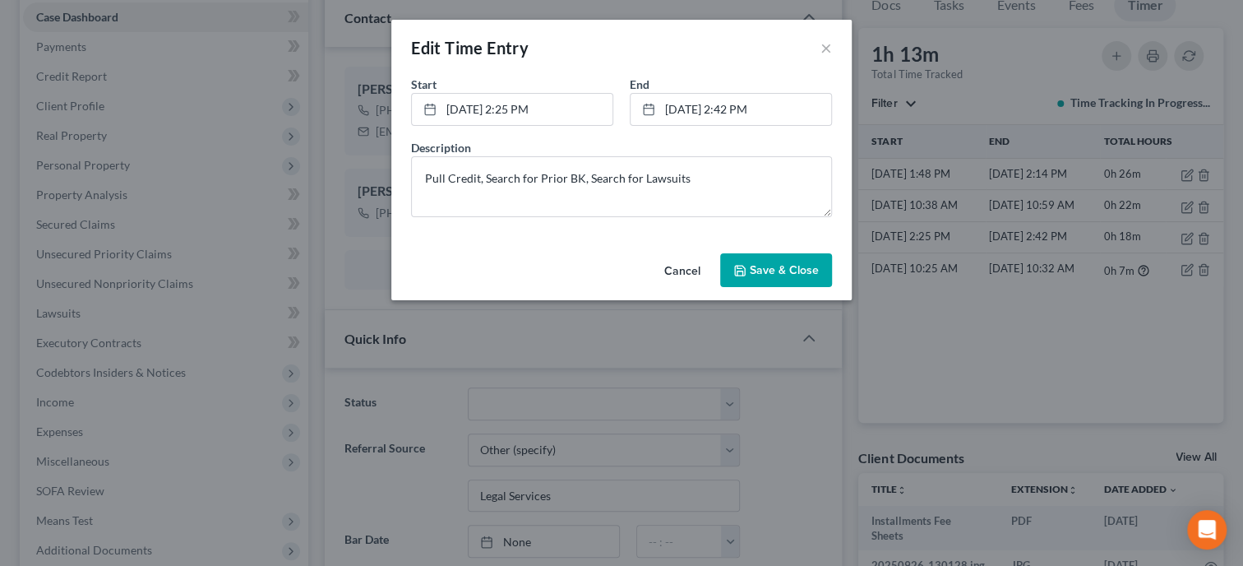
click at [806, 268] on span "Save & Close" at bounding box center [784, 270] width 69 height 14
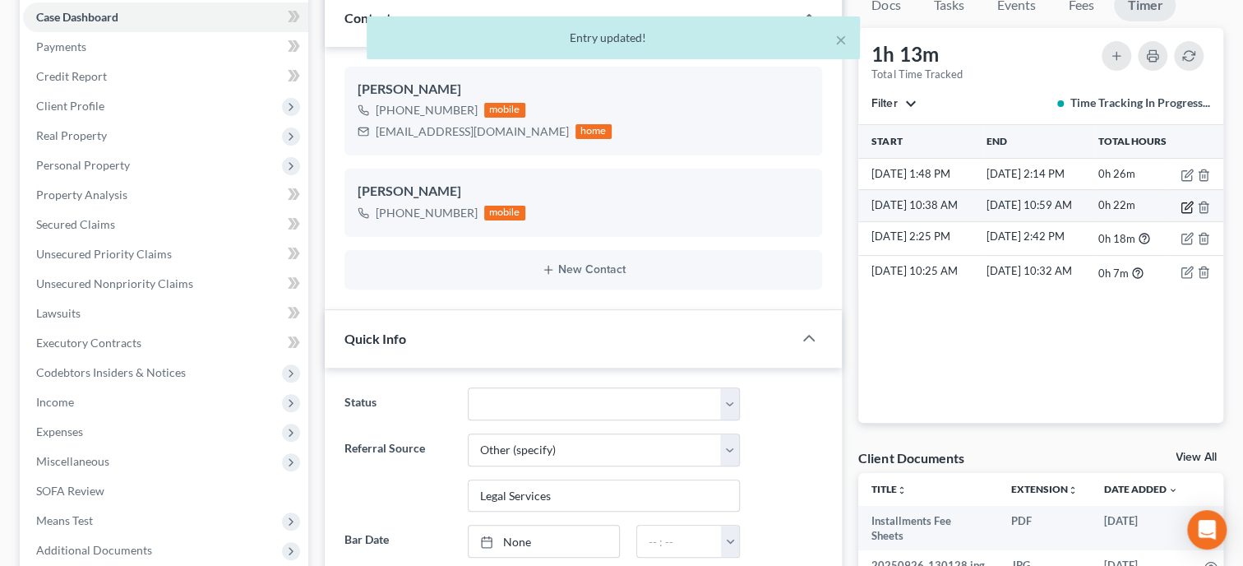
click at [1185, 203] on icon "button" at bounding box center [1187, 207] width 13 height 13
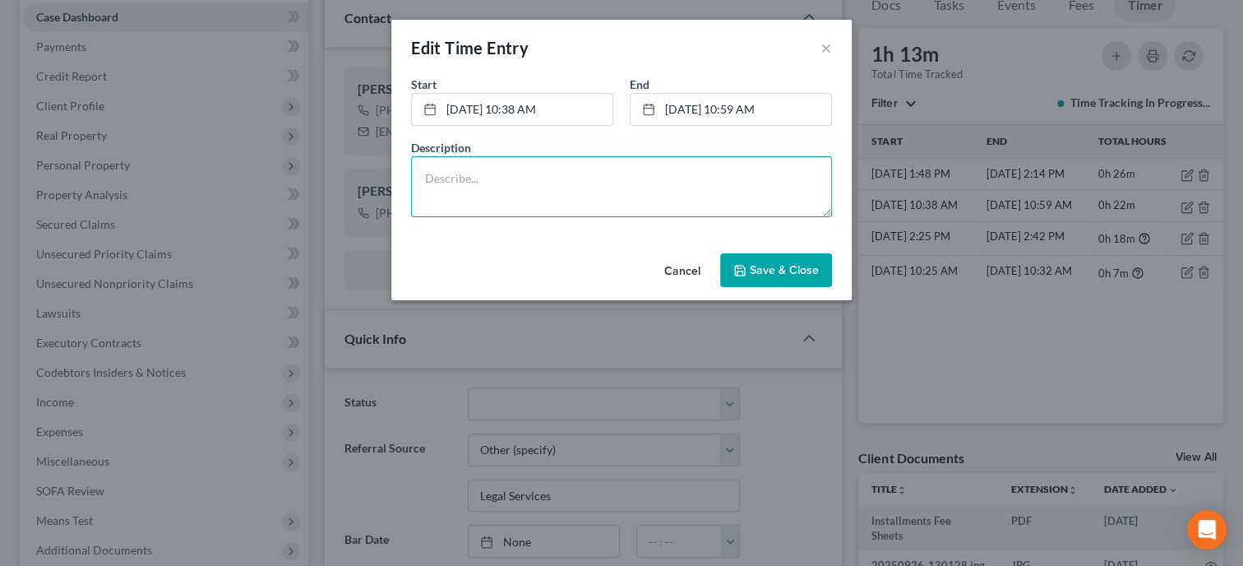
click at [716, 174] on textarea at bounding box center [621, 186] width 421 height 61
type textarea "W"
type textarea "Prepare Petition"
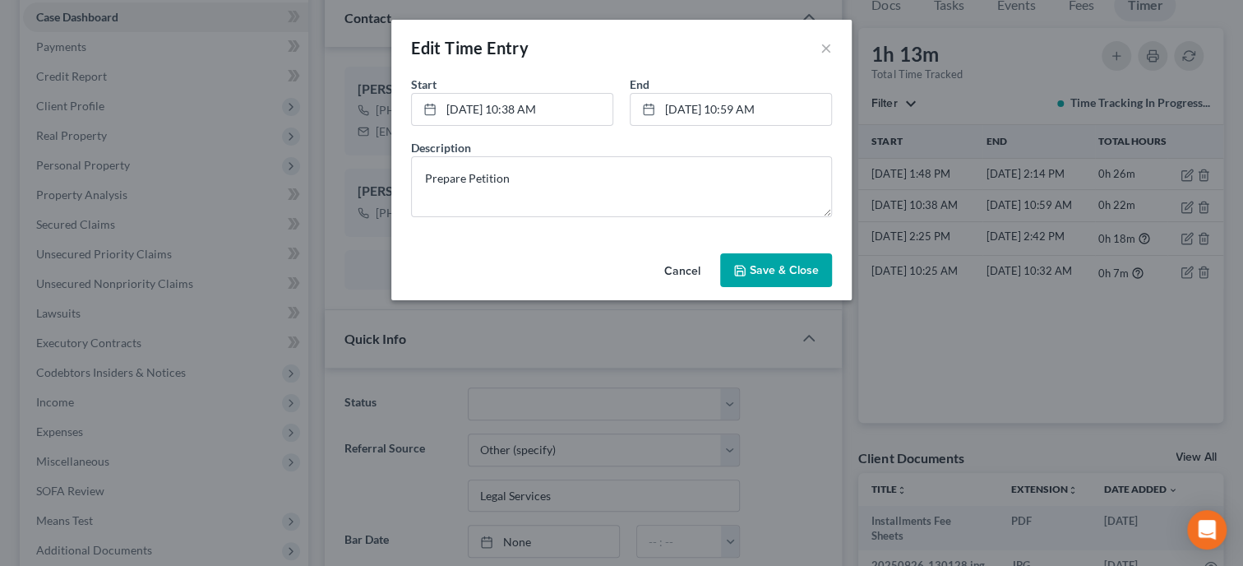
click at [767, 280] on button "Save & Close" at bounding box center [776, 270] width 112 height 35
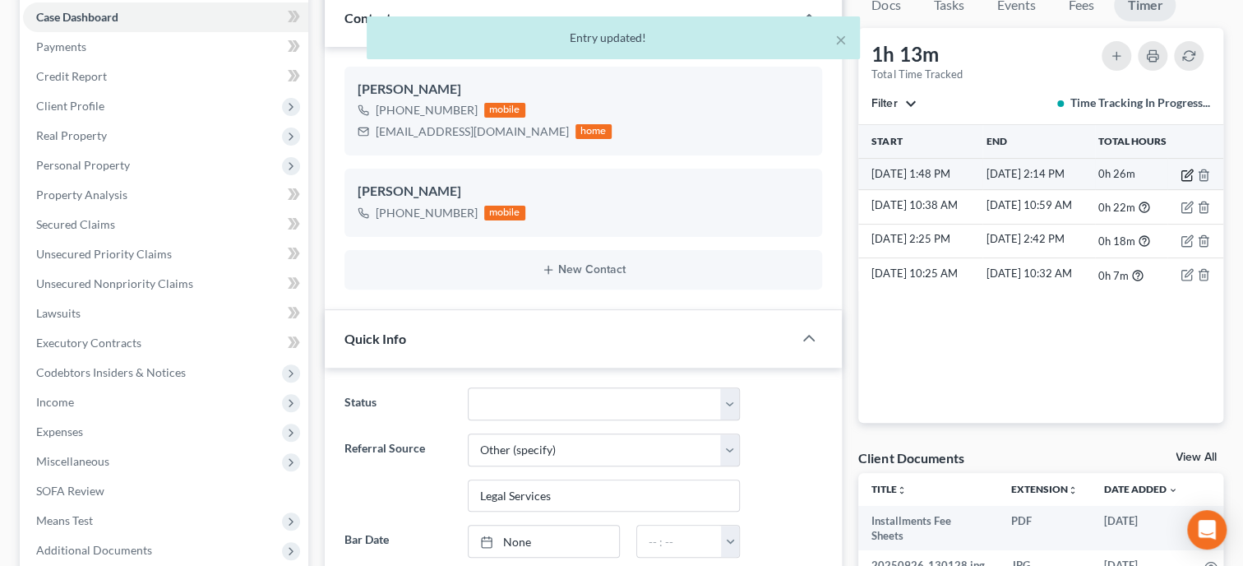
click at [1184, 178] on icon "button" at bounding box center [1187, 175] width 13 height 13
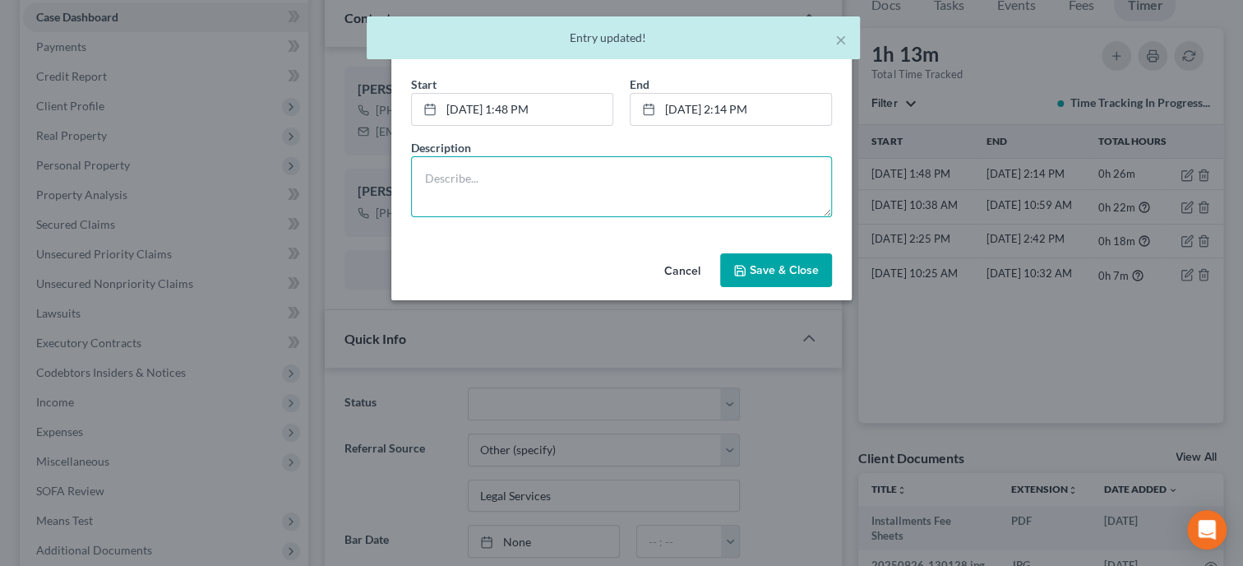
click at [644, 157] on textarea at bounding box center [621, 186] width 421 height 61
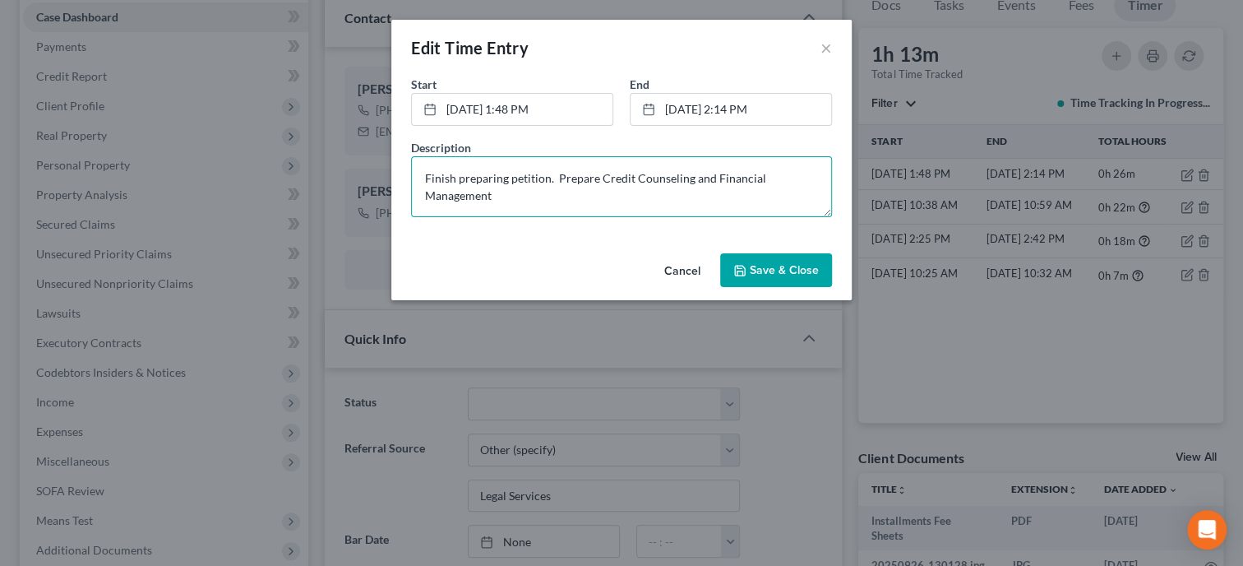
type textarea "Finish preparing petition. Prepare Credit Counseling and Financial Management"
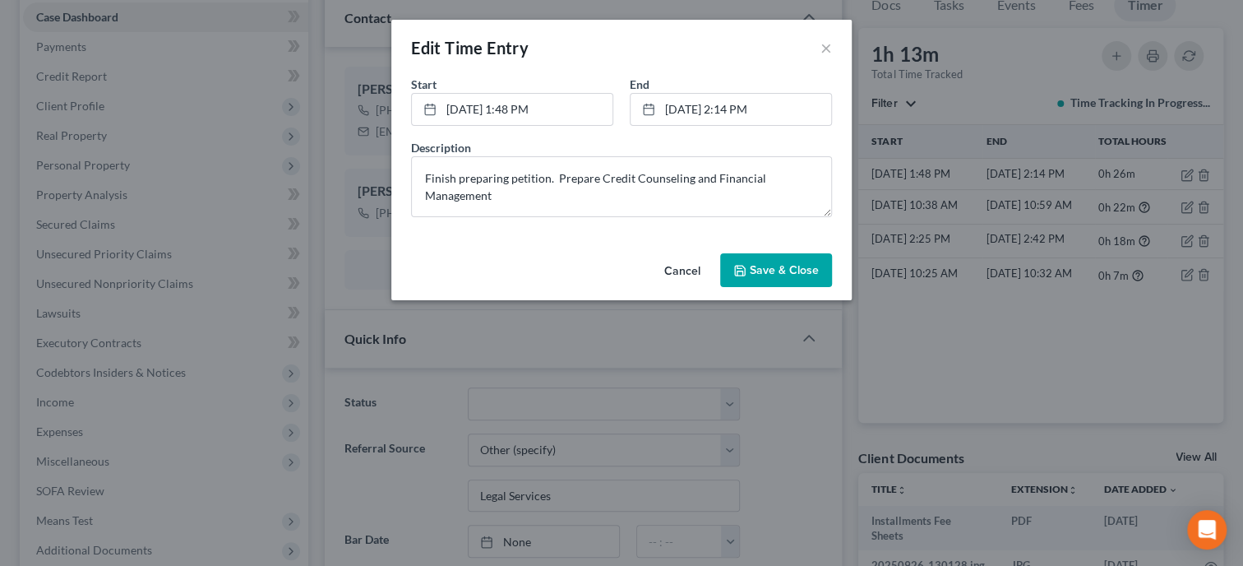
click at [753, 264] on span "Save & Close" at bounding box center [784, 270] width 69 height 14
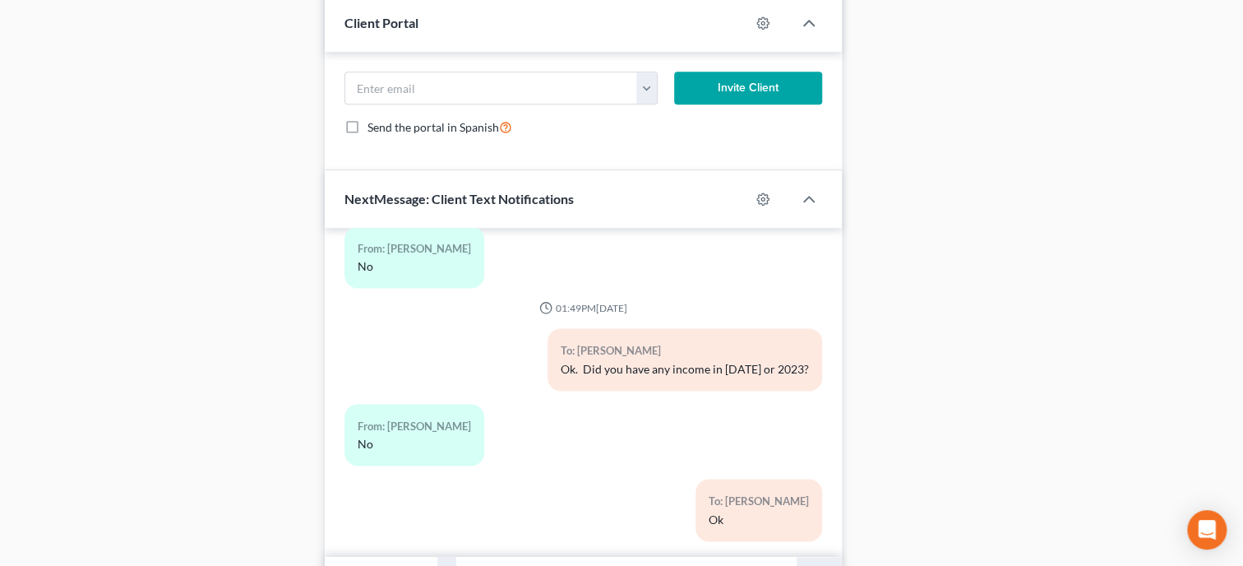
scroll to position [1222, 0]
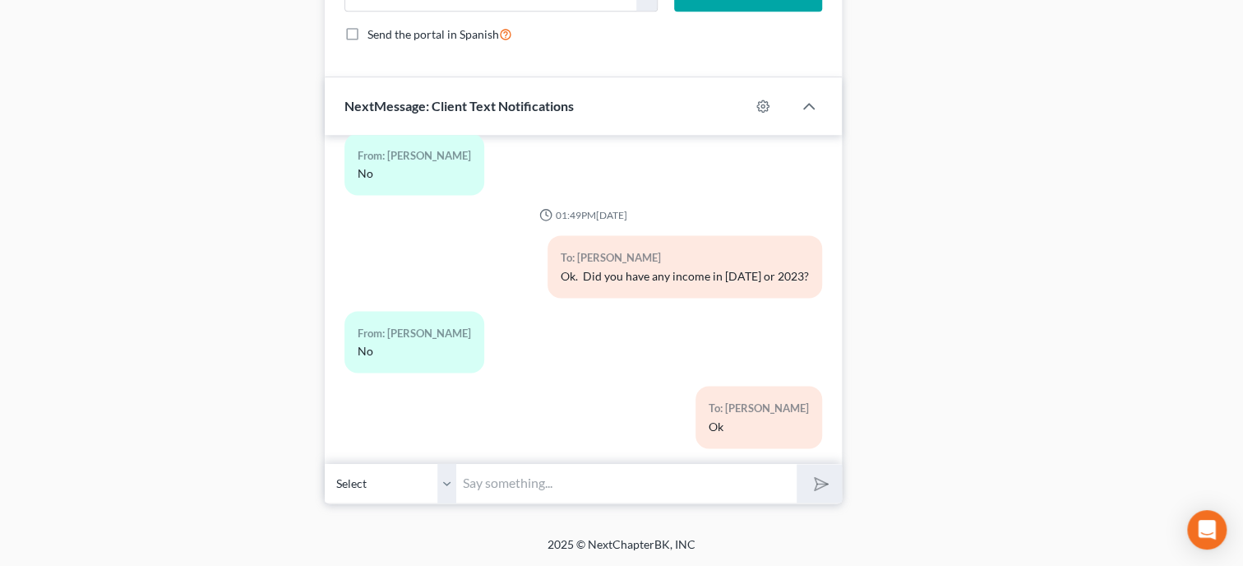
click at [541, 482] on input "text" at bounding box center [626, 483] width 340 height 40
type input "I have your paperwork and your mom's paperwork ready to sign."
click at [797, 464] on button "submit" at bounding box center [819, 483] width 45 height 39
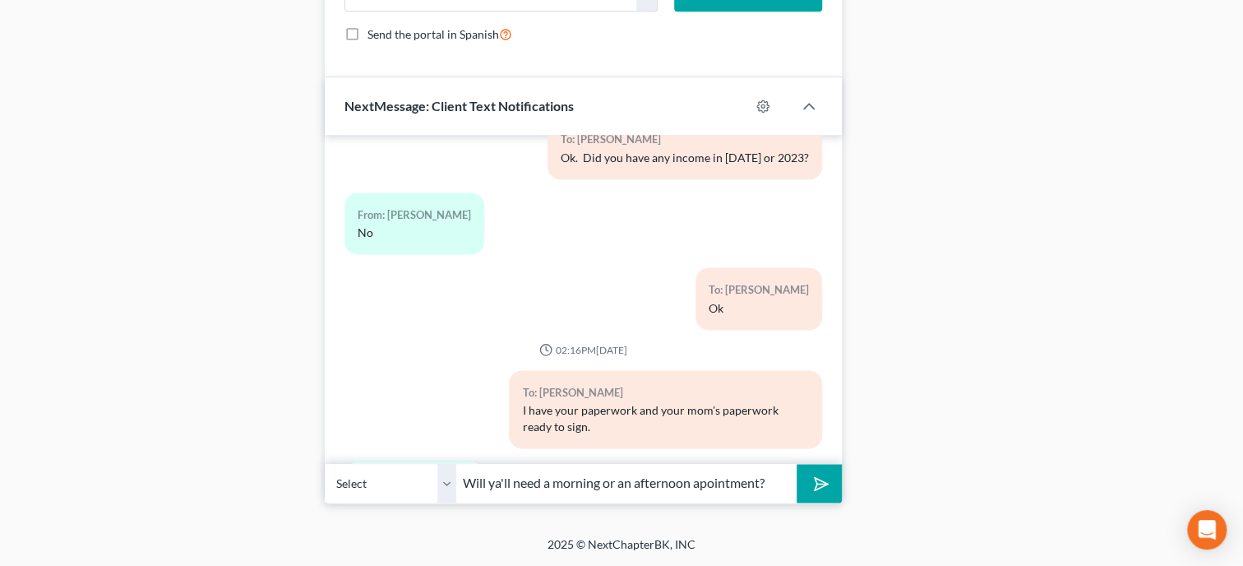
type input "Will ya'll need a morning or an afternoon apointment?"
click at [797, 464] on button "submit" at bounding box center [819, 483] width 45 height 39
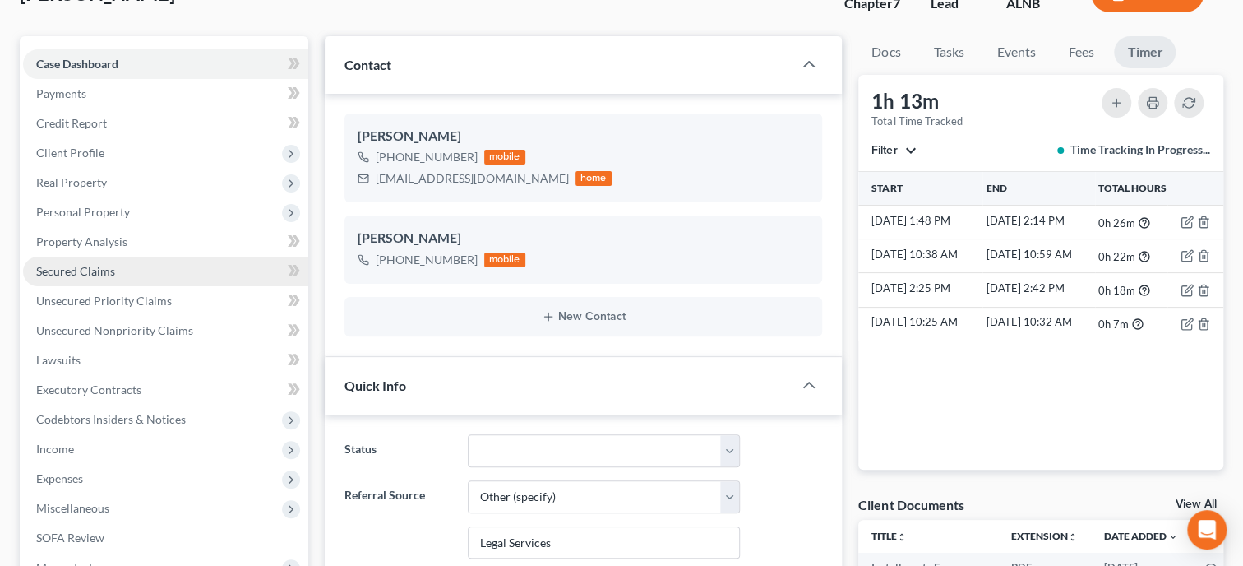
scroll to position [0, 0]
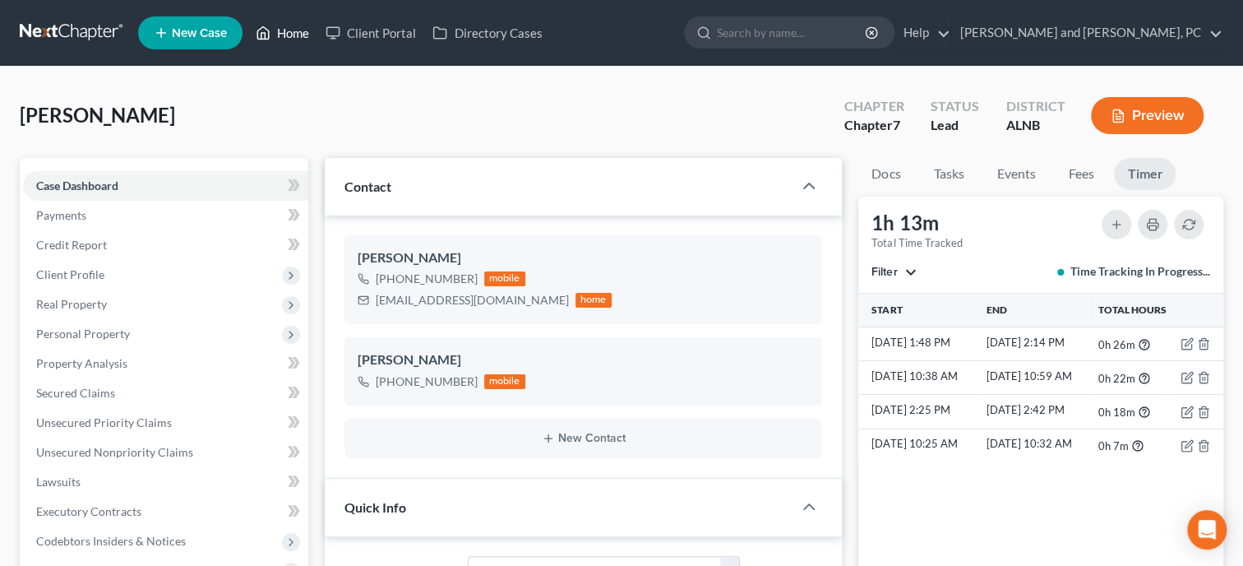
click at [291, 28] on link "Home" at bounding box center [282, 33] width 70 height 30
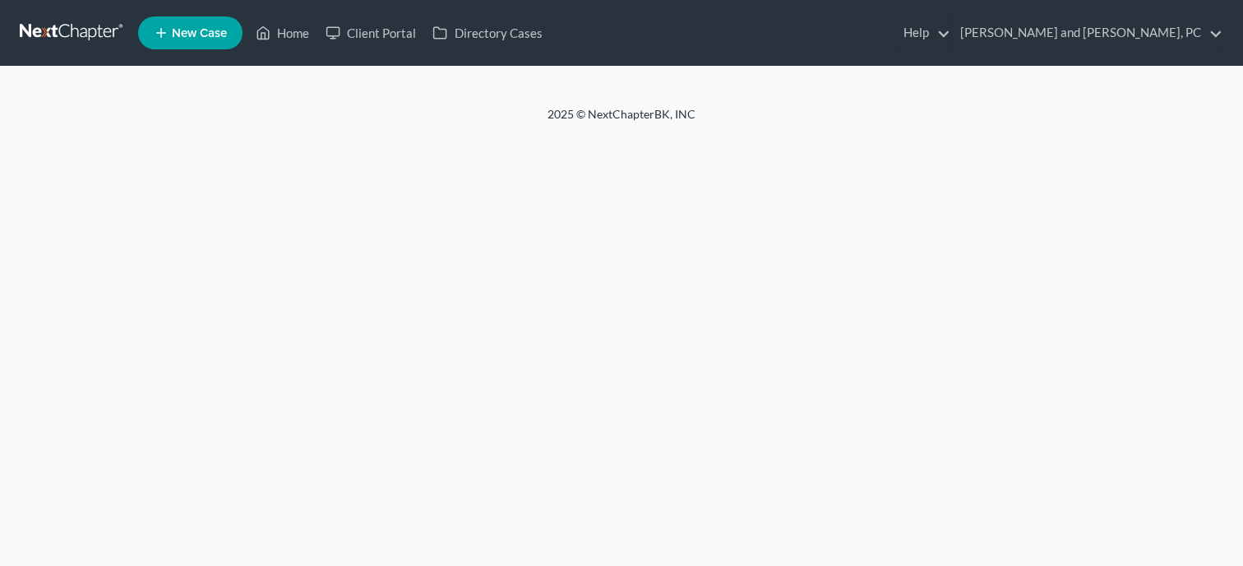
select select "6"
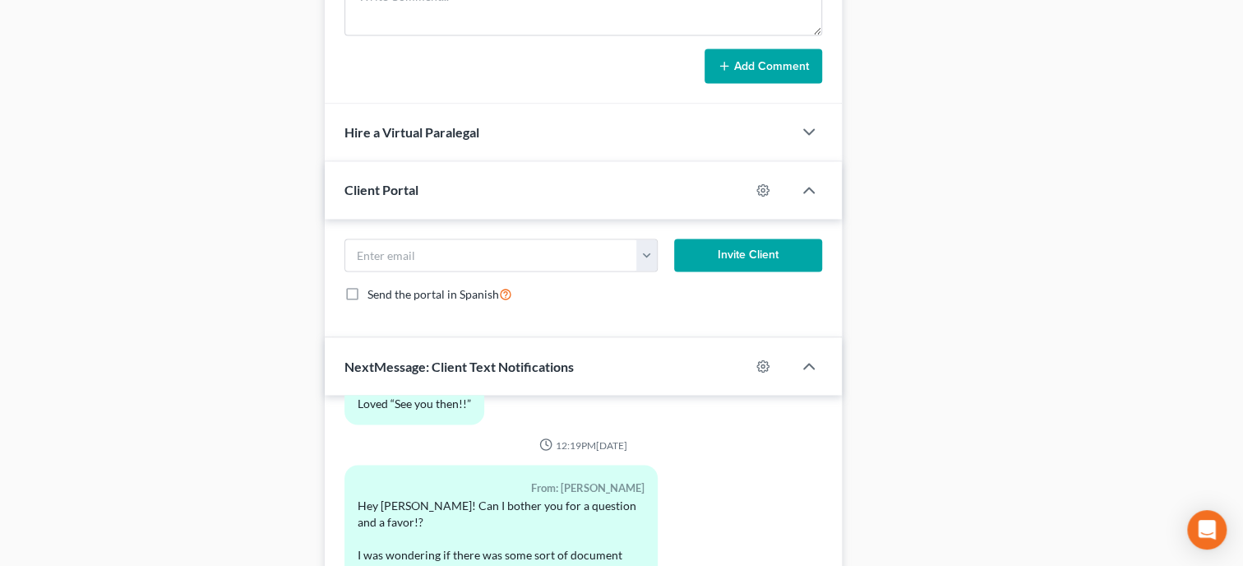
scroll to position [1727, 0]
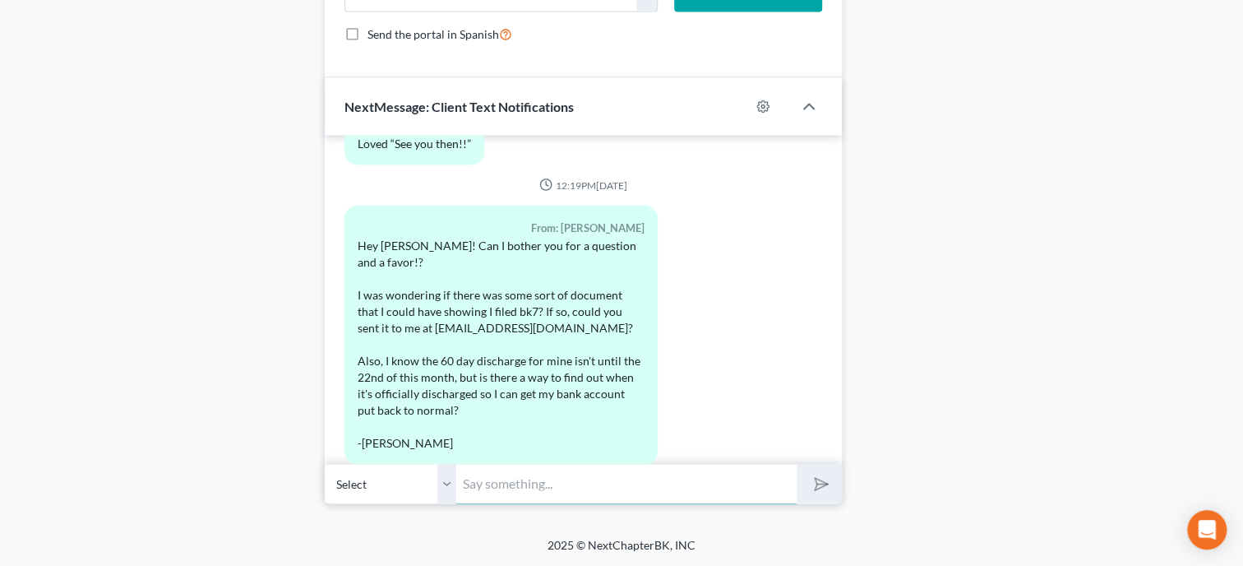
click at [658, 490] on input "text" at bounding box center [626, 483] width 340 height 40
click at [785, 482] on input "Yes, I will email the document to you. The bar date is set for 10/21, the Court…" at bounding box center [626, 483] width 340 height 40
type input "Yes, I will email the document to you. The bar date is set for 10/21, the Court…"
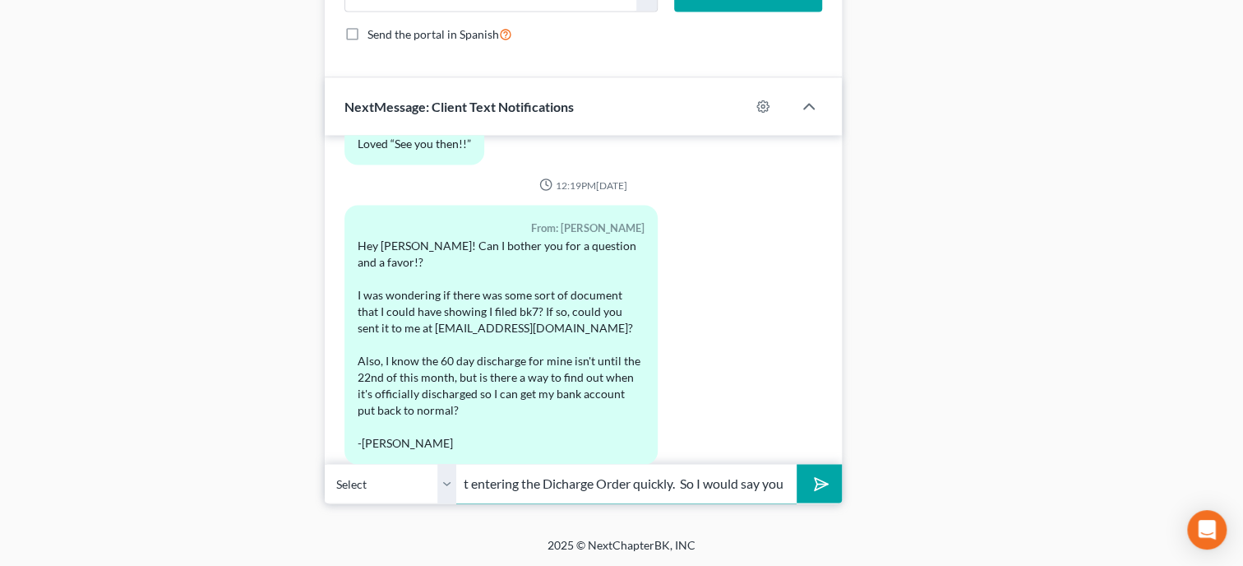
click at [797, 464] on button "submit" at bounding box center [819, 483] width 45 height 39
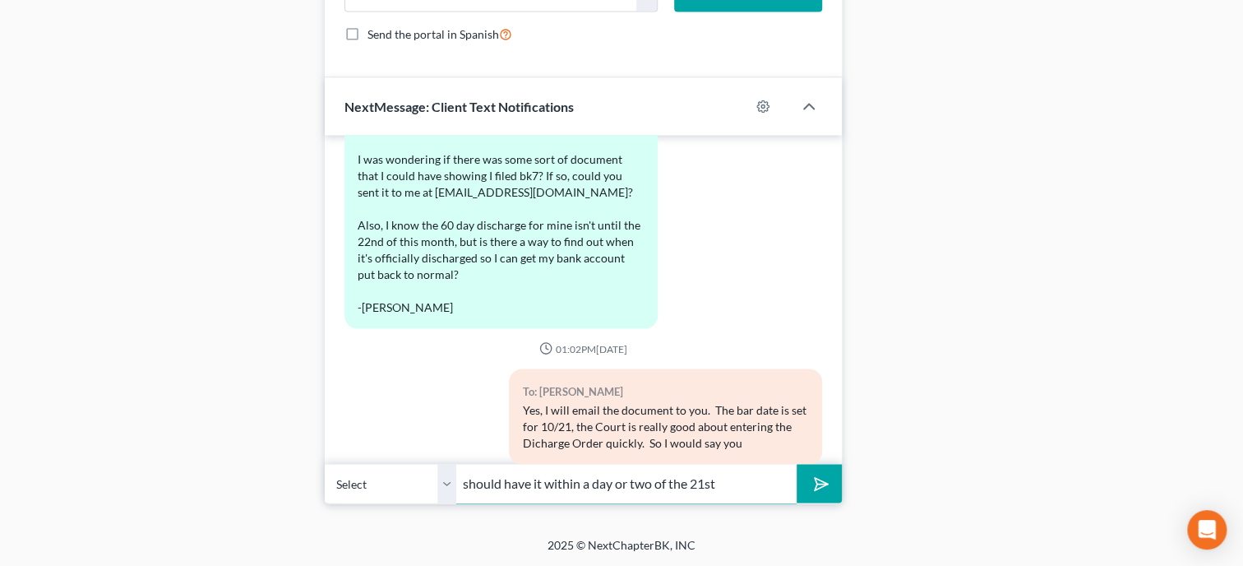
type input "should have it within a day or two of the 21st"
click at [797, 464] on button "submit" at bounding box center [819, 483] width 45 height 39
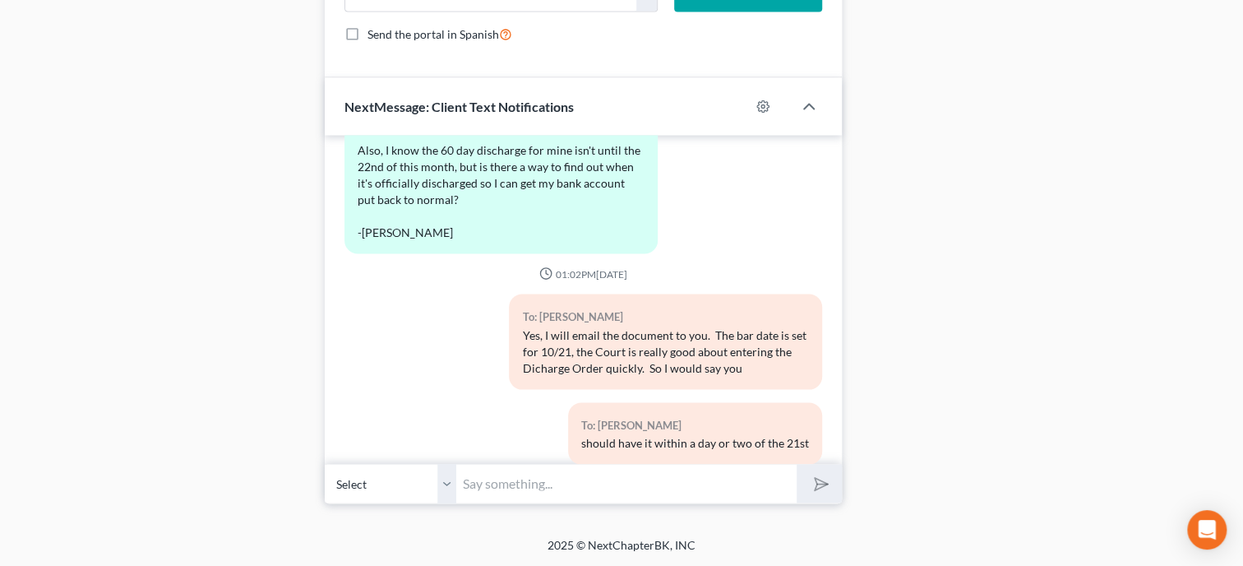
scroll to position [5916, 0]
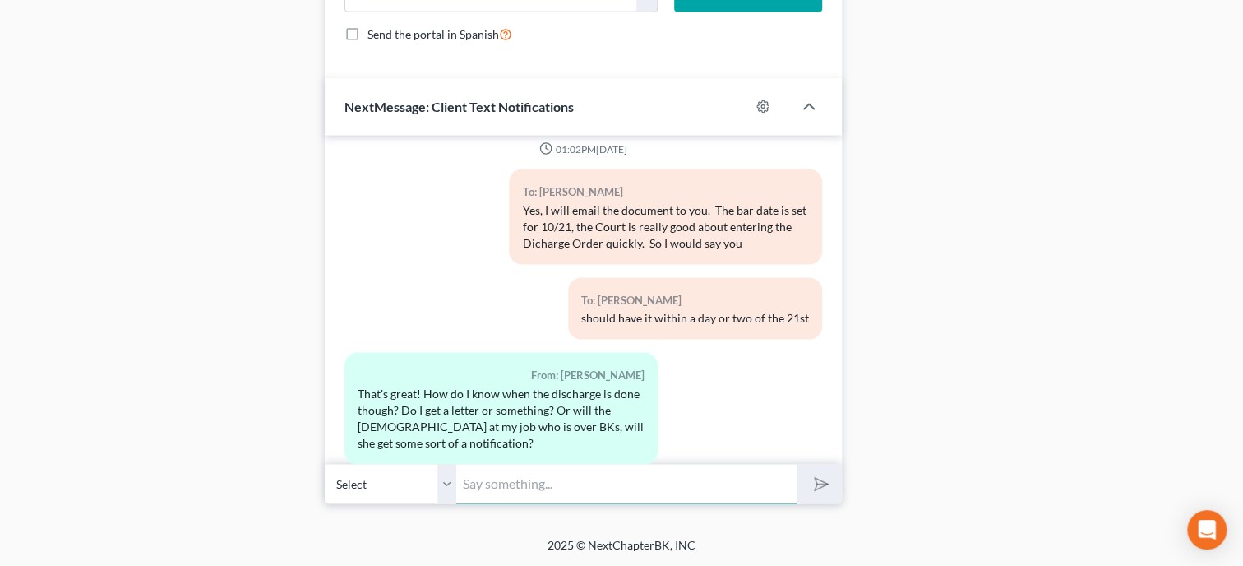
click at [631, 477] on input "text" at bounding box center [626, 483] width 340 height 40
click at [312, 539] on div "2025 © NextChapterBK, INC" at bounding box center [621, 551] width 937 height 30
click at [553, 478] on input "text" at bounding box center [626, 483] width 340 height 40
type input "The Court will mail out the Discharge. I will get it in my email once it is fil…"
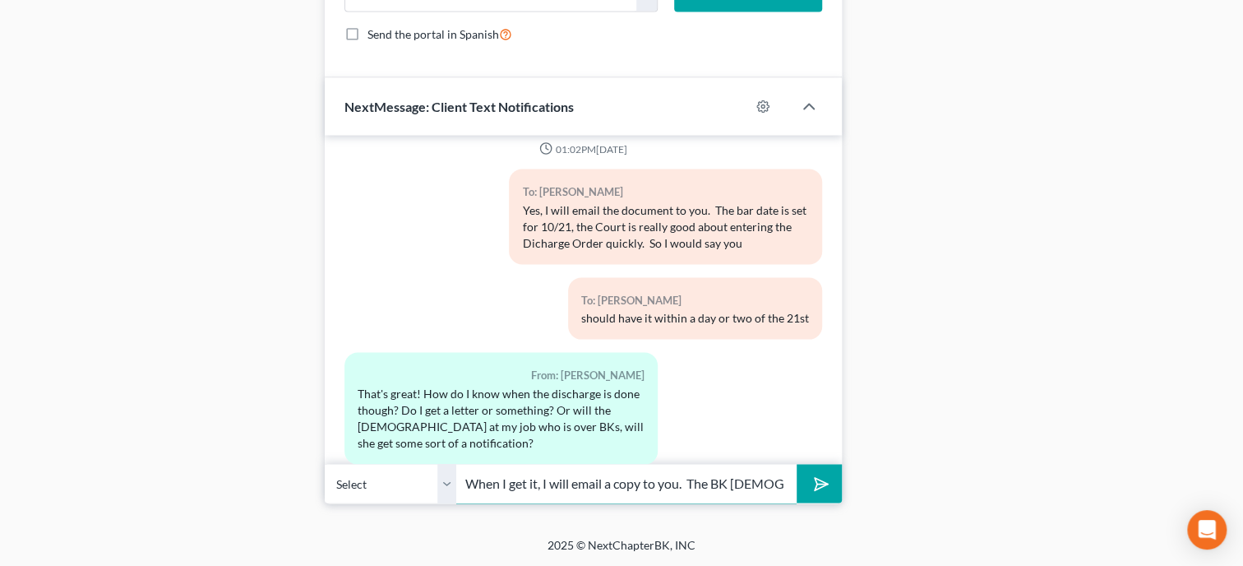
click at [797, 464] on button "submit" at bounding box center [819, 483] width 45 height 39
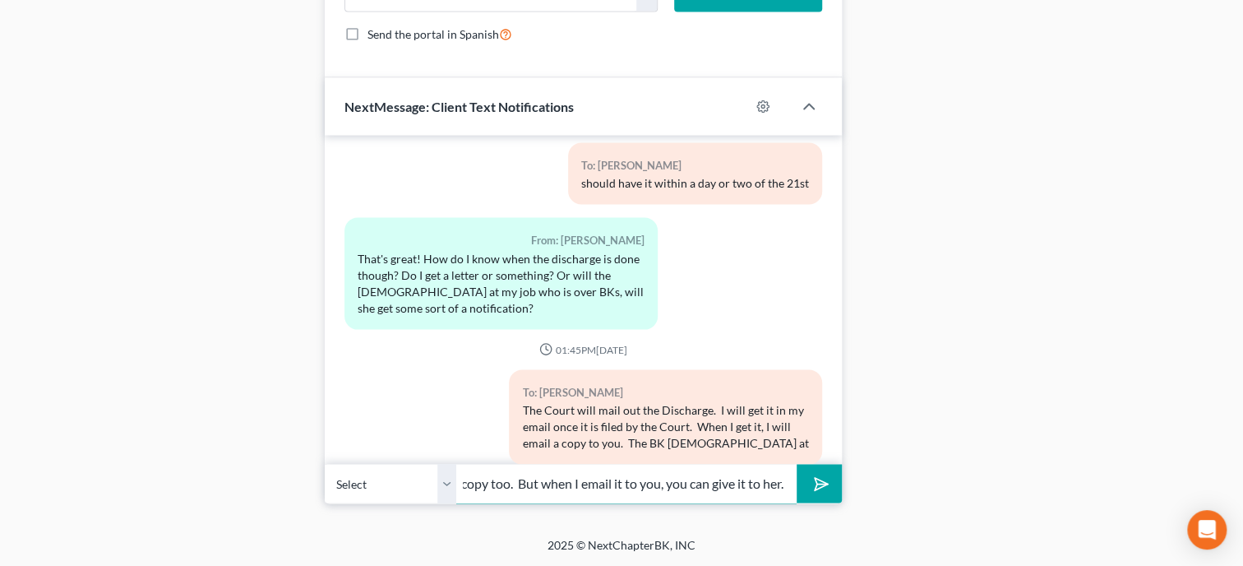
scroll to position [0, 120]
type input "your work will get a copy too. But when I email it to you, you can give it to h…"
click at [797, 464] on button "submit" at bounding box center [819, 483] width 45 height 39
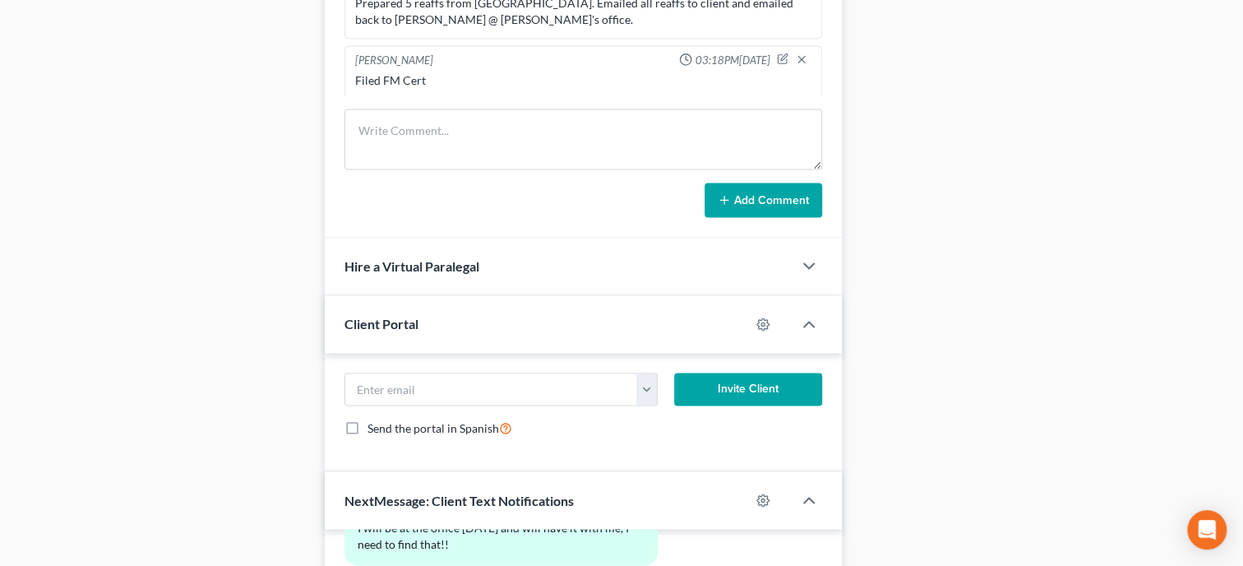
scroll to position [881, 0]
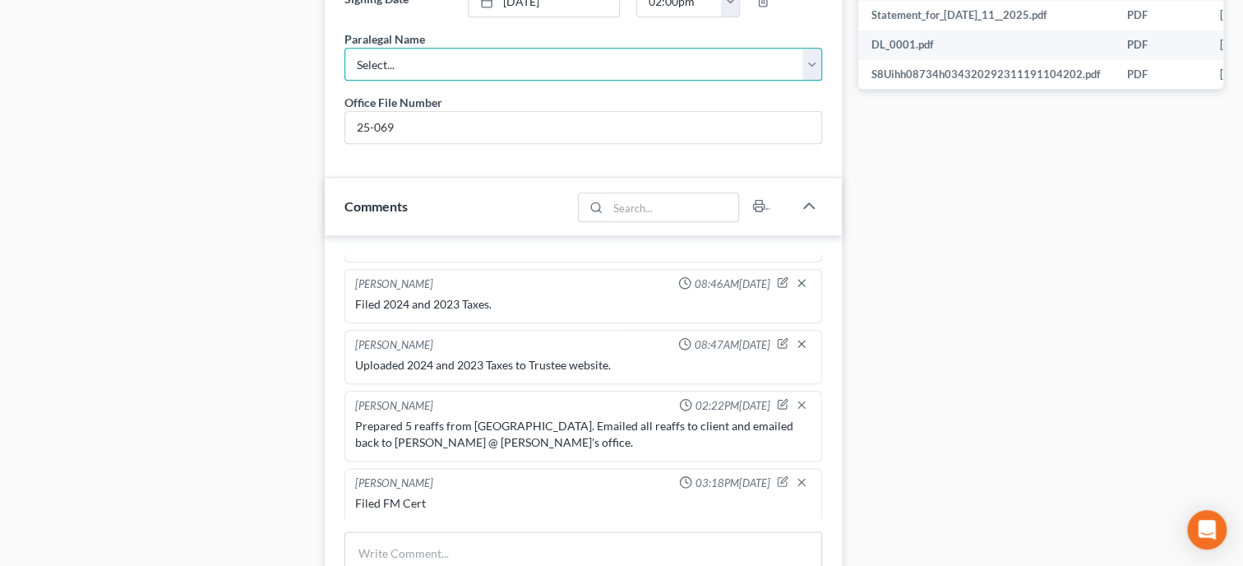
click at [383, 81] on select "Select... Stacy Toni" at bounding box center [583, 64] width 478 height 33
select select "0"
click option "[PERSON_NAME]" at bounding box center [0, 0] width 0 height 0
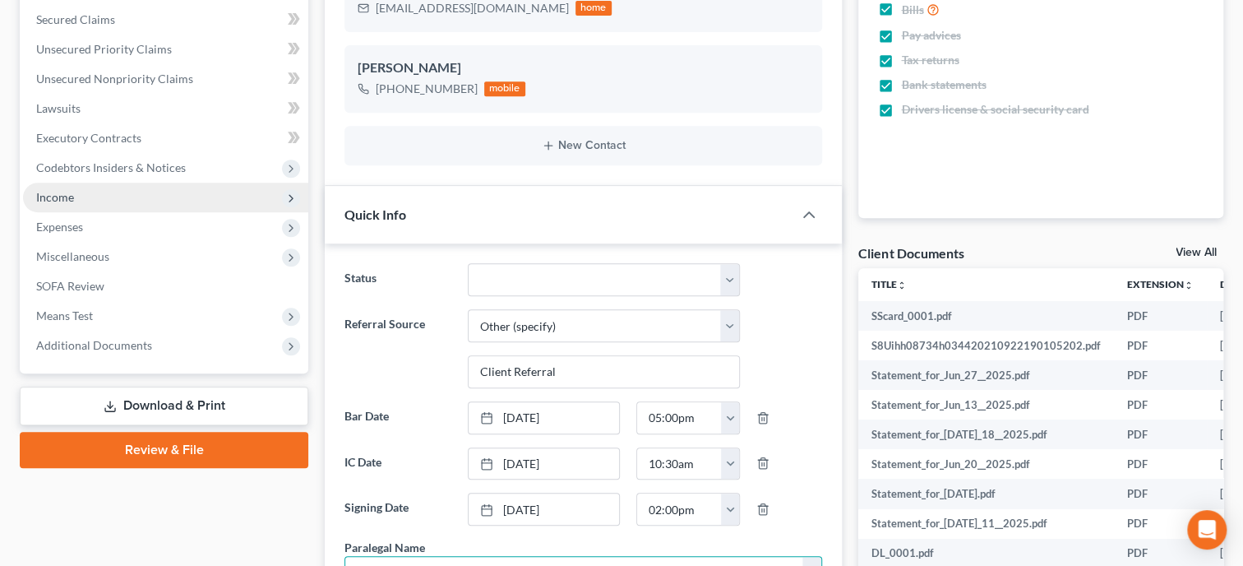
scroll to position [0, 0]
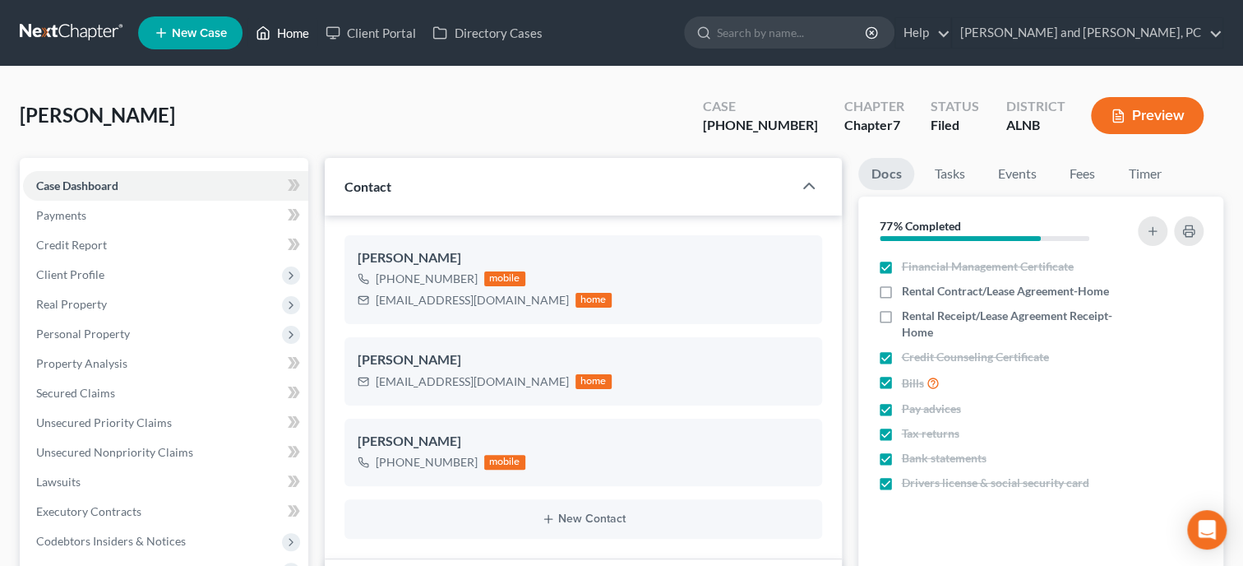
click at [307, 35] on link "Home" at bounding box center [282, 33] width 70 height 30
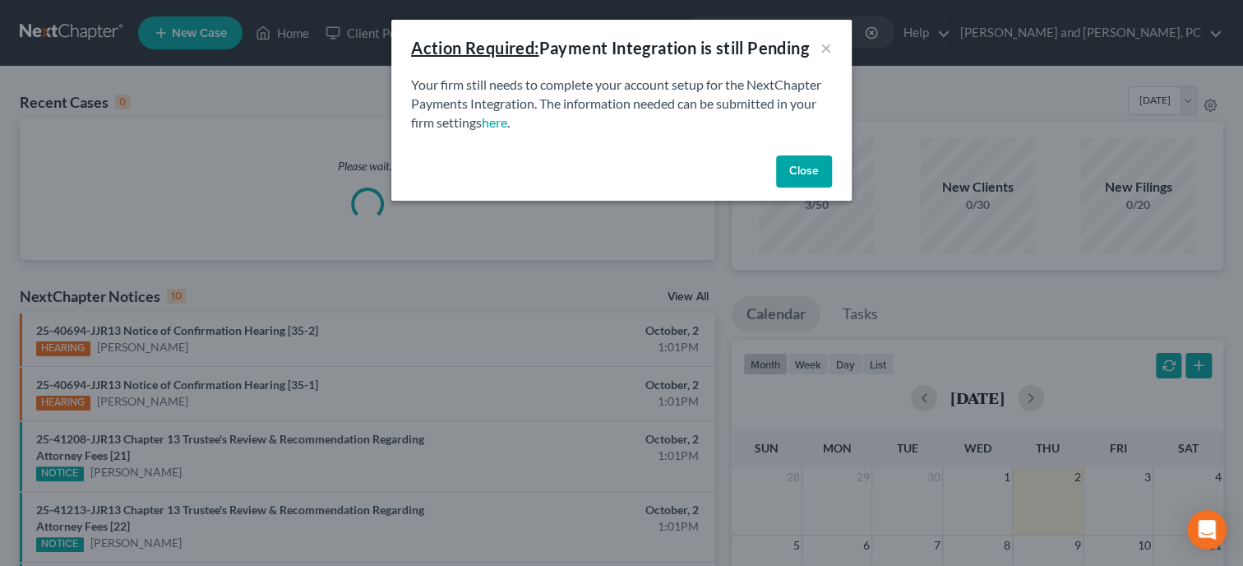
click at [807, 164] on button "Close" at bounding box center [804, 171] width 56 height 33
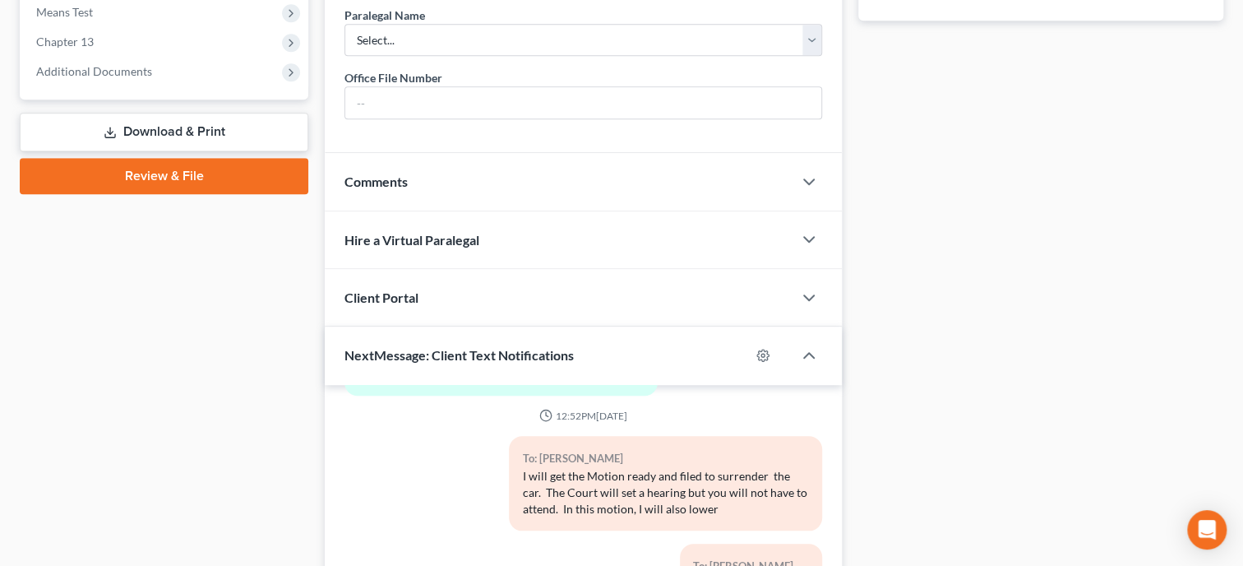
scroll to position [956, 0]
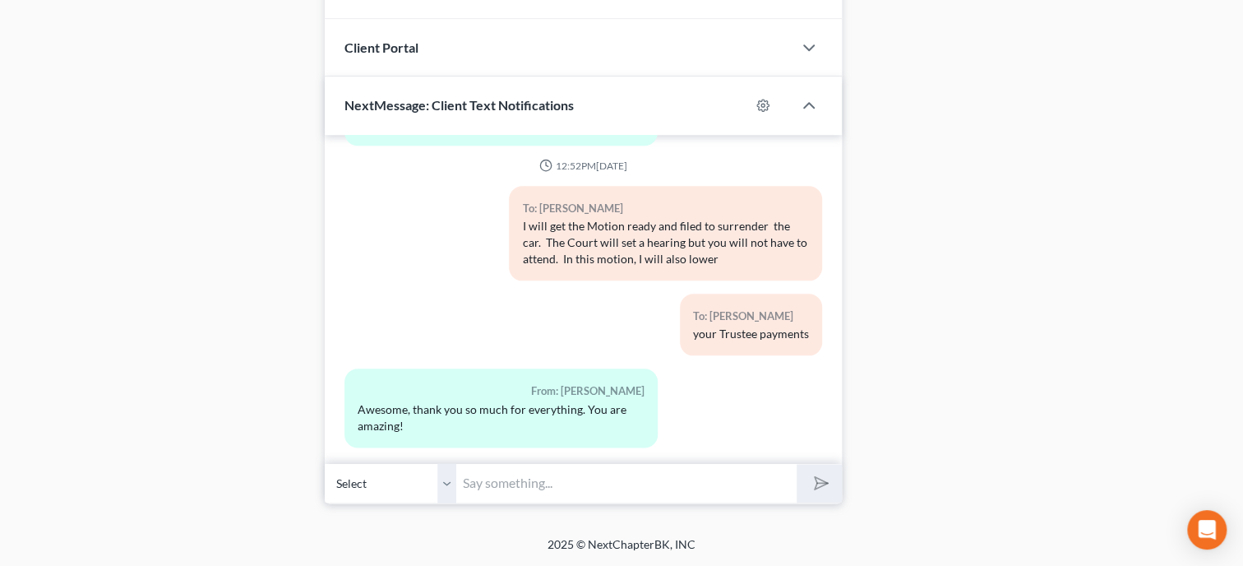
click at [585, 469] on input "text" at bounding box center [626, 483] width 340 height 40
type input "You are very welcome!! That is very sweet of you!!"
click at [797, 464] on button "submit" at bounding box center [819, 483] width 45 height 39
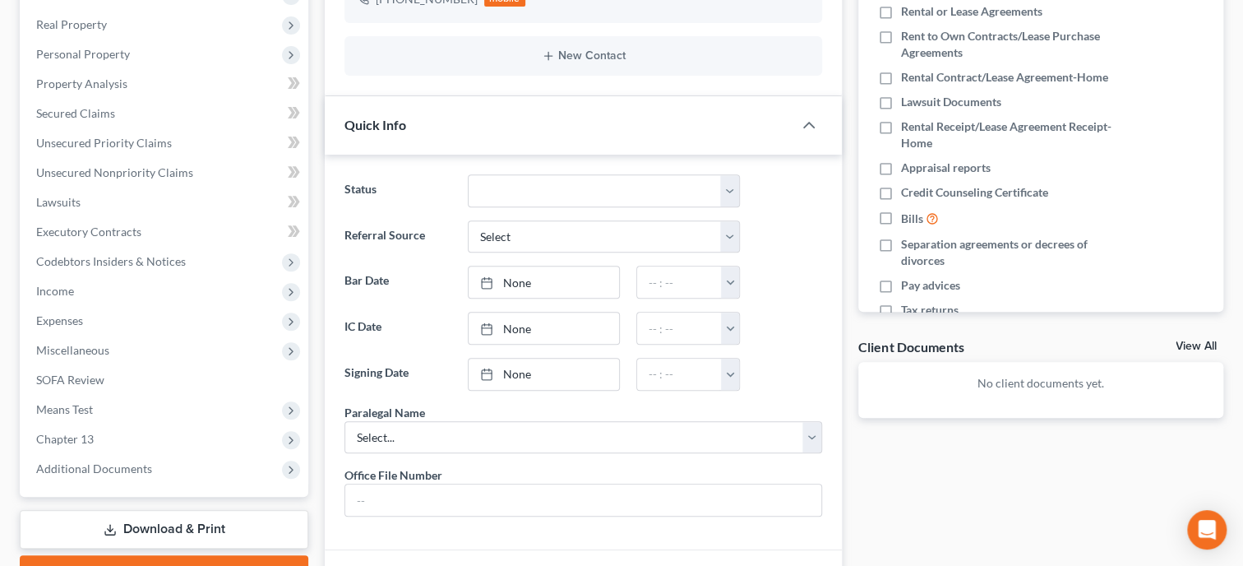
scroll to position [0, 0]
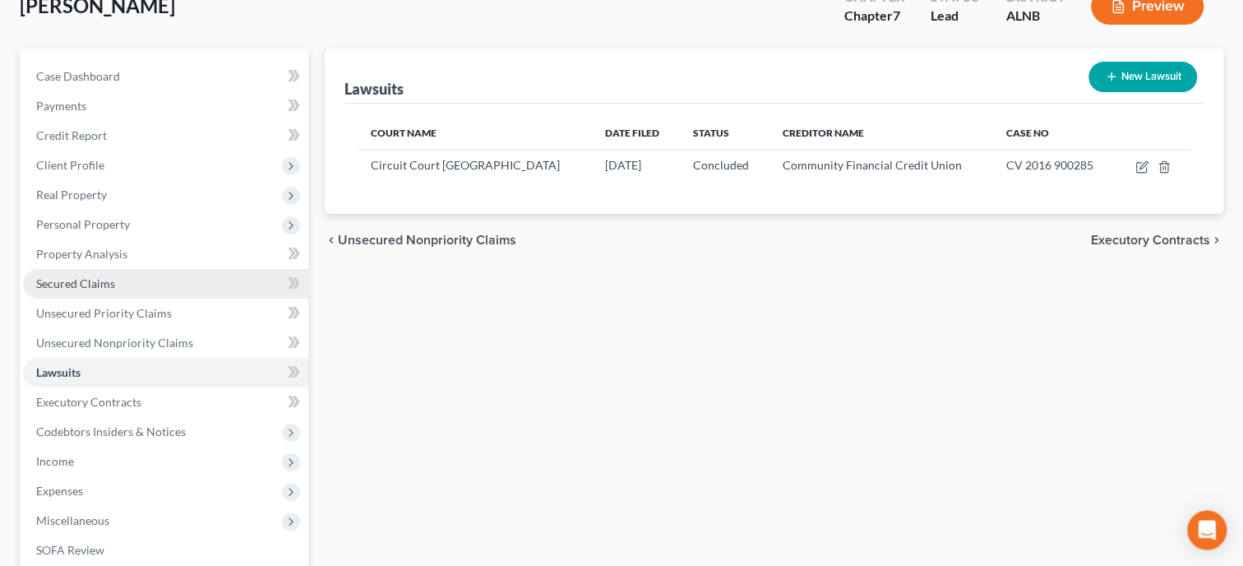
scroll to position [253, 0]
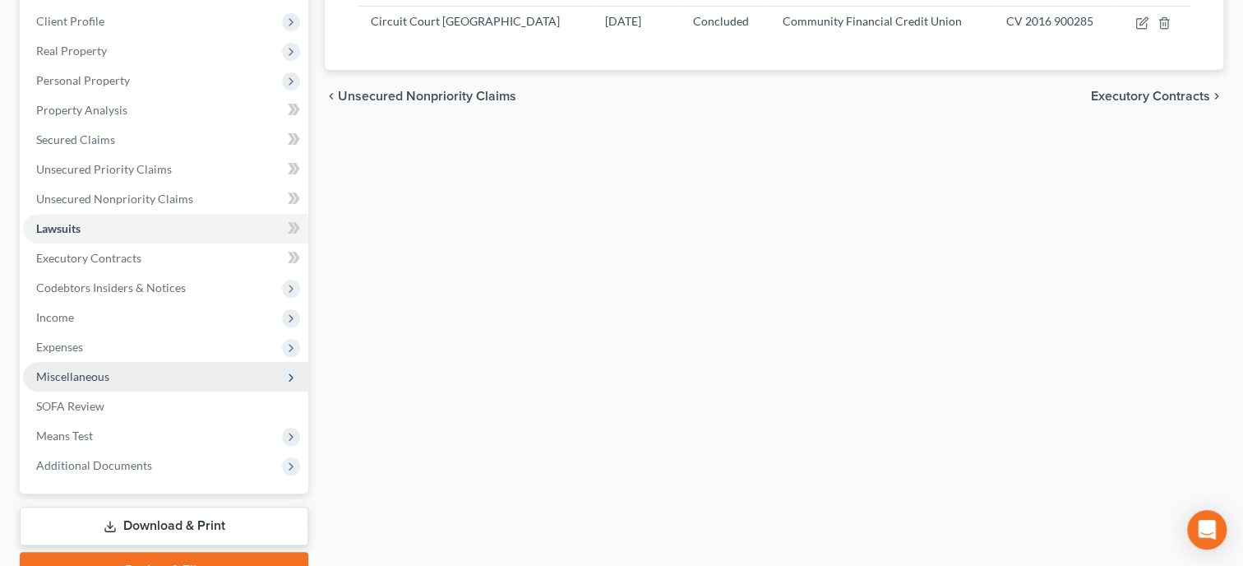
click at [118, 379] on span "Miscellaneous" at bounding box center [165, 377] width 285 height 30
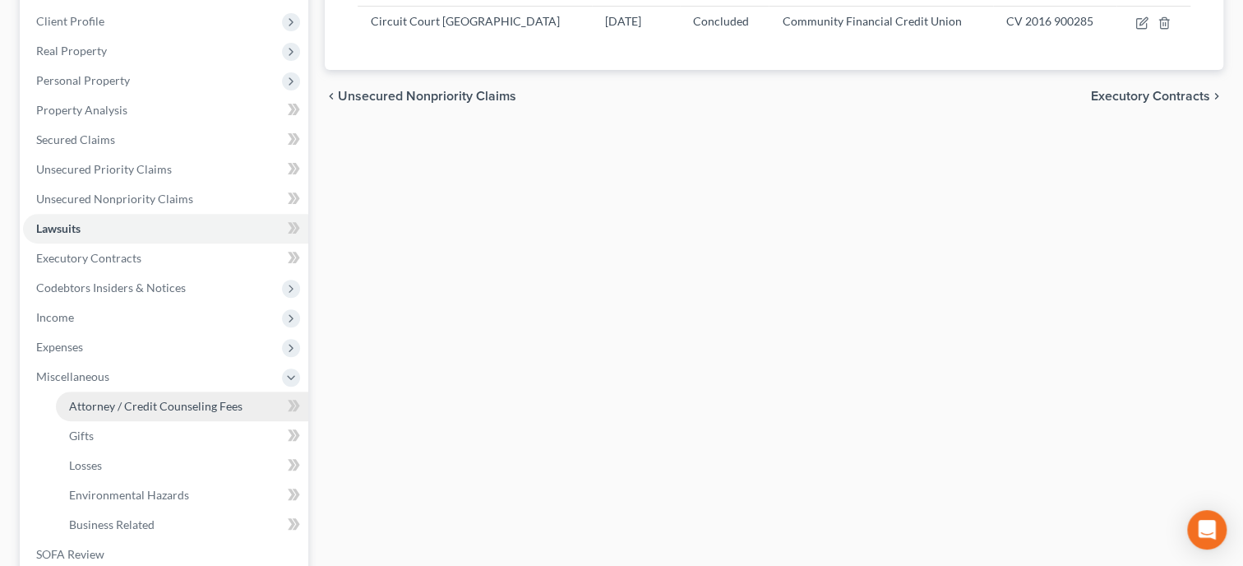
click at [125, 414] on link "Attorney / Credit Counseling Fees" at bounding box center [182, 406] width 252 height 30
select select "0"
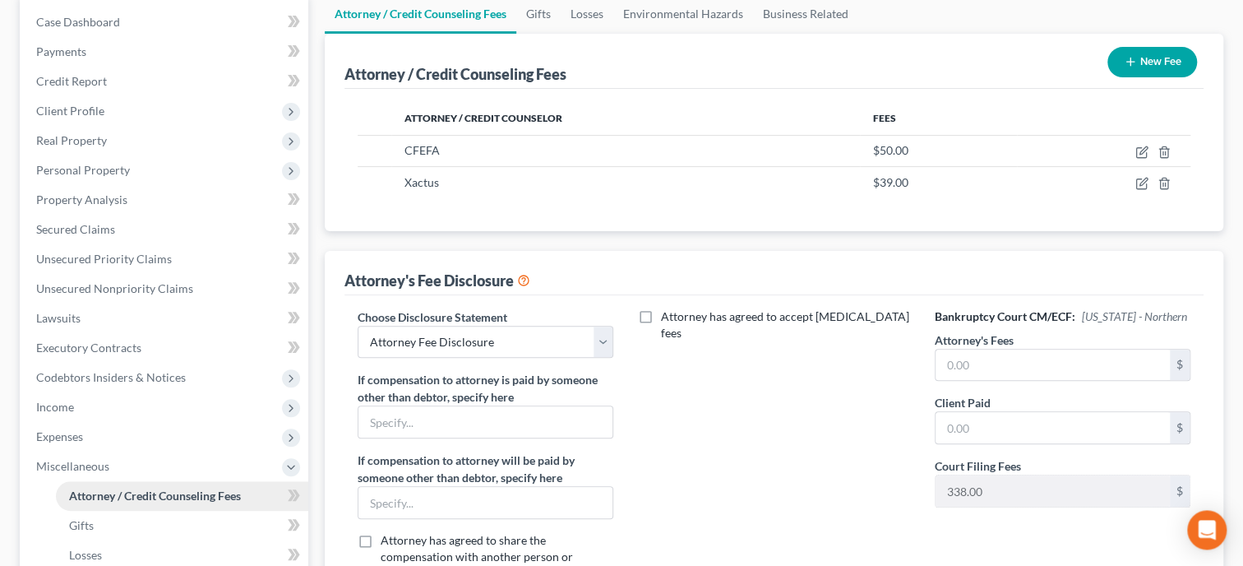
scroll to position [169, 0]
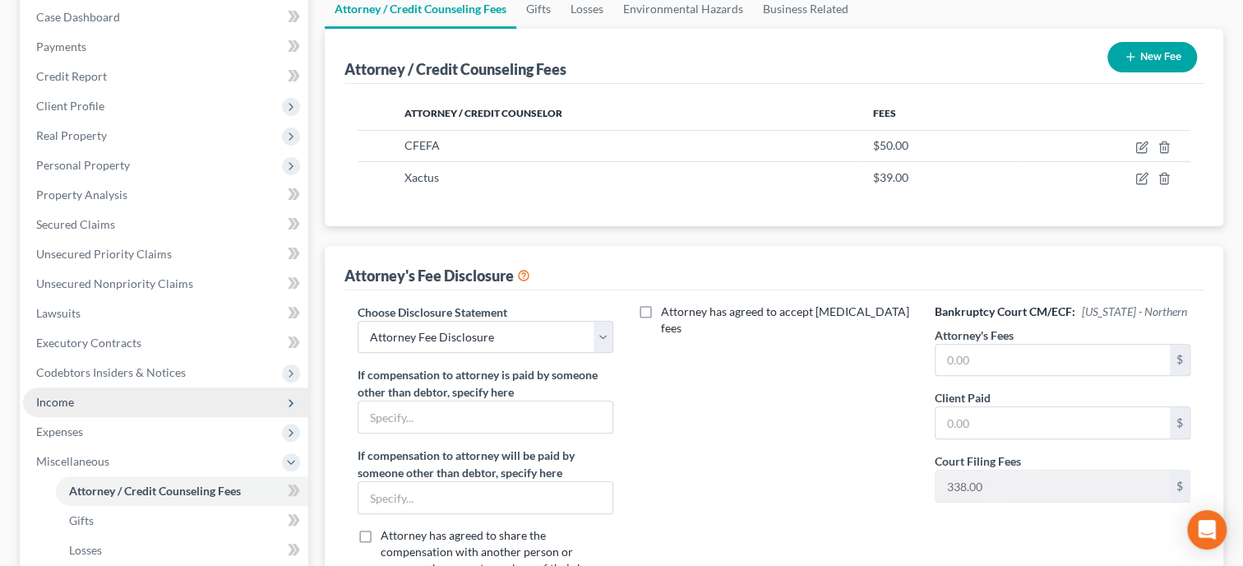
click at [118, 407] on span "Income" at bounding box center [165, 402] width 285 height 30
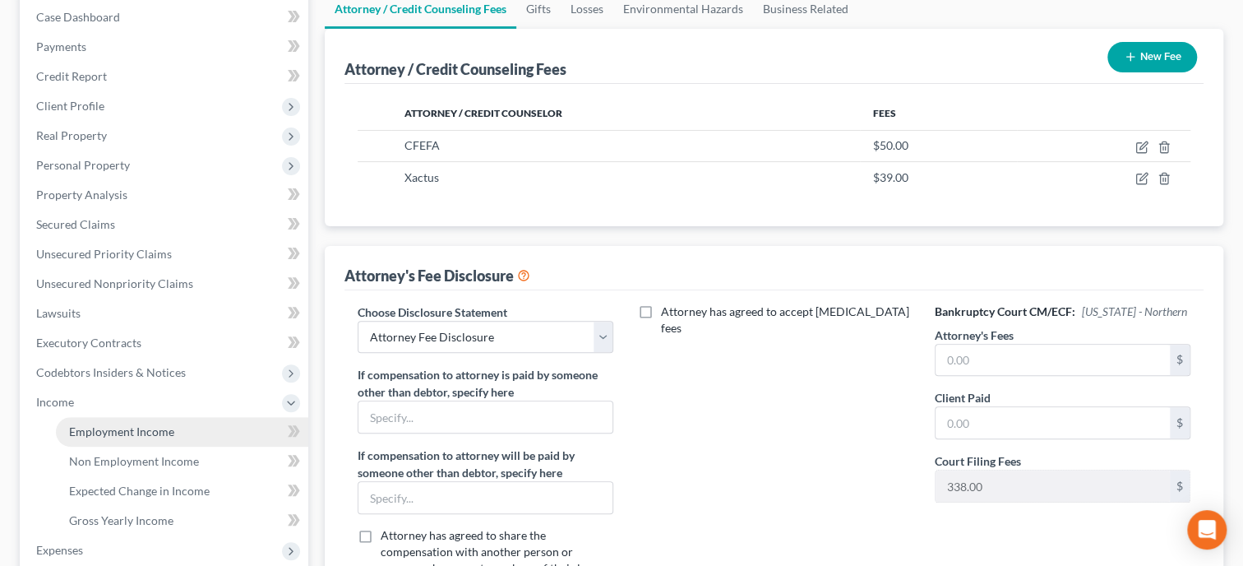
click at [118, 424] on span "Employment Income" at bounding box center [121, 431] width 105 height 14
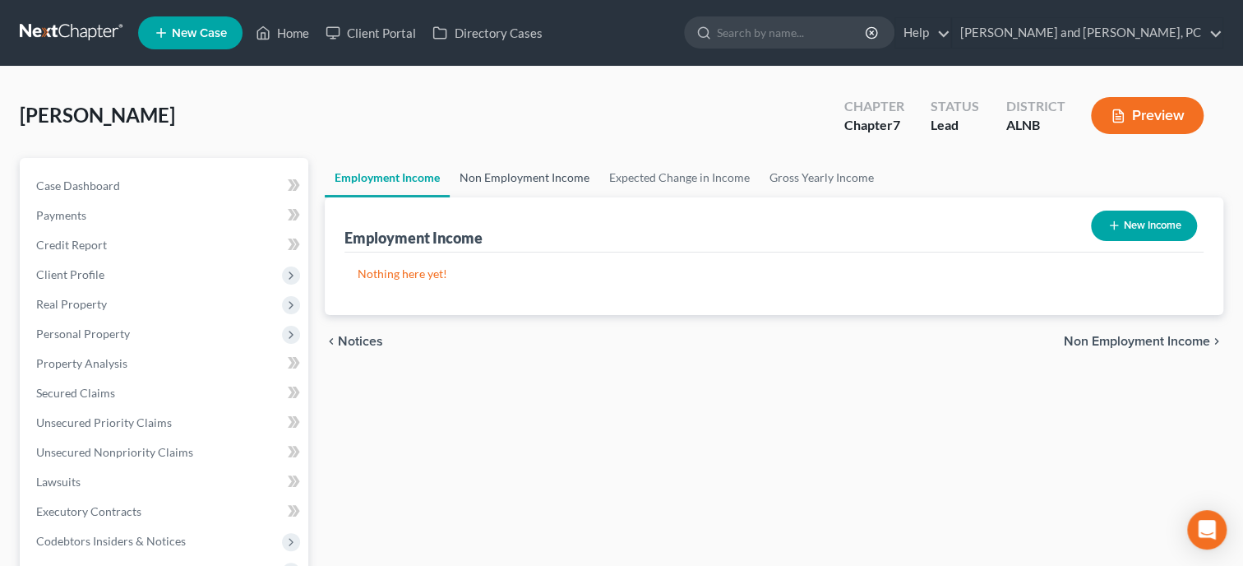
click at [491, 178] on link "Non Employment Income" at bounding box center [525, 177] width 150 height 39
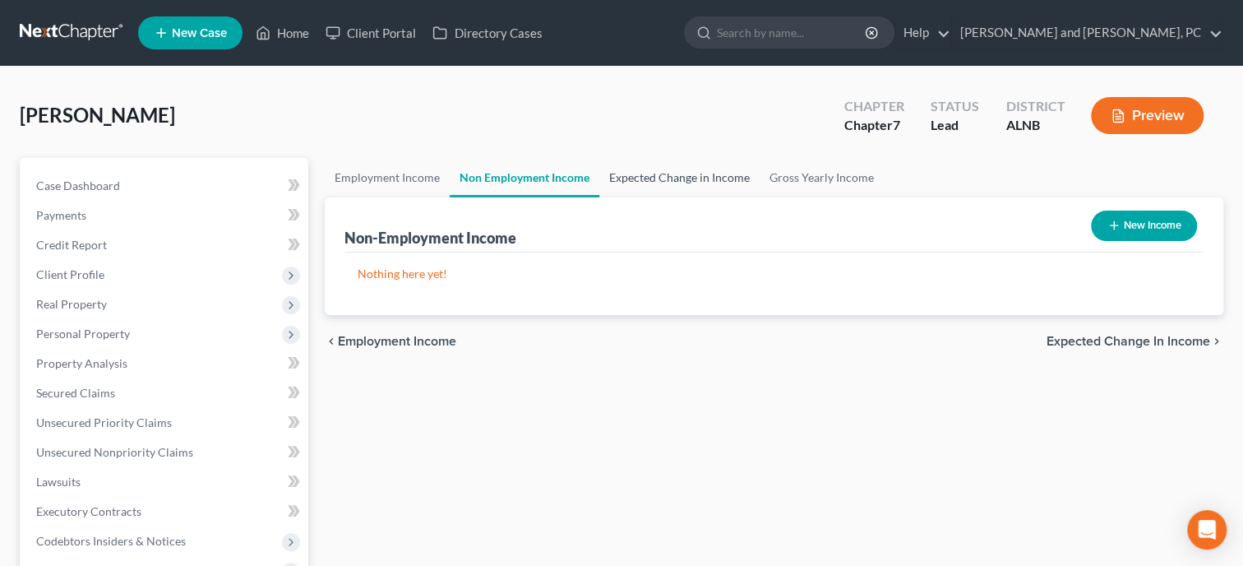
click at [634, 180] on link "Expected Change in Income" at bounding box center [679, 177] width 160 height 39
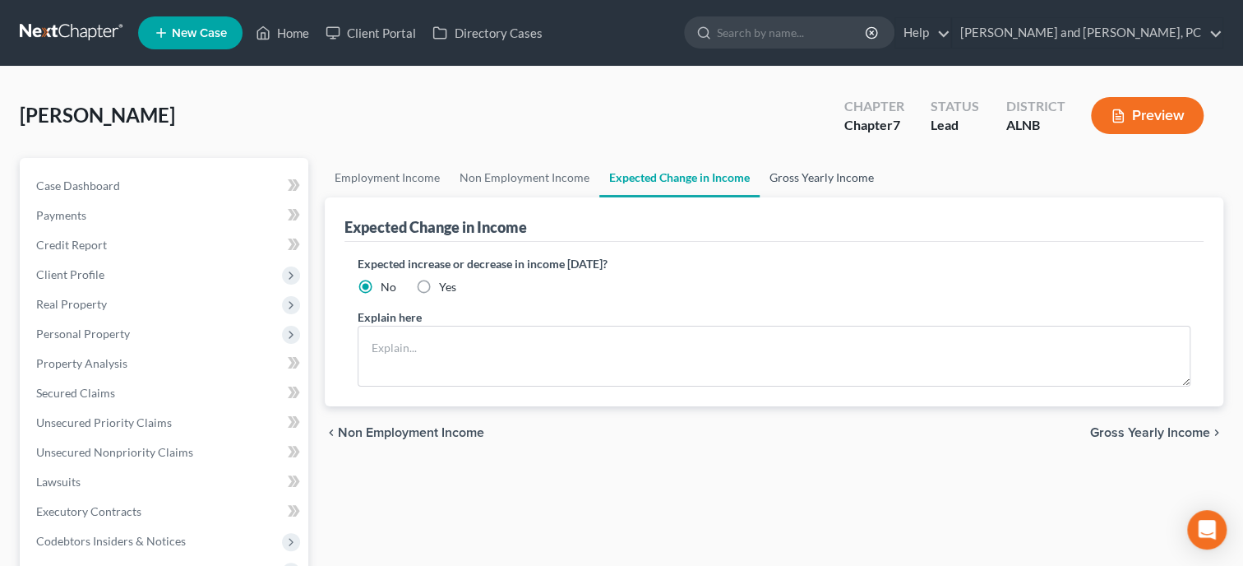
click at [778, 173] on link "Gross Yearly Income" at bounding box center [822, 177] width 124 height 39
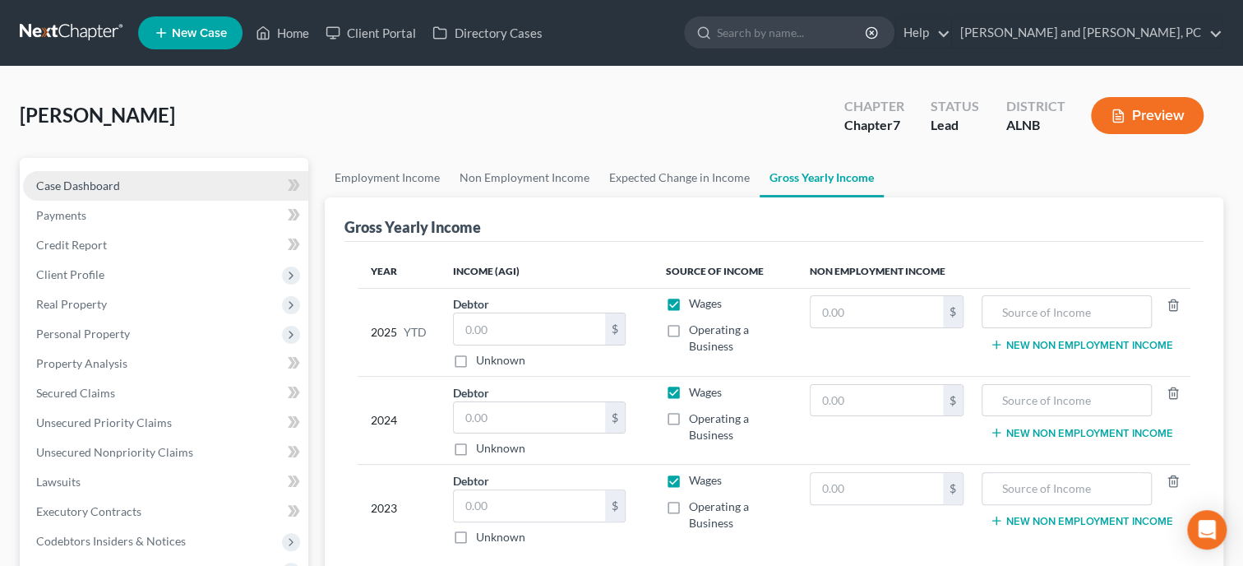
click at [124, 187] on link "Case Dashboard" at bounding box center [165, 186] width 285 height 30
select select "6"
select select "0"
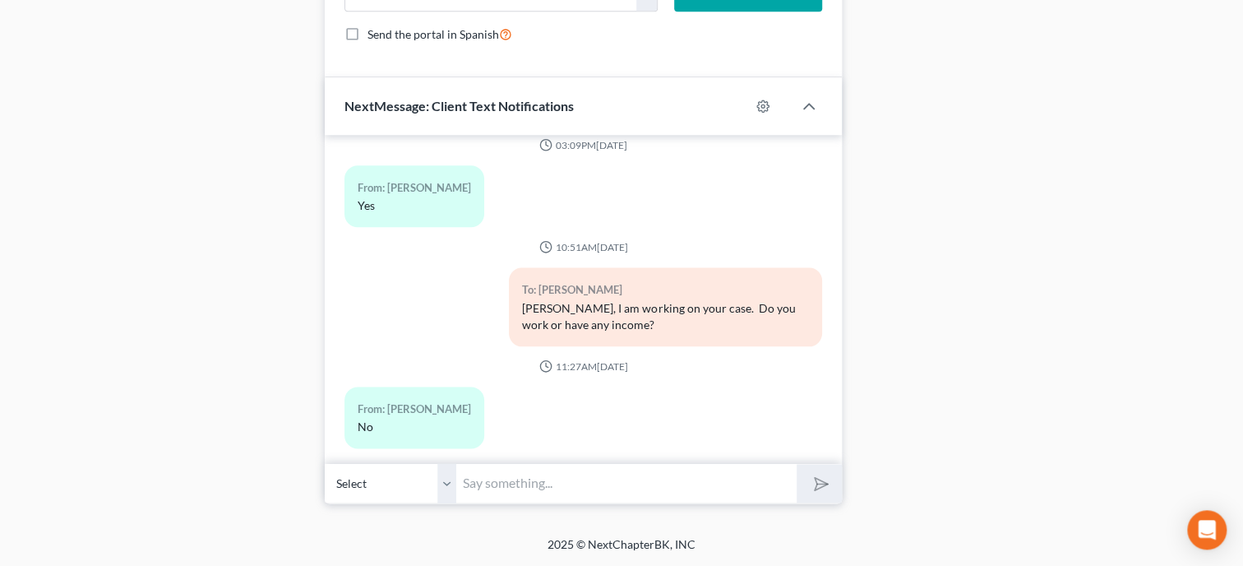
scroll to position [1222, 0]
click at [470, 478] on input "text" at bounding box center [626, 483] width 340 height 40
type input "Ok. Did you have any income in 2024 or 2023?"
click at [828, 490] on button "submit" at bounding box center [819, 483] width 45 height 39
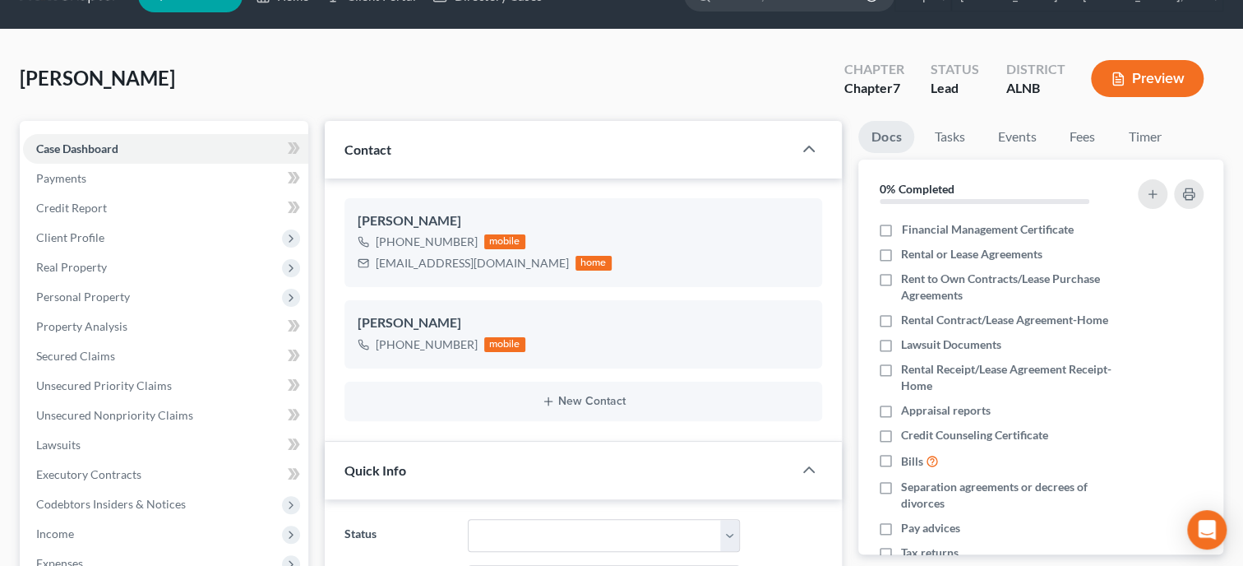
scroll to position [0, 0]
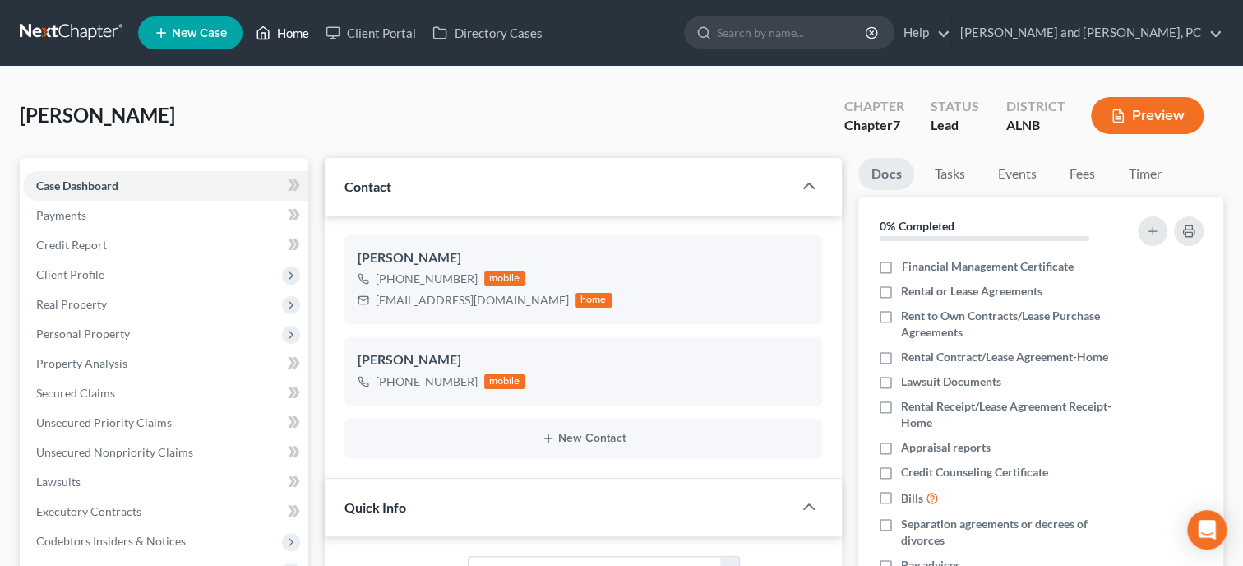
click at [303, 42] on link "Home" at bounding box center [282, 33] width 70 height 30
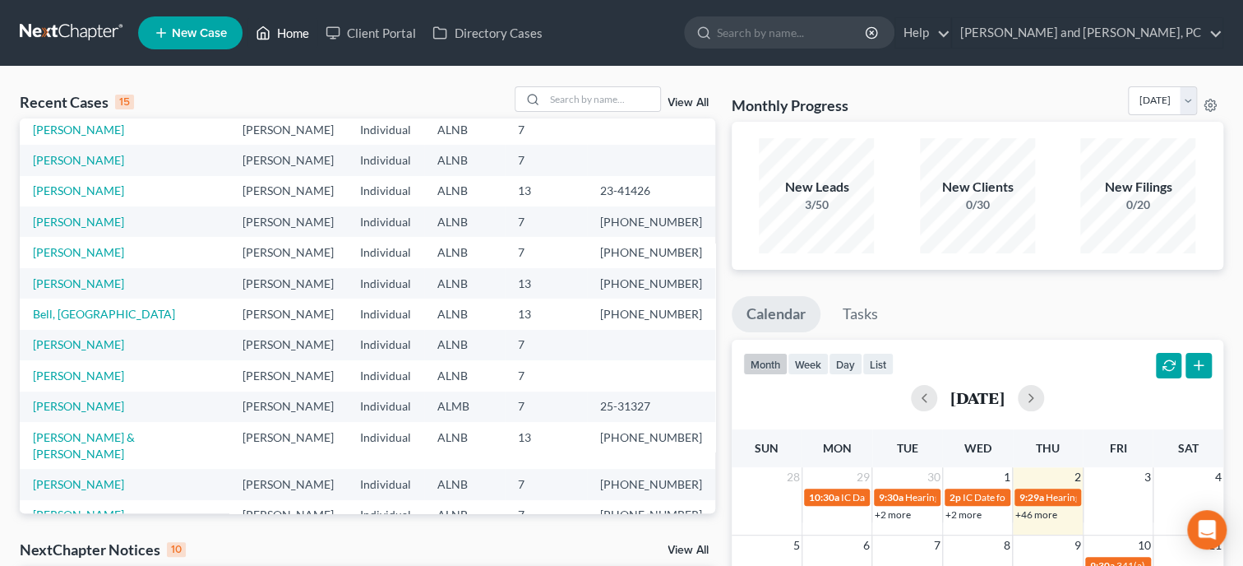
scroll to position [113, 0]
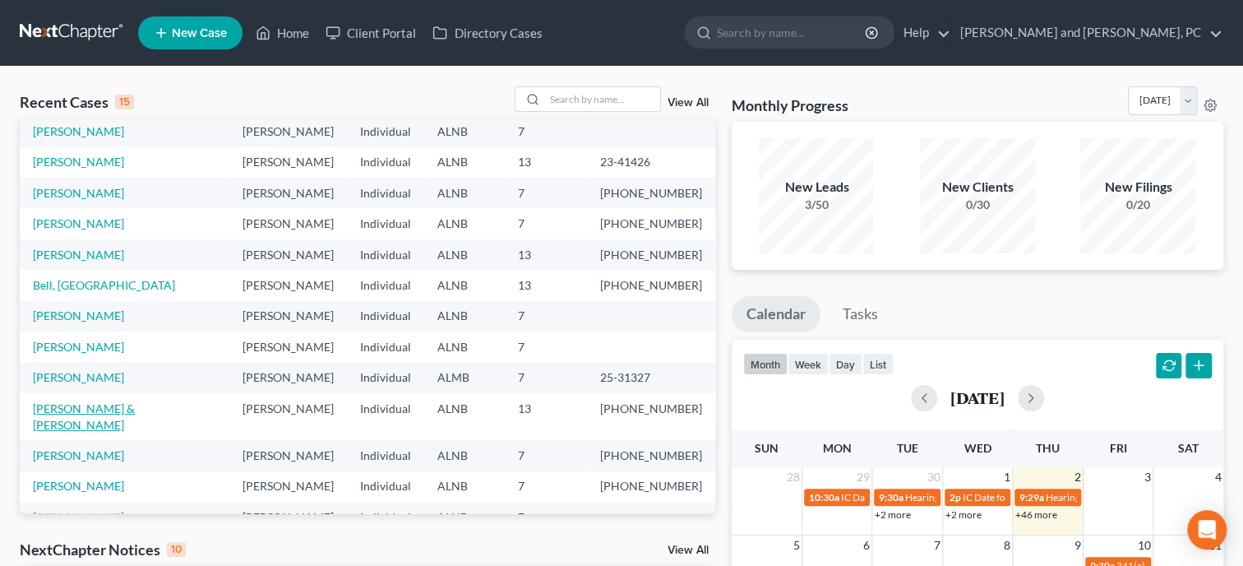
click at [134, 401] on link "[PERSON_NAME] & [PERSON_NAME]" at bounding box center [84, 416] width 102 height 30
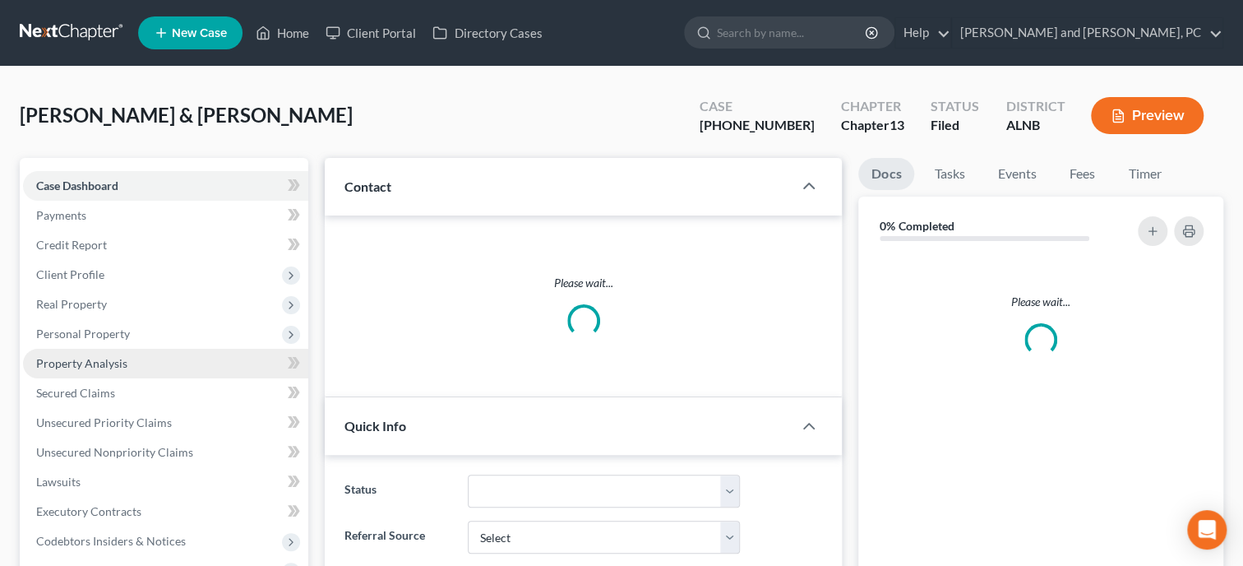
select select "0"
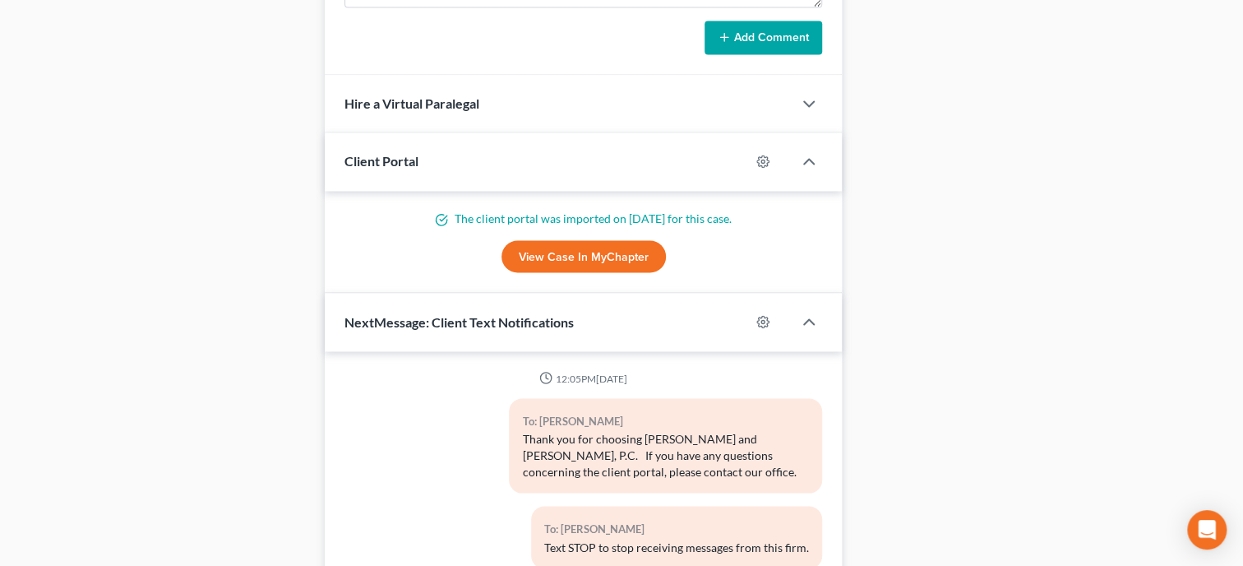
scroll to position [2358, 0]
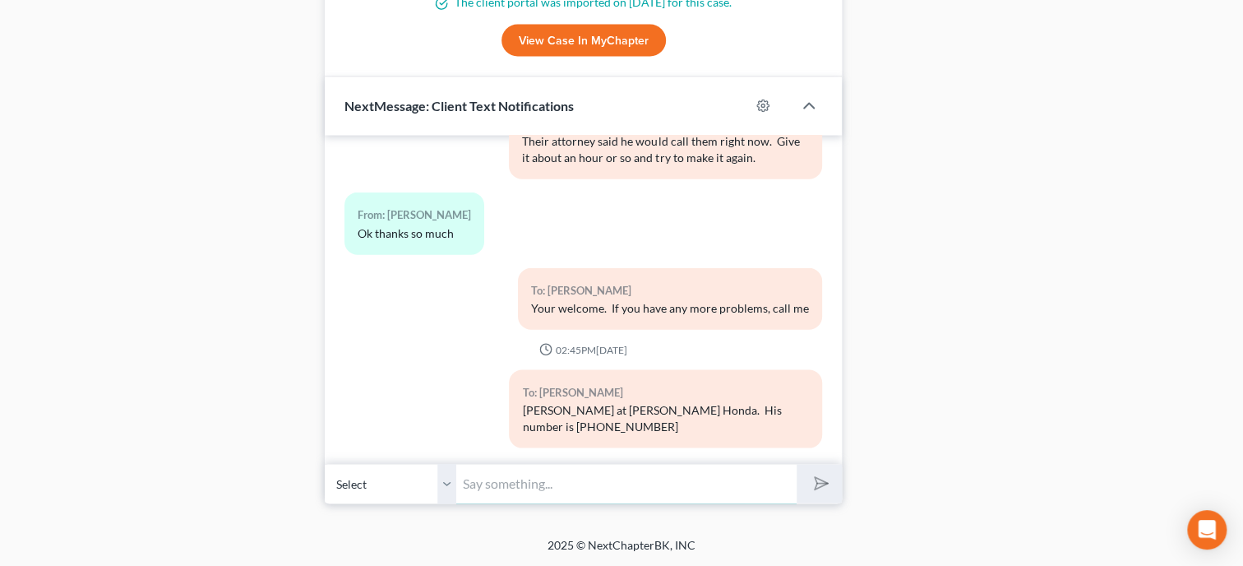
click at [482, 479] on input "text" at bounding box center [626, 483] width 340 height 40
click at [325, 463] on select "Select +1 (256) 553-1508 - Sherranna Williams +1 (256) 790-3005 - Douglas Willi…" at bounding box center [391, 483] width 132 height 40
click at [467, 483] on input "text" at bounding box center [626, 483] width 340 height 40
type input "I just emailed the approval letter to Patrick for the purchase of the vehicle."
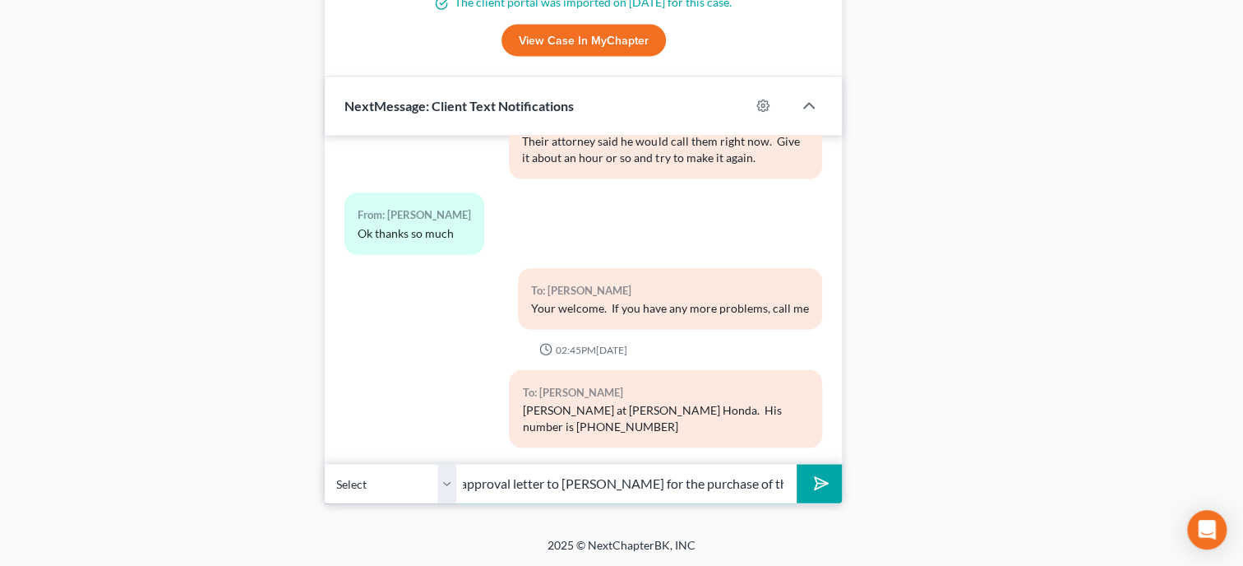
click at [797, 464] on button "submit" at bounding box center [819, 483] width 45 height 39
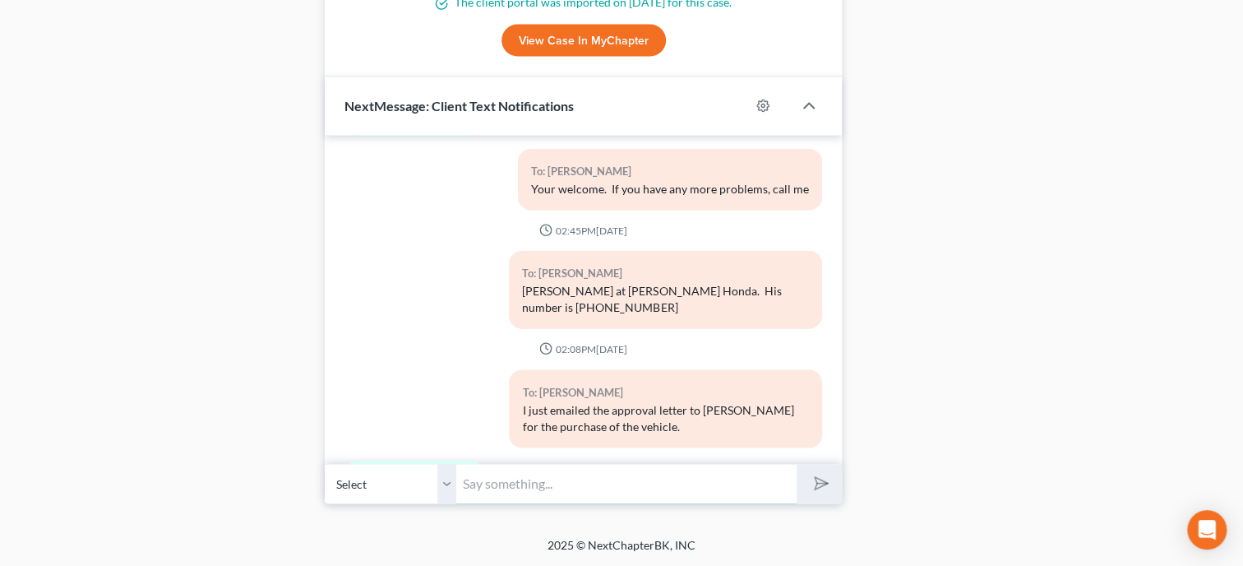
scroll to position [2552, 0]
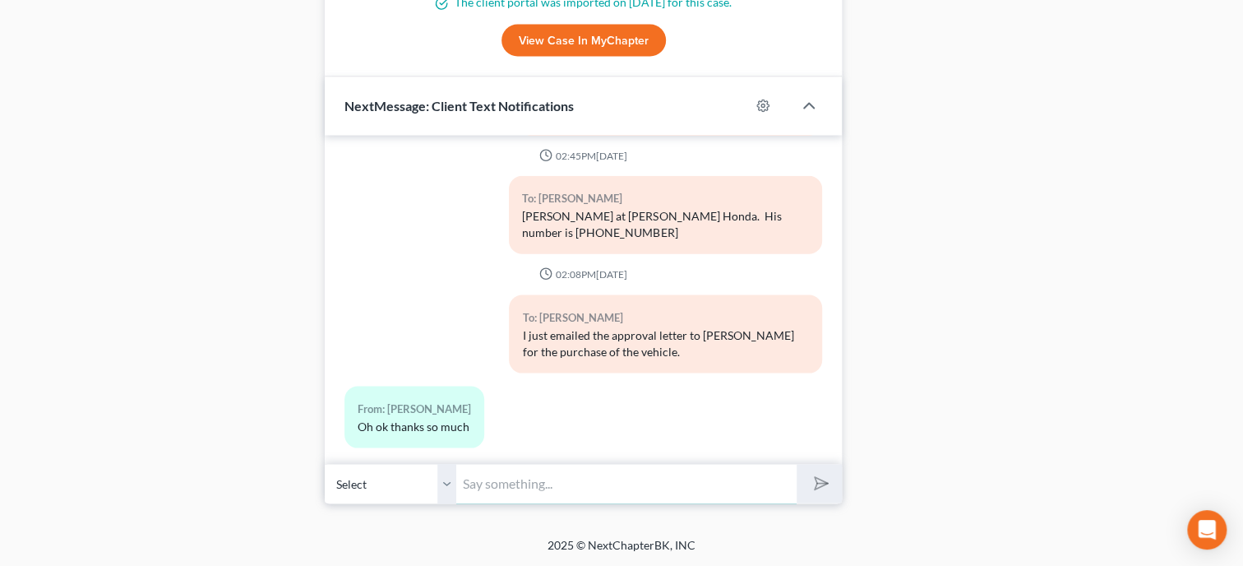
click at [511, 482] on input "text" at bounding box center [626, 483] width 340 height 40
type input "Your welcome"
click at [797, 464] on button "submit" at bounding box center [819, 483] width 45 height 39
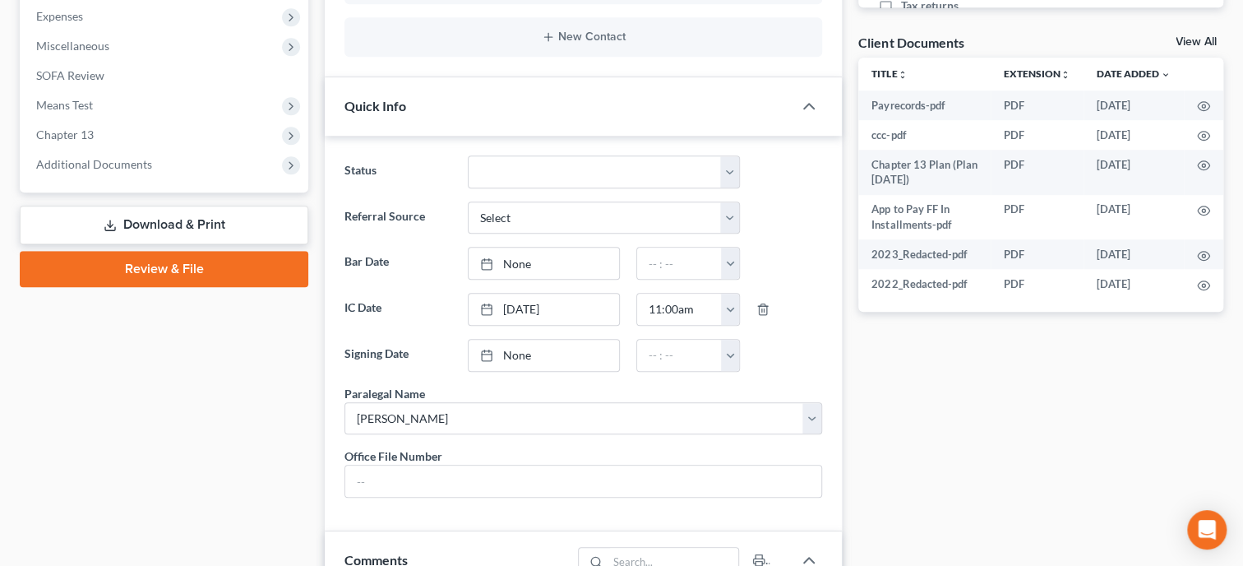
scroll to position [0, 0]
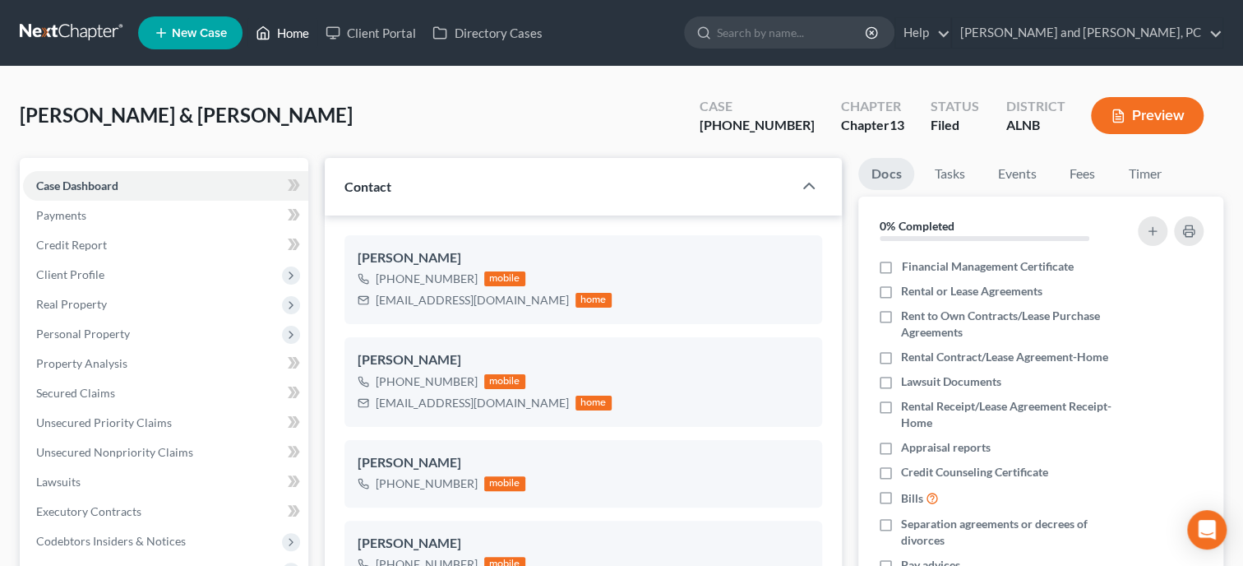
click at [294, 33] on link "Home" at bounding box center [282, 33] width 70 height 30
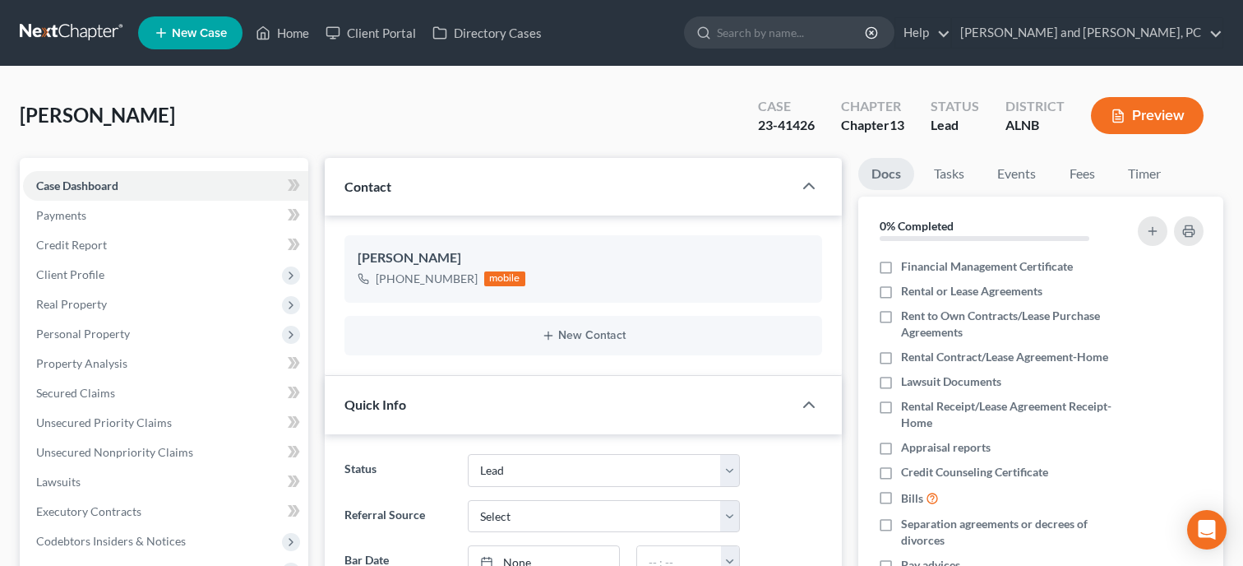
select select "10"
select select "0"
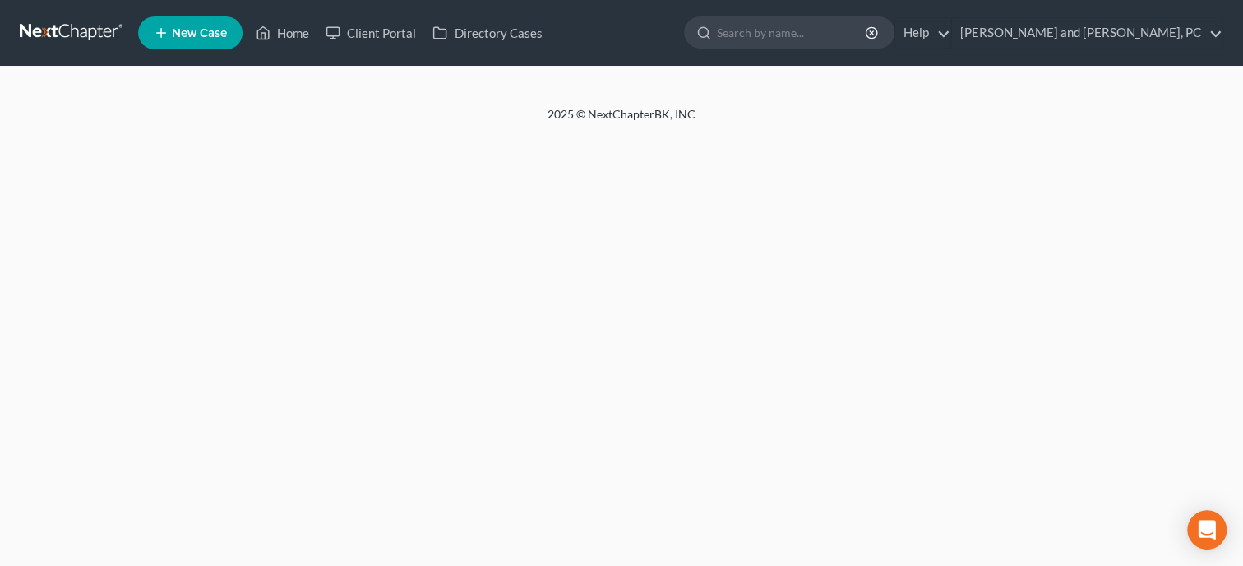
select select "6"
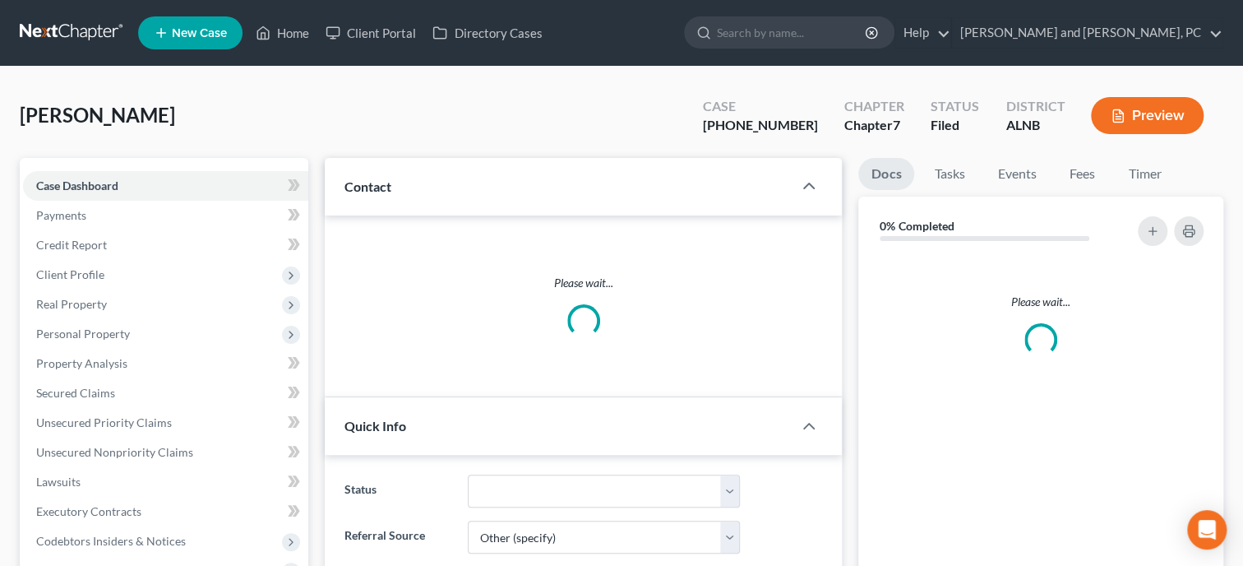
select select "0"
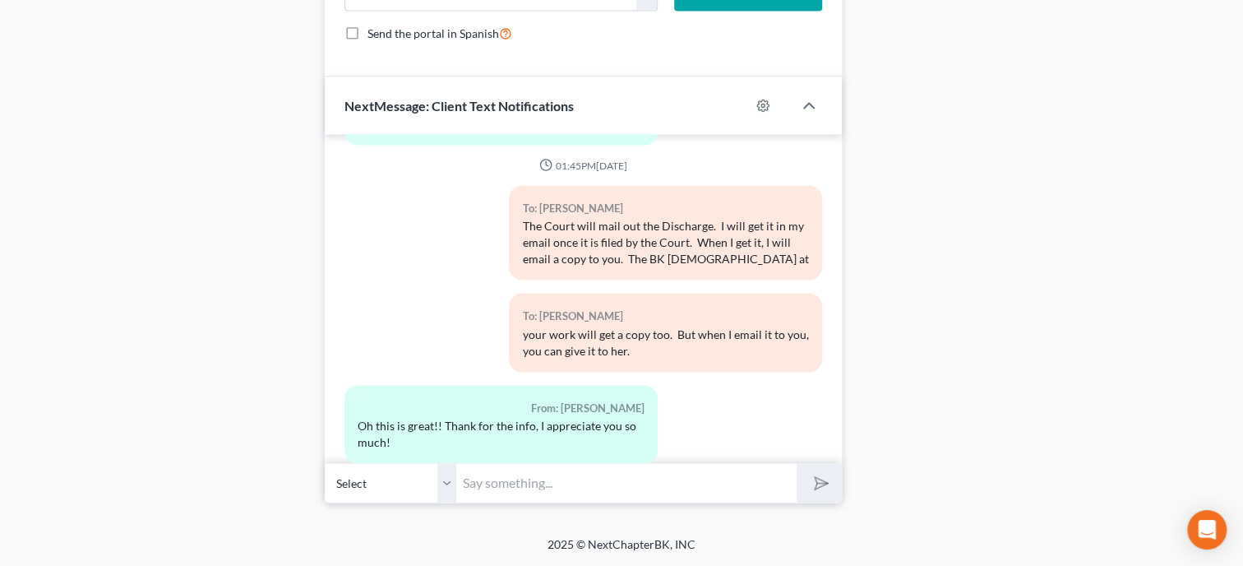
scroll to position [1727, 0]
click at [618, 483] on input "text" at bounding box center [626, 483] width 340 height 40
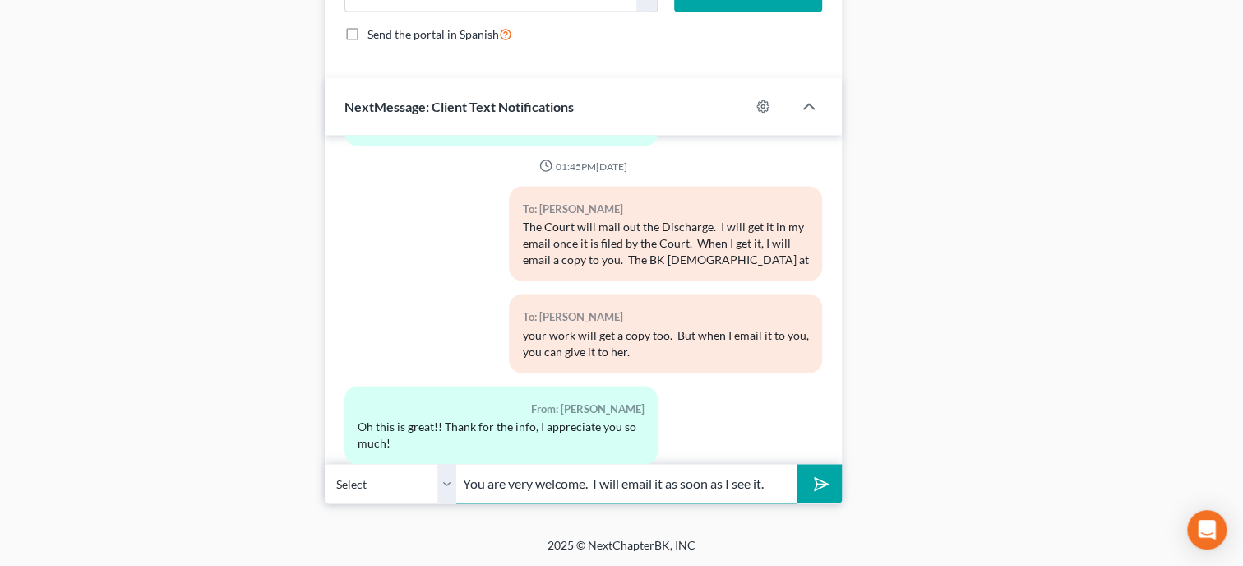
type input "You are very welcome. I will email it as soon as I see it."
click at [797, 464] on button "submit" at bounding box center [819, 483] width 45 height 39
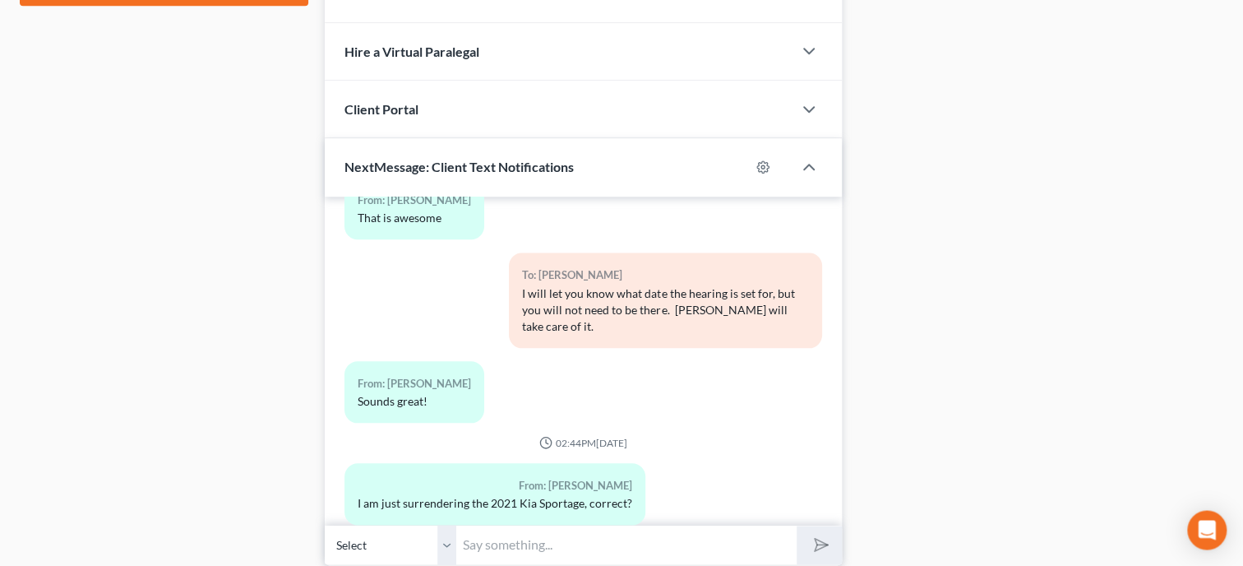
scroll to position [956, 0]
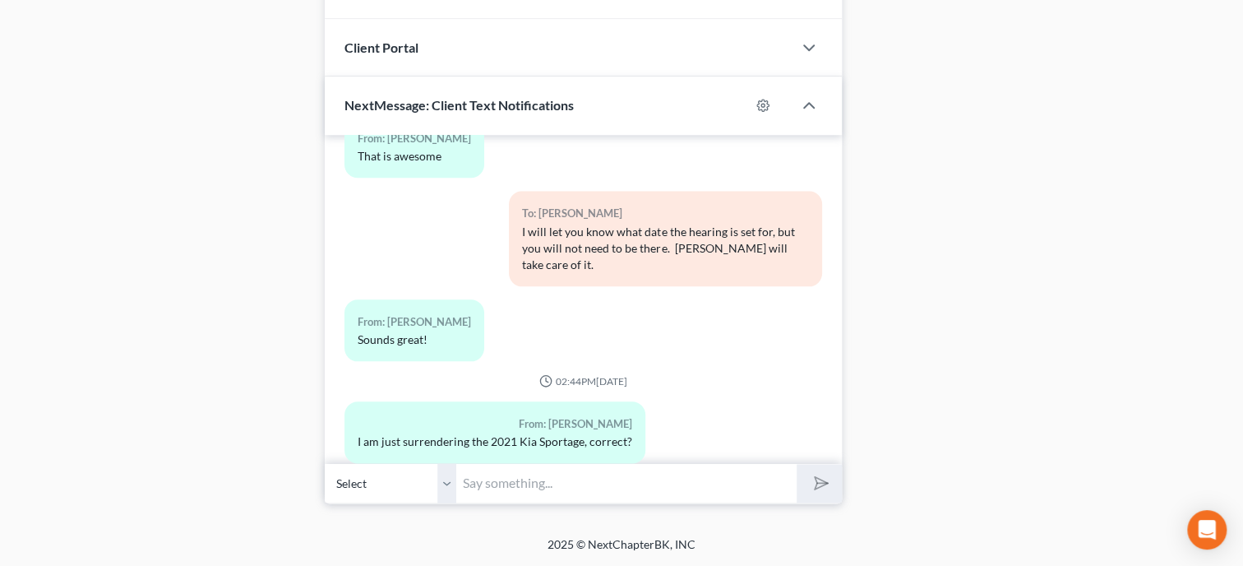
click at [695, 482] on input "text" at bounding box center [626, 483] width 340 height 40
type input "Yes, correct."
click at [797, 464] on button "submit" at bounding box center [819, 483] width 45 height 39
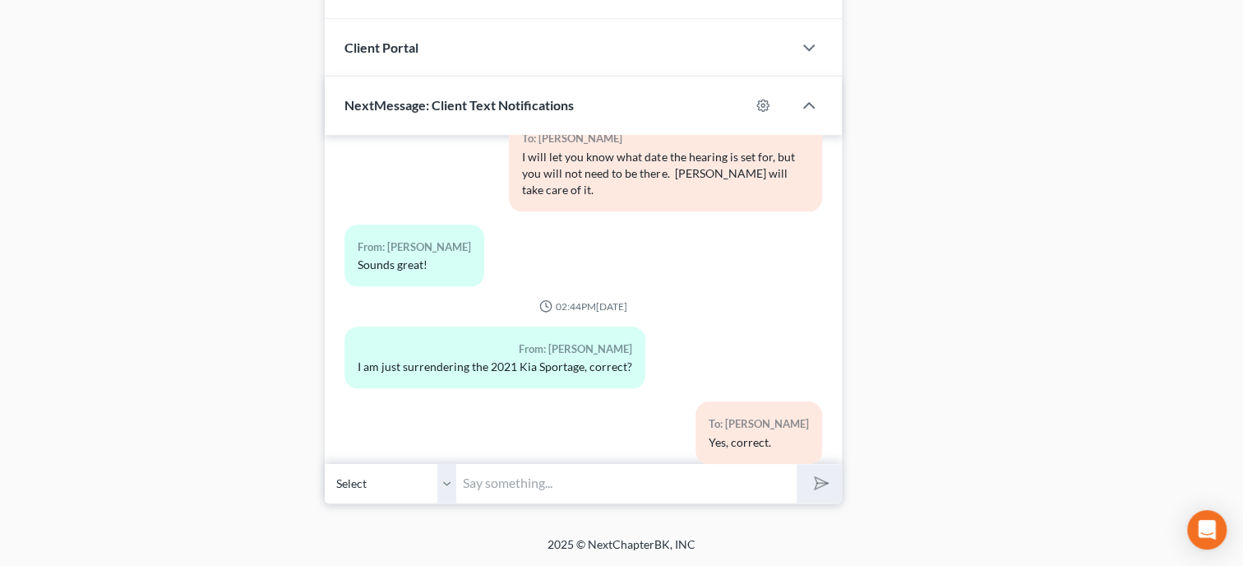
scroll to position [1149, 0]
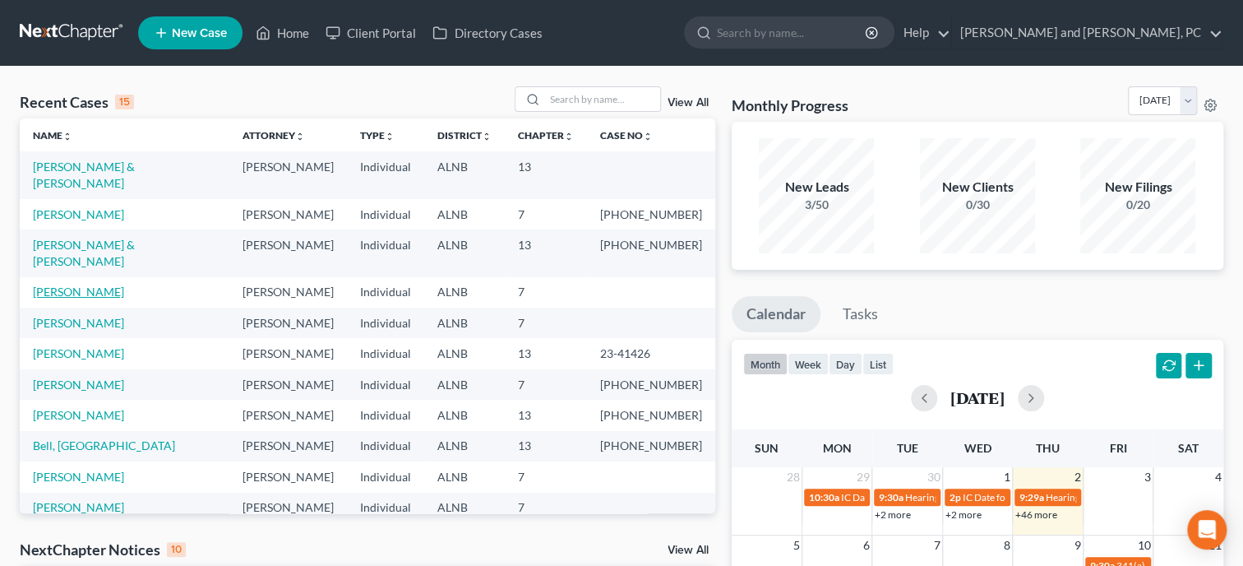
click at [67, 284] on link "[PERSON_NAME]" at bounding box center [78, 291] width 91 height 14
select select "6"
select select "0"
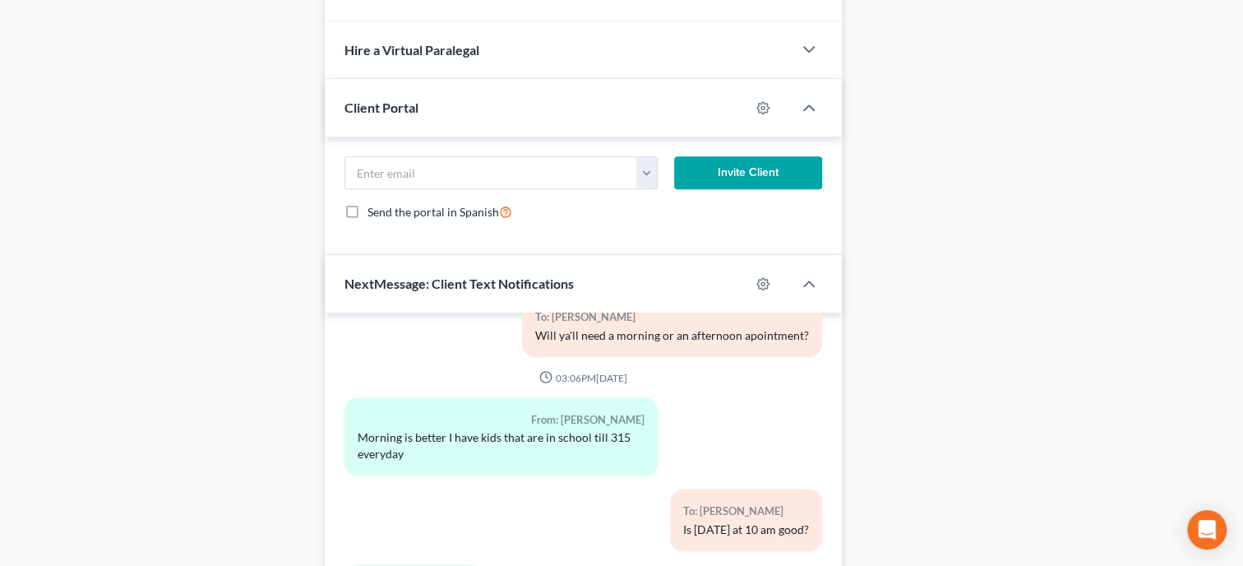
scroll to position [1222, 0]
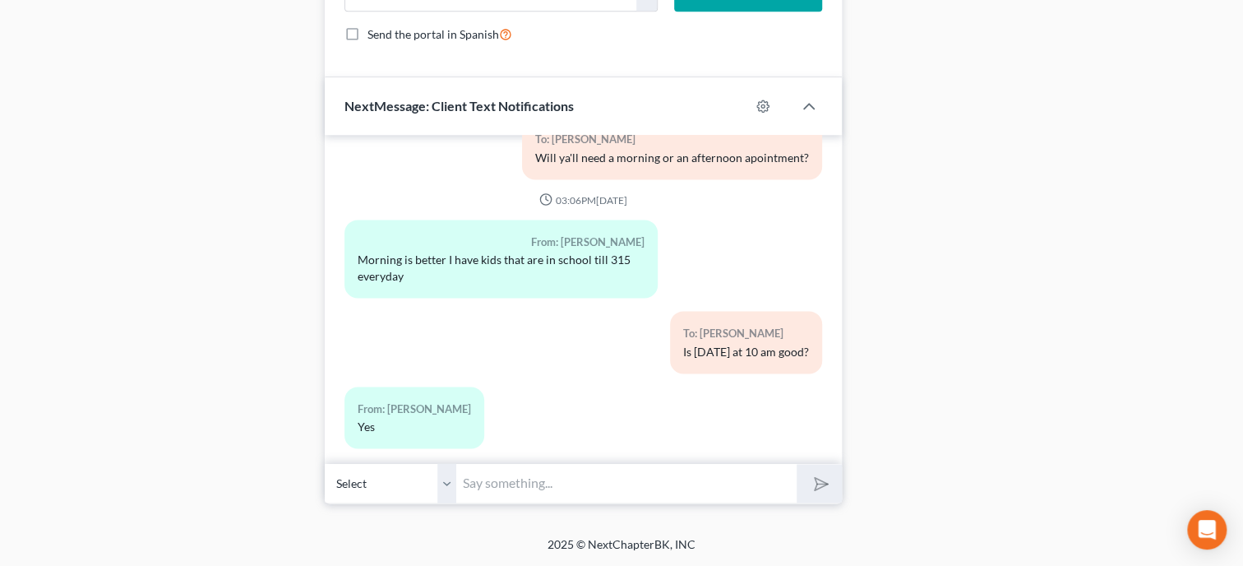
click at [521, 489] on input "text" at bounding box center [626, 483] width 340 height 40
type input "I will need the following from you and your mom when you come Tuesday: 3 months…"
click at [817, 497] on button "submit" at bounding box center [819, 483] width 45 height 39
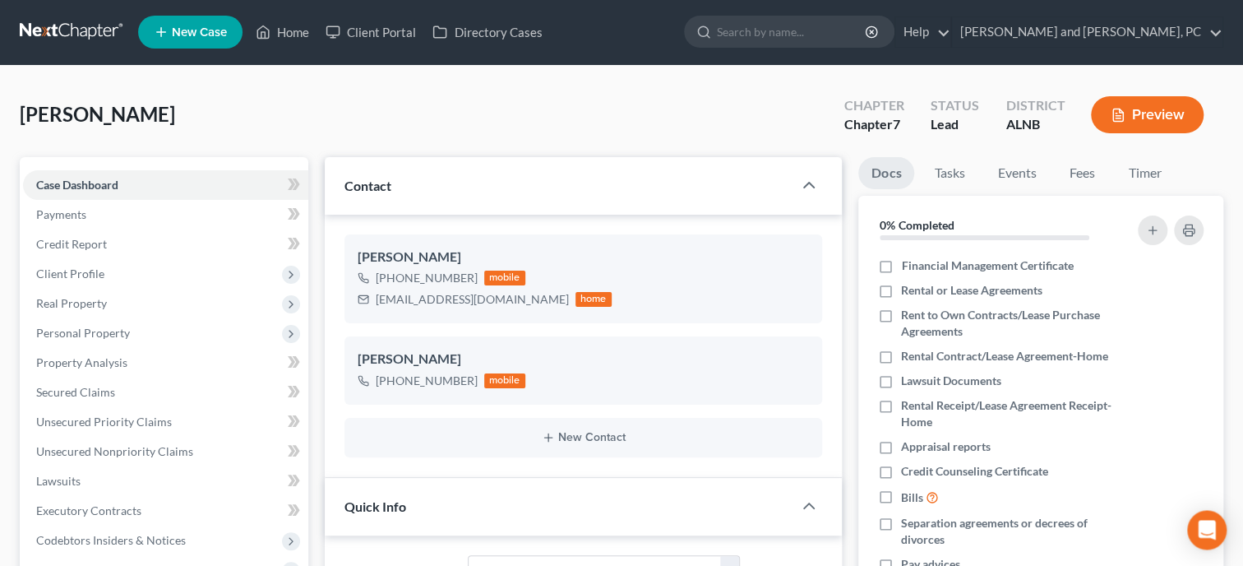
scroll to position [0, 0]
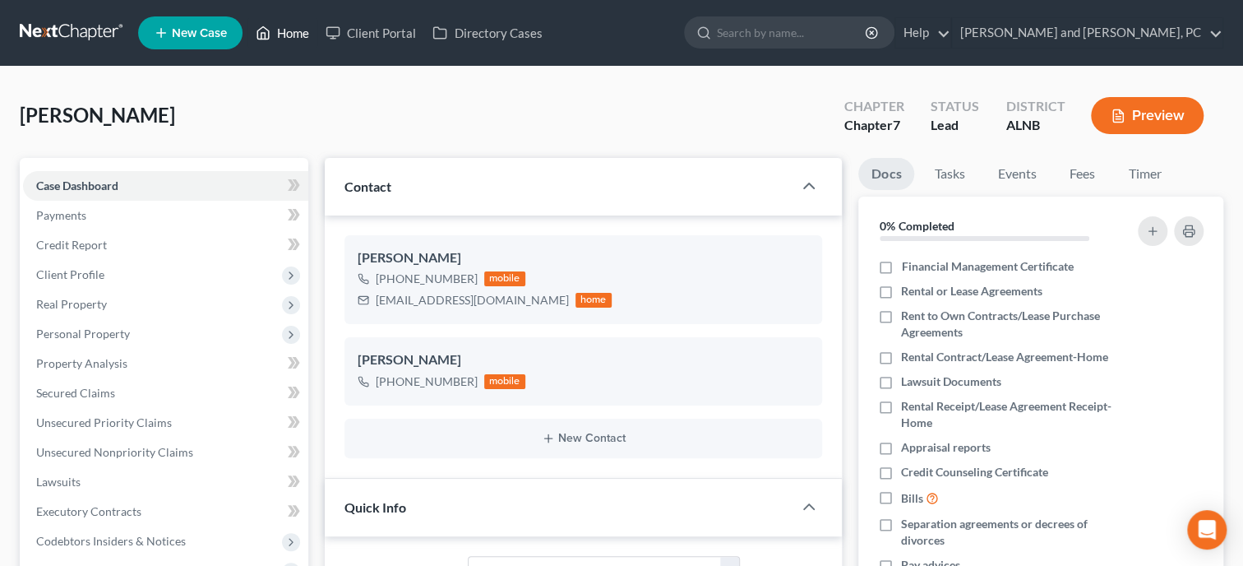
click at [288, 37] on link "Home" at bounding box center [282, 33] width 70 height 30
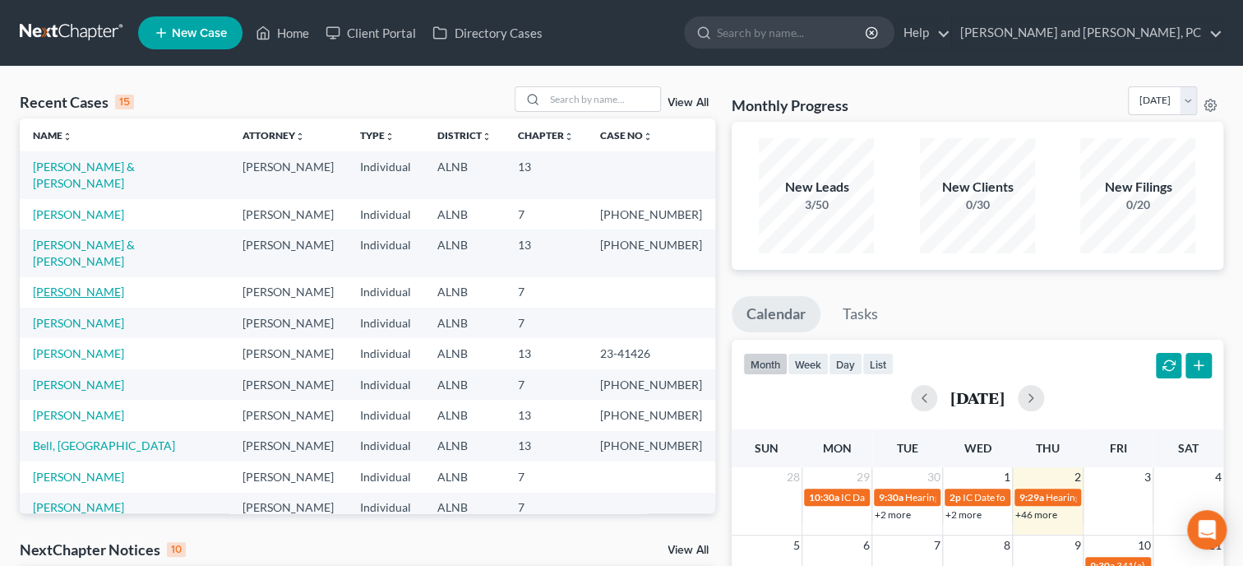
click at [94, 284] on link "[PERSON_NAME]" at bounding box center [78, 291] width 91 height 14
select select "6"
select select "0"
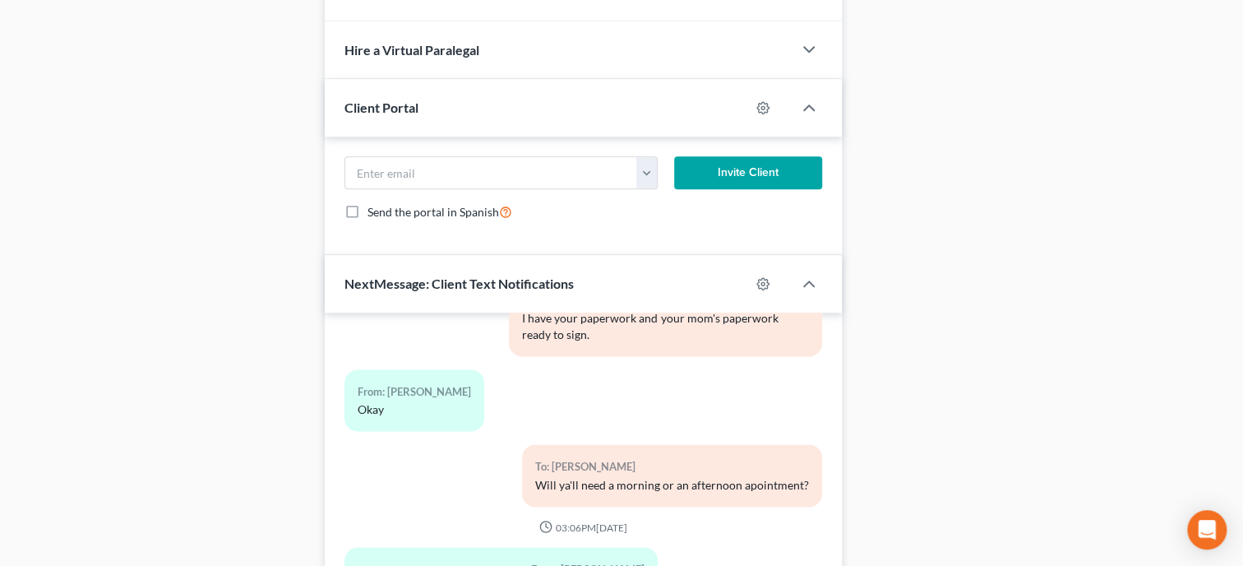
scroll to position [1222, 0]
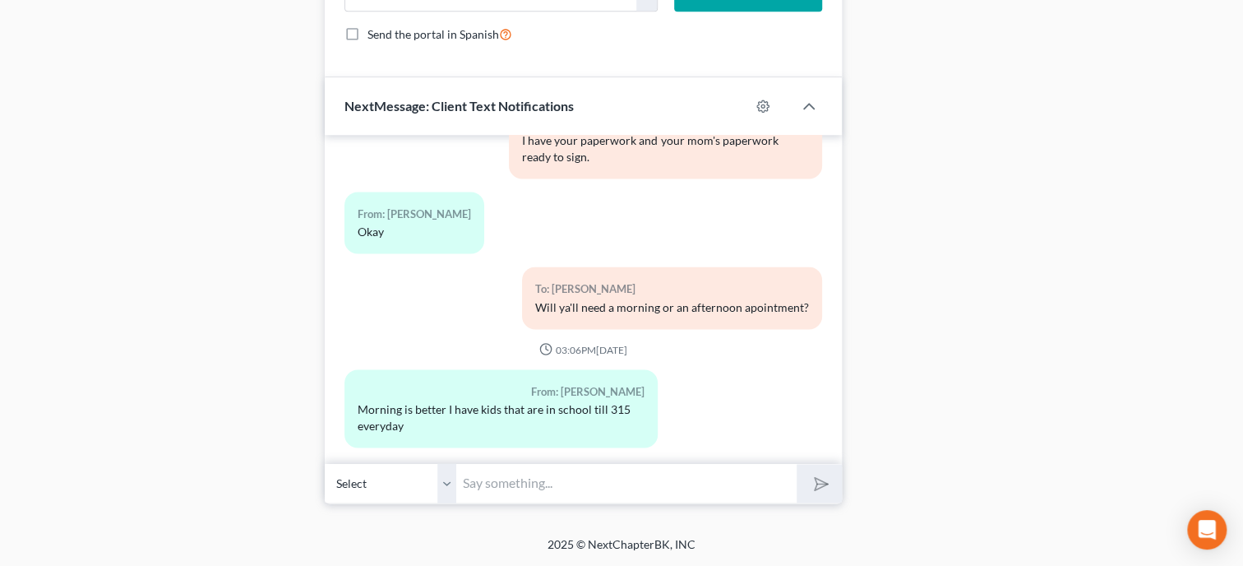
click at [560, 487] on input "text" at bounding box center [626, 483] width 340 height 40
type input "Is [DATE] at 10 am good?"
click at [797, 464] on button "submit" at bounding box center [819, 483] width 45 height 39
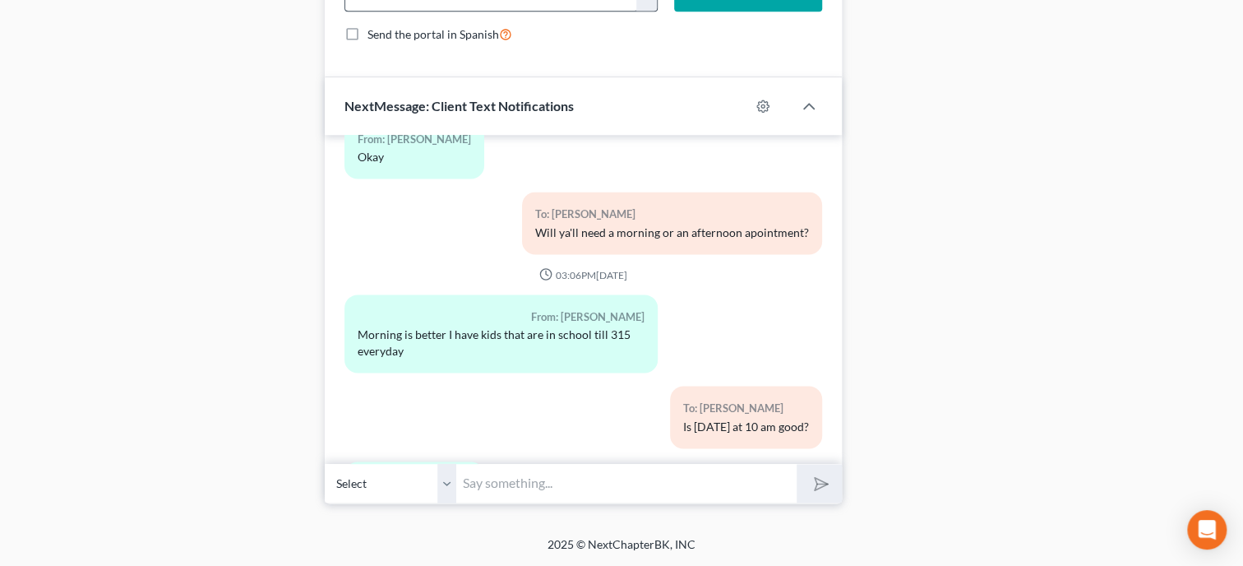
scroll to position [1746, 0]
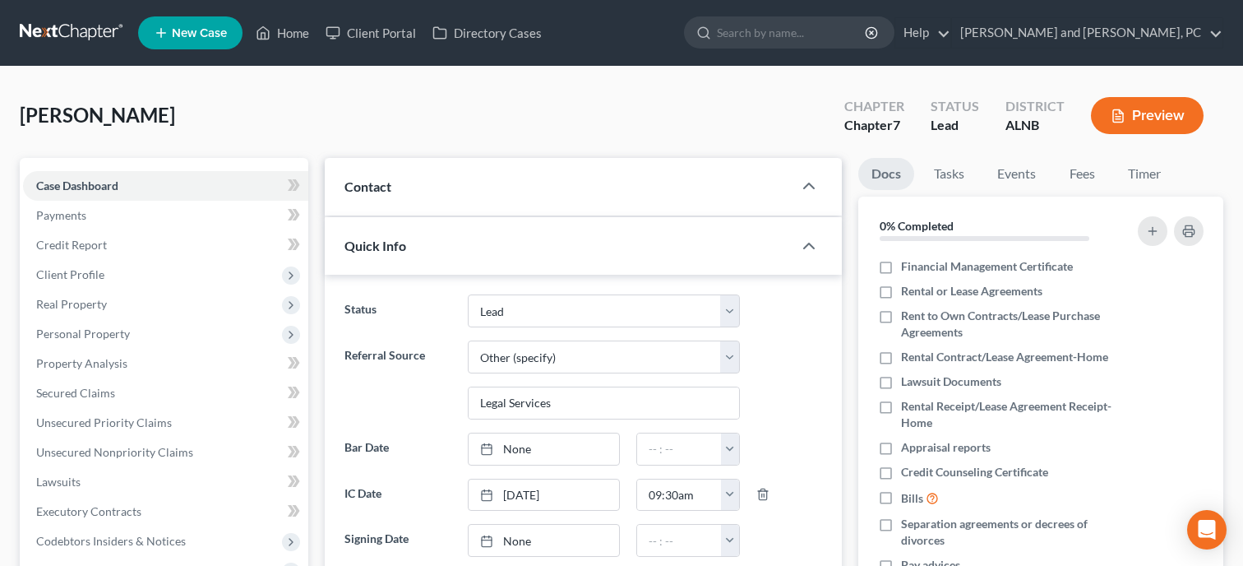
select select "10"
select select "6"
select select "0"
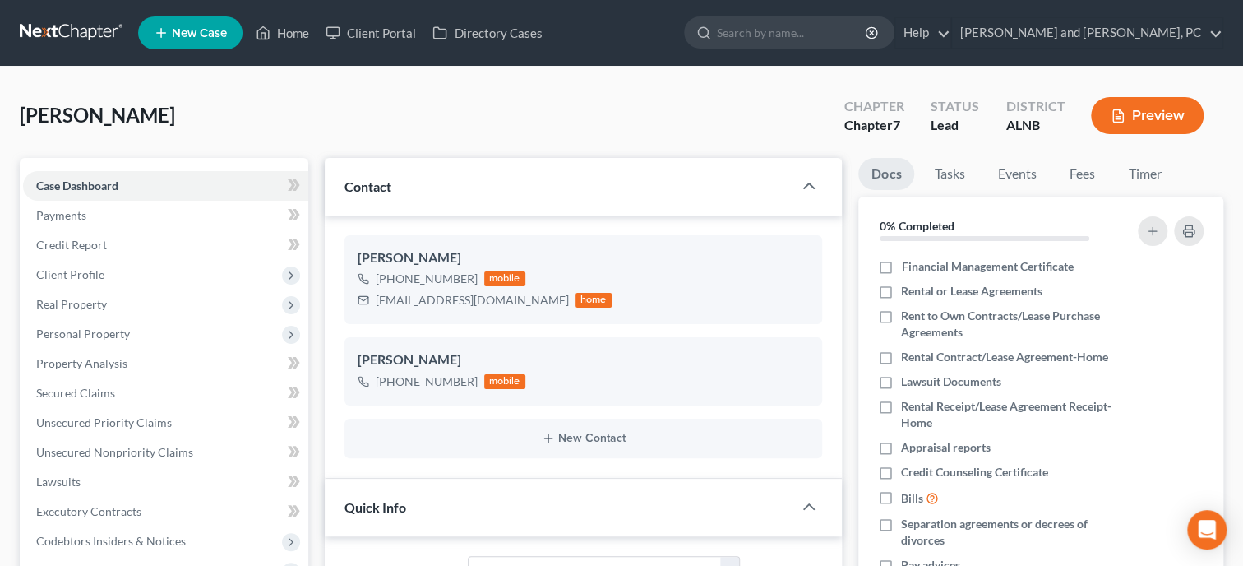
scroll to position [1746, 0]
